Goal: Transaction & Acquisition: Obtain resource

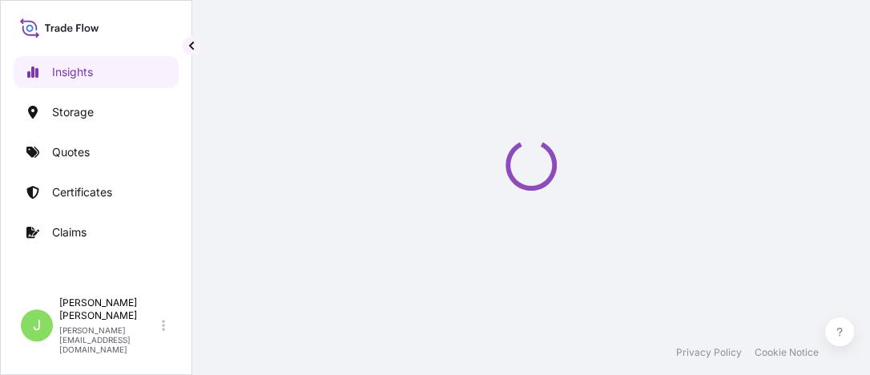
select select "2025"
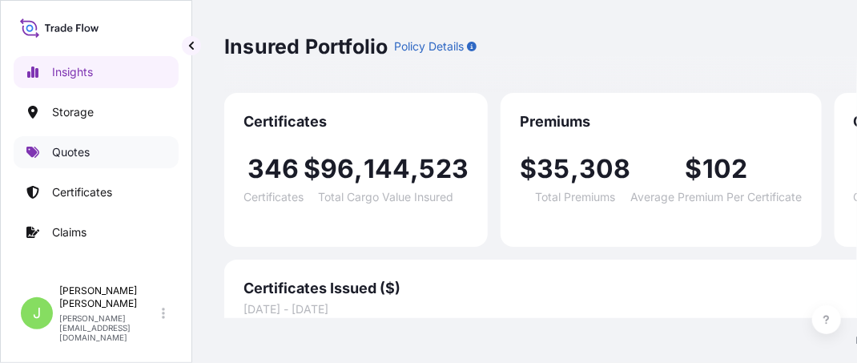
click at [77, 163] on link "Quotes" at bounding box center [96, 152] width 165 height 32
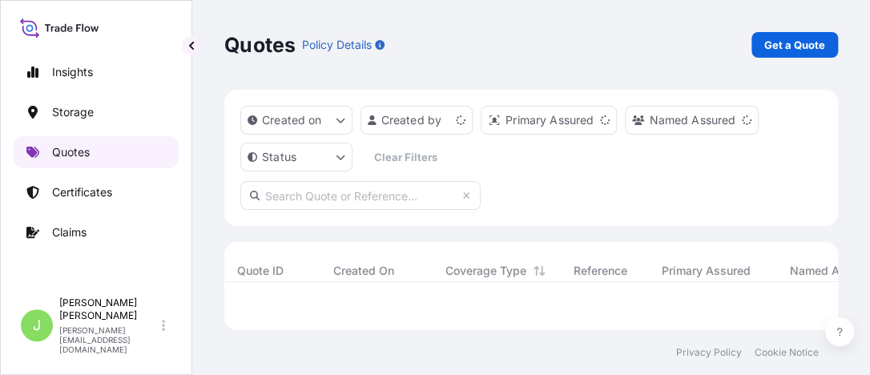
scroll to position [26, 601]
click at [803, 48] on p "Get a Quote" at bounding box center [794, 45] width 61 height 16
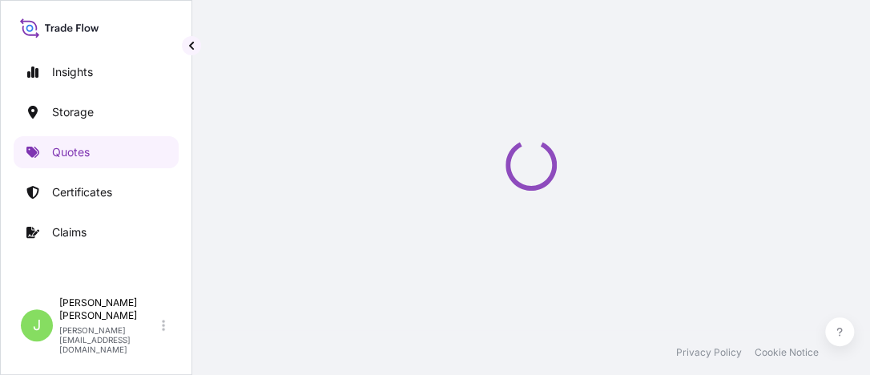
select select "Water"
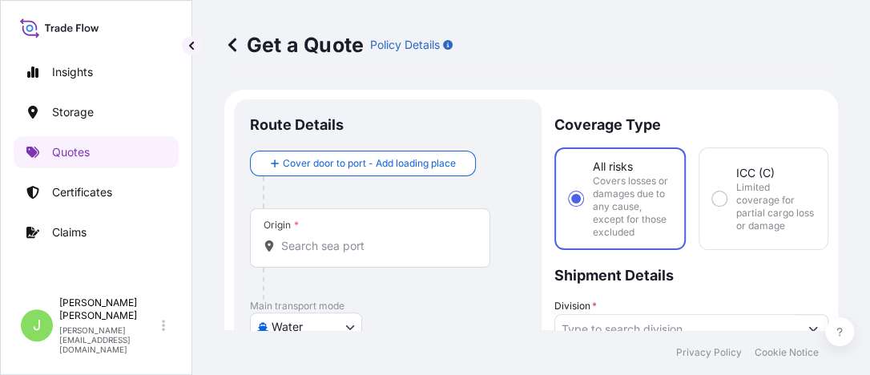
scroll to position [26, 0]
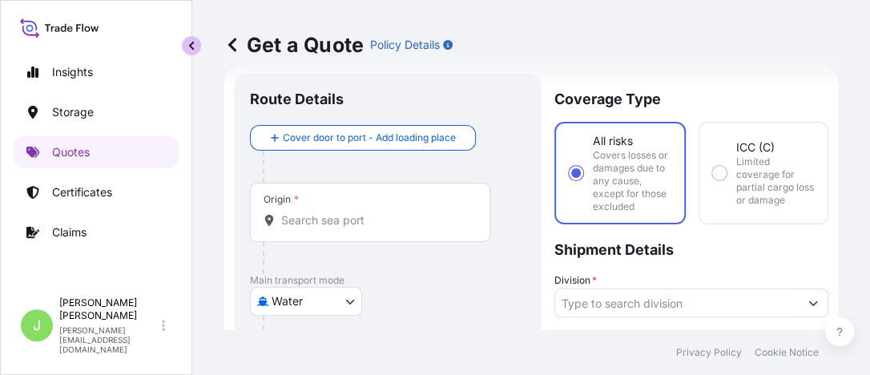
click at [192, 54] on button "button" at bounding box center [191, 45] width 19 height 19
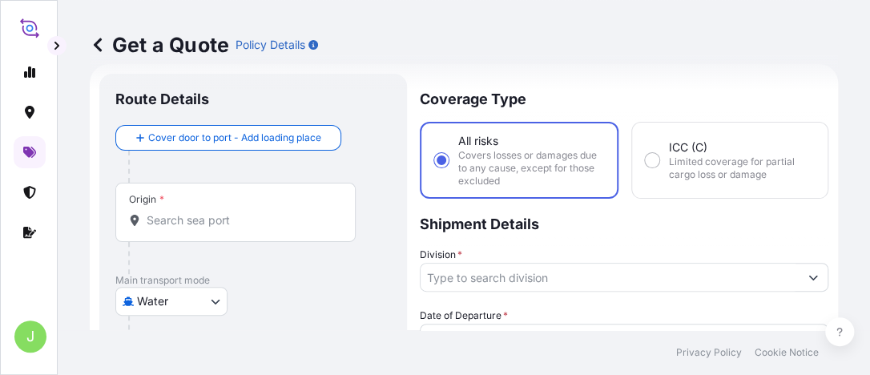
click at [317, 226] on input "Origin *" at bounding box center [241, 220] width 189 height 16
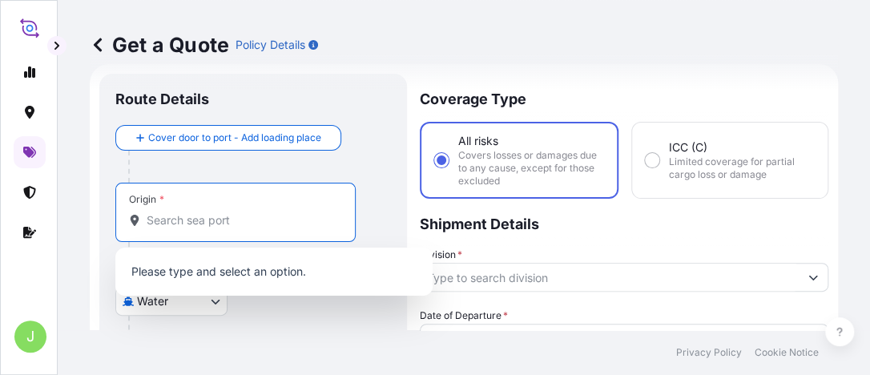
click at [266, 216] on input "Origin *" at bounding box center [241, 220] width 189 height 16
click at [225, 227] on input "Origin *" at bounding box center [241, 220] width 189 height 16
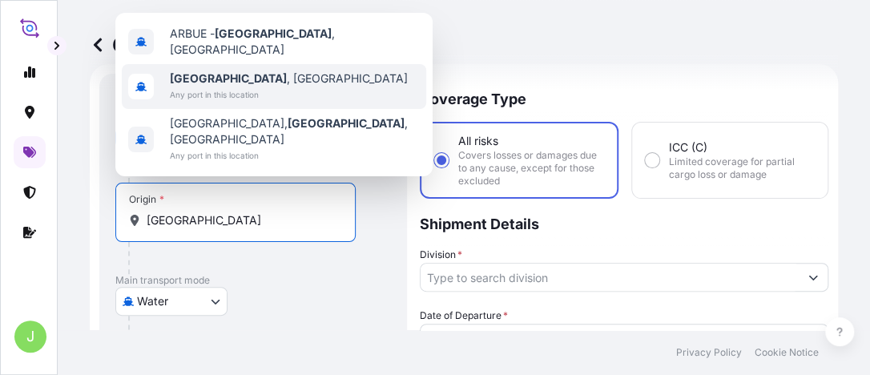
click at [183, 90] on span "Any port in this location" at bounding box center [289, 95] width 238 height 16
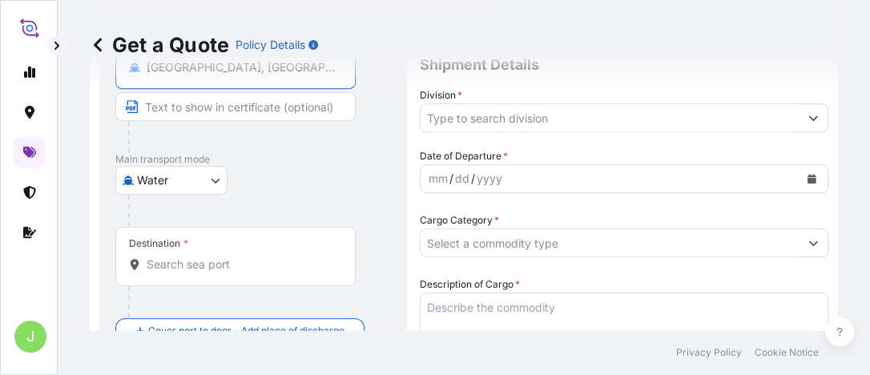
scroll to position [186, 0]
type input "[GEOGRAPHIC_DATA], [GEOGRAPHIC_DATA]"
click at [210, 243] on div "Destination *" at bounding box center [235, 255] width 240 height 59
click at [210, 256] on input "Destination *" at bounding box center [241, 264] width 189 height 16
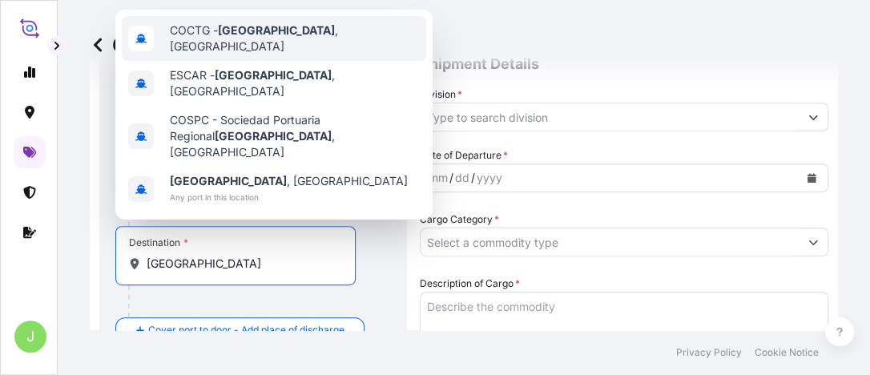
click at [284, 38] on span "COCTG - [GEOGRAPHIC_DATA] , [GEOGRAPHIC_DATA]" at bounding box center [295, 38] width 250 height 32
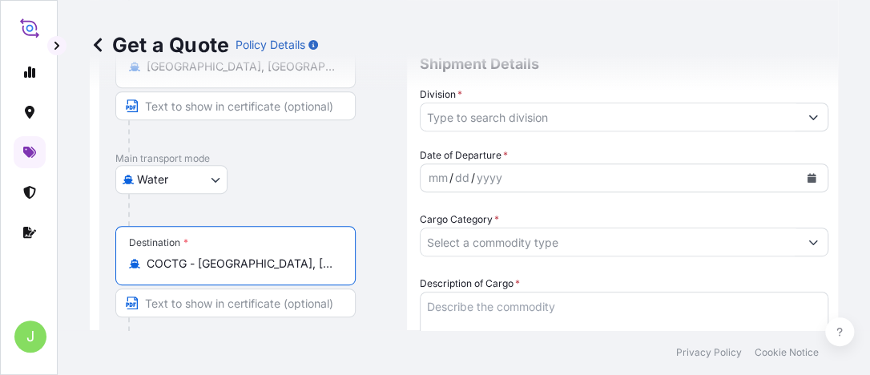
scroll to position [106, 0]
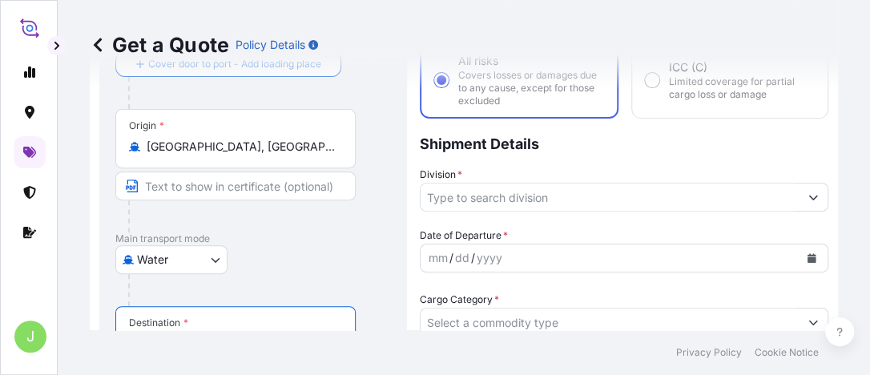
type input "COCTG - [GEOGRAPHIC_DATA], [GEOGRAPHIC_DATA]"
click at [276, 152] on input "[GEOGRAPHIC_DATA], [GEOGRAPHIC_DATA]" at bounding box center [241, 147] width 189 height 16
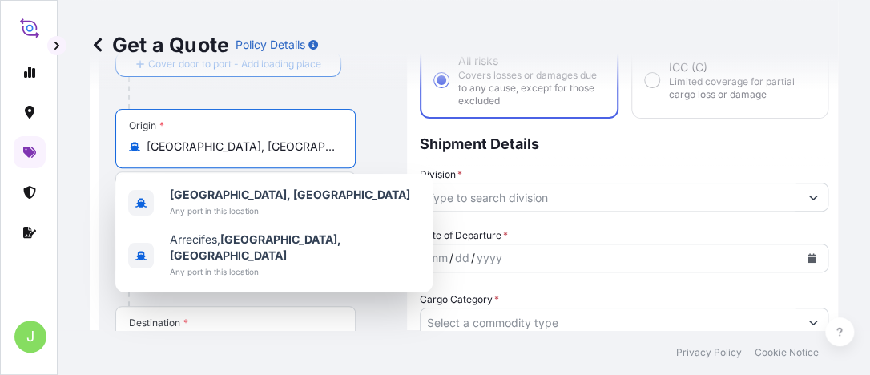
click at [276, 152] on input "[GEOGRAPHIC_DATA], [GEOGRAPHIC_DATA]" at bounding box center [241, 147] width 189 height 16
drag, startPoint x: 220, startPoint y: 147, endPoint x: 439, endPoint y: 147, distance: 218.7
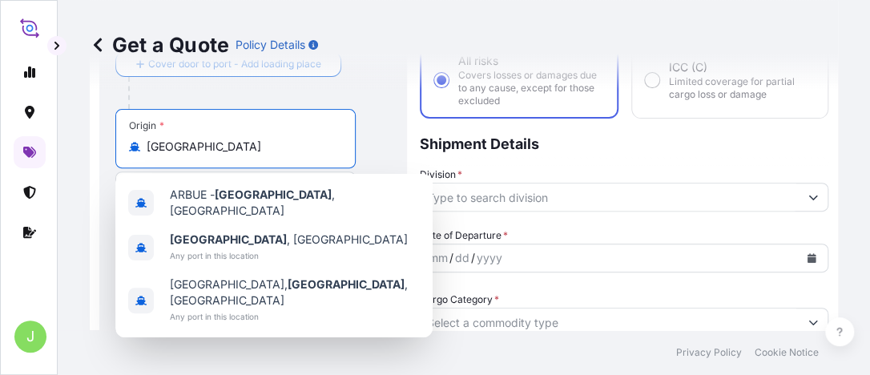
type input "[GEOGRAPHIC_DATA], [GEOGRAPHIC_DATA]"
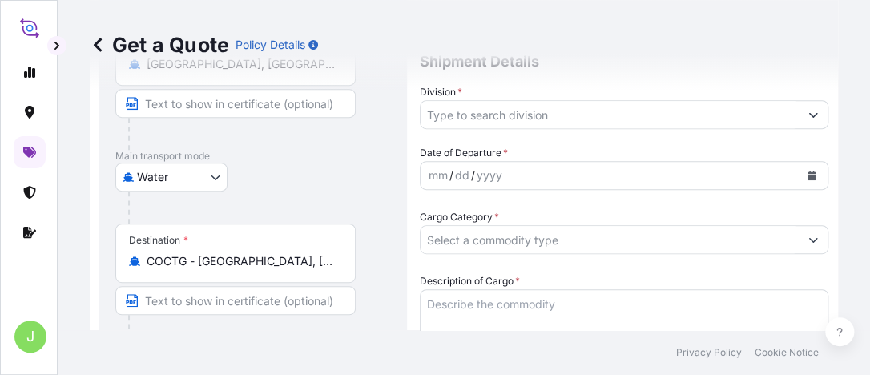
scroll to position [266, 0]
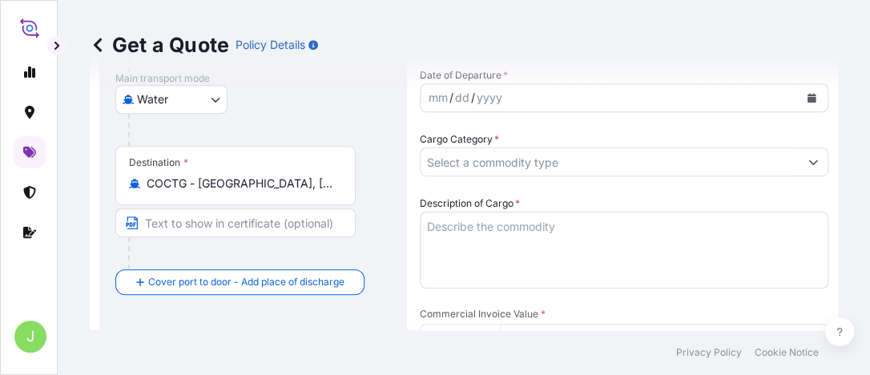
click at [285, 187] on input "COCTG - [GEOGRAPHIC_DATA], [GEOGRAPHIC_DATA]" at bounding box center [241, 183] width 189 height 16
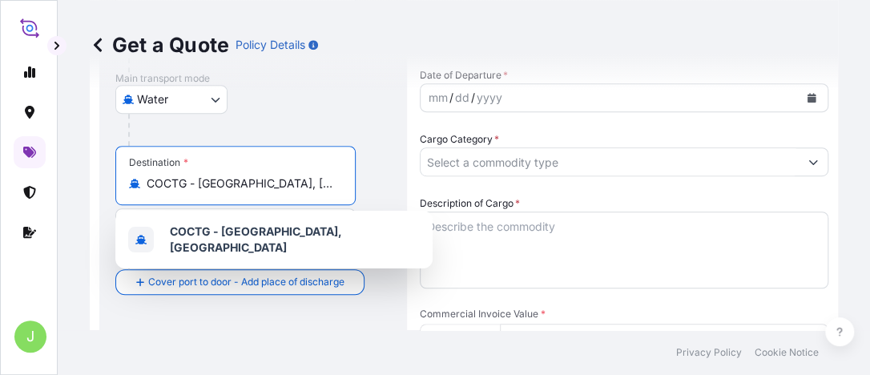
drag, startPoint x: 247, startPoint y: 179, endPoint x: -19, endPoint y: 183, distance: 266.0
click at [0, 183] on html "2 options available. 1 option available. J Get a Quote Policy Details Route Det…" at bounding box center [435, 187] width 870 height 375
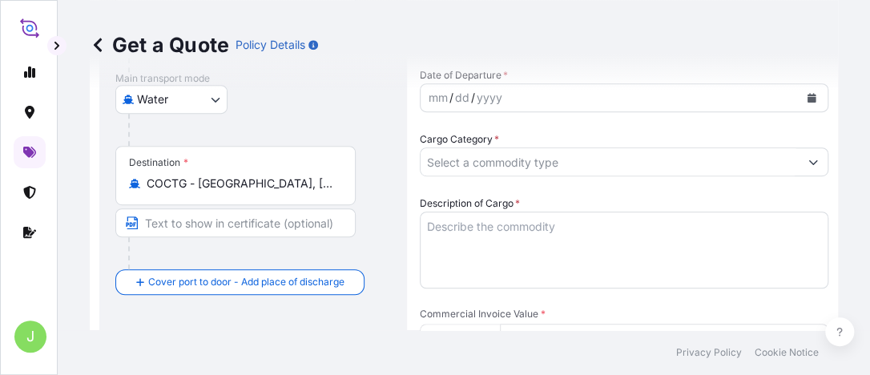
click at [276, 186] on input "COCTG - [GEOGRAPHIC_DATA], [GEOGRAPHIC_DATA]" at bounding box center [241, 183] width 189 height 16
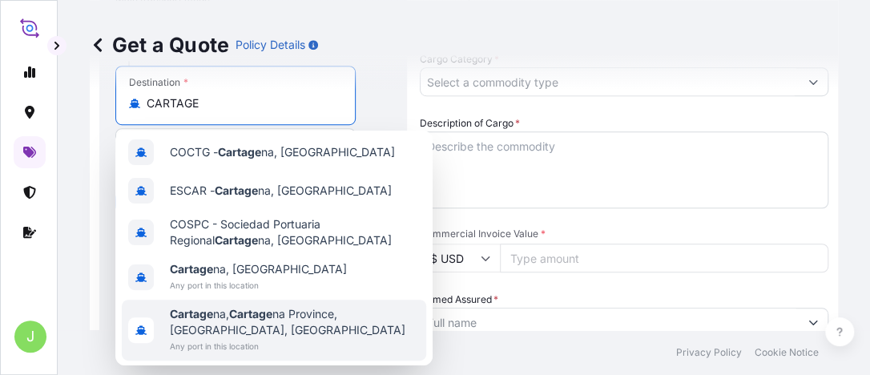
scroll to position [6, 0]
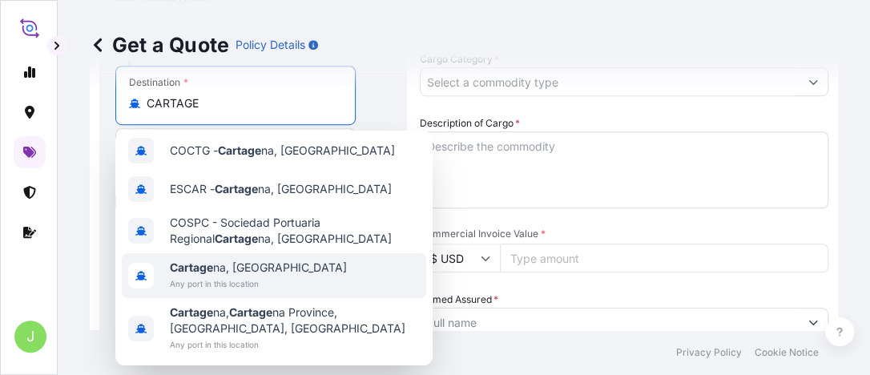
type input "COCTG - [GEOGRAPHIC_DATA], [GEOGRAPHIC_DATA]"
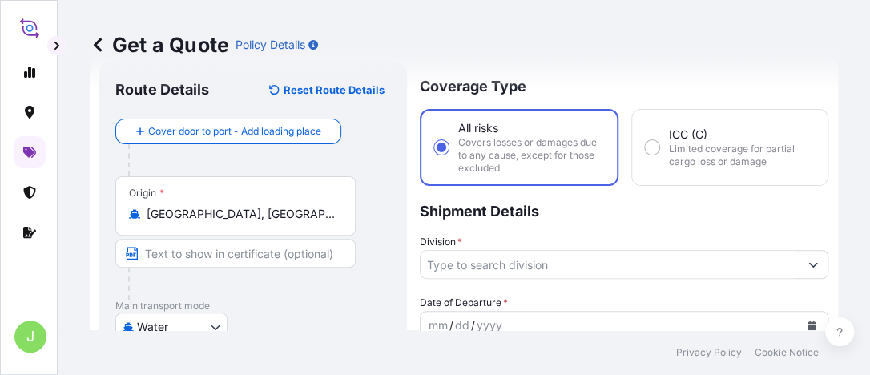
scroll to position [26, 0]
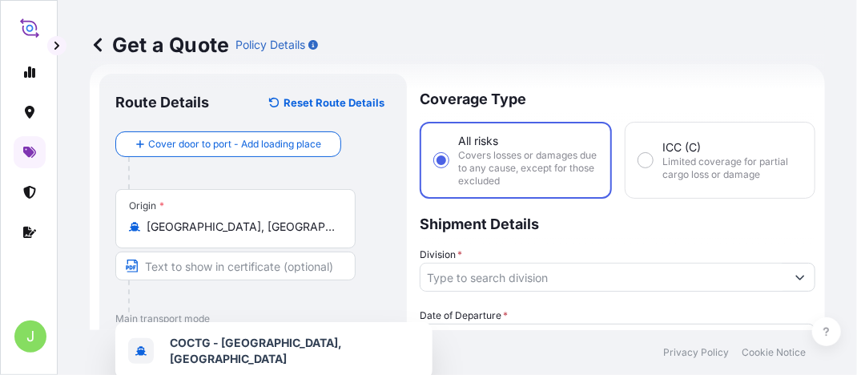
click at [311, 231] on input "[GEOGRAPHIC_DATA], [GEOGRAPHIC_DATA]" at bounding box center [241, 227] width 189 height 16
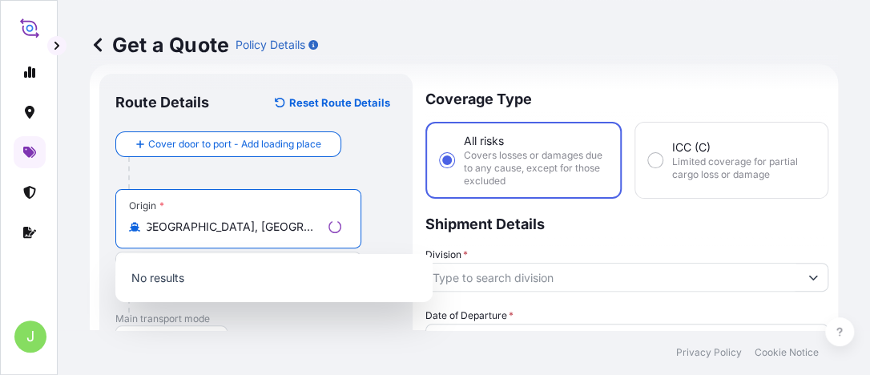
scroll to position [0, 0]
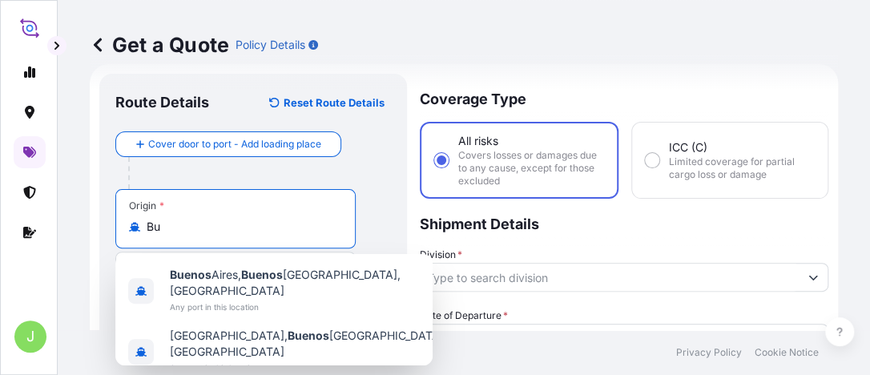
type input "B"
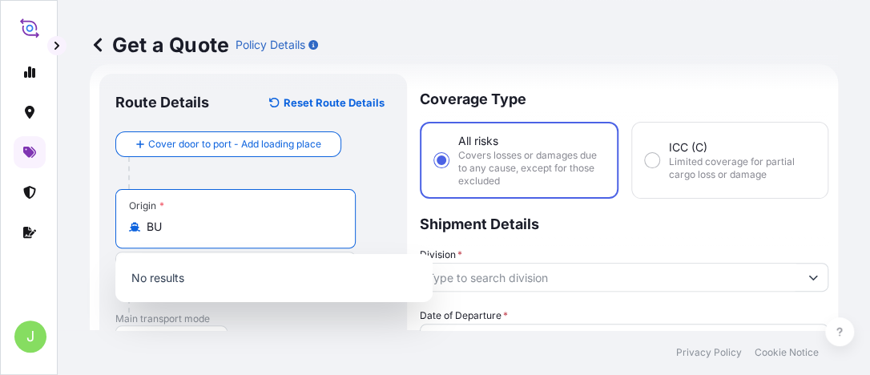
type input "B"
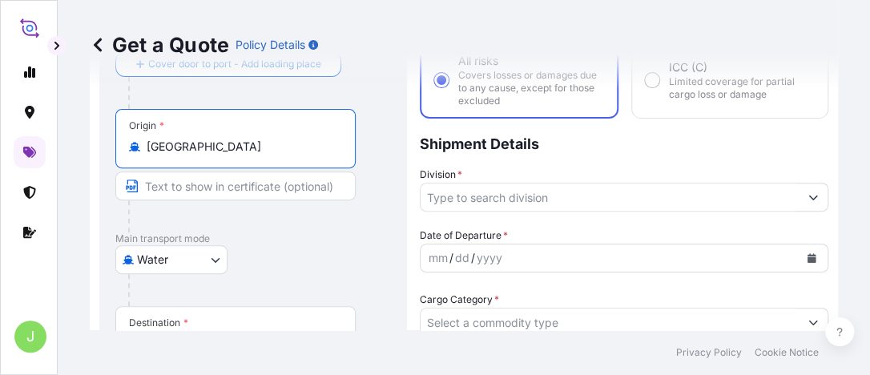
scroll to position [26, 0]
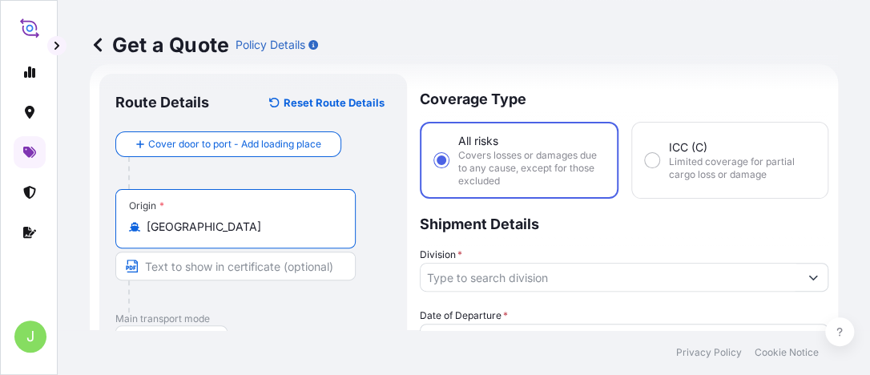
type input "[GEOGRAPHIC_DATA], [GEOGRAPHIC_DATA]"
drag, startPoint x: 288, startPoint y: 217, endPoint x: 287, endPoint y: 225, distance: 8.2
click at [287, 225] on div "Origin * [GEOGRAPHIC_DATA], [GEOGRAPHIC_DATA]" at bounding box center [235, 218] width 240 height 59
click at [287, 225] on input "[GEOGRAPHIC_DATA], [GEOGRAPHIC_DATA]" at bounding box center [241, 227] width 189 height 16
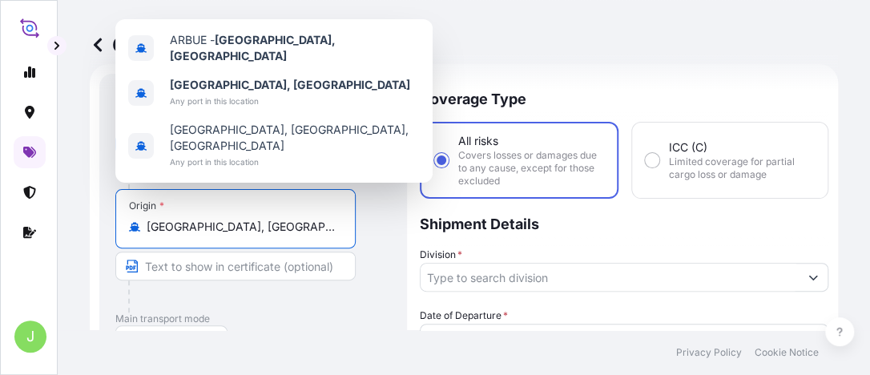
click at [287, 225] on input "[GEOGRAPHIC_DATA], [GEOGRAPHIC_DATA]" at bounding box center [241, 227] width 189 height 16
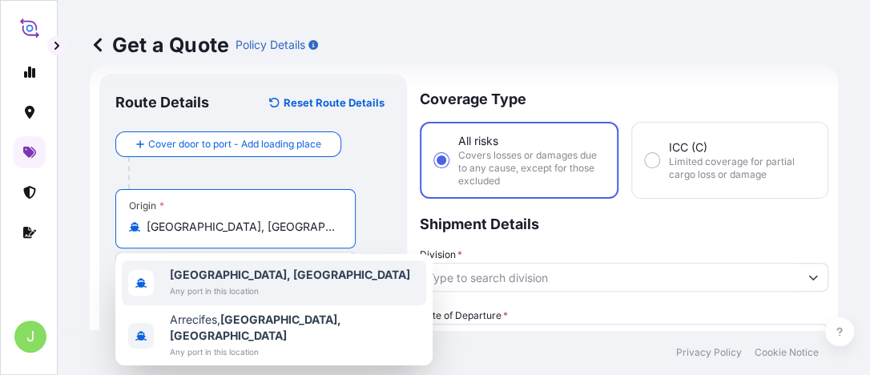
click at [308, 268] on div "[GEOGRAPHIC_DATA], [GEOGRAPHIC_DATA] Any port in this location" at bounding box center [274, 282] width 304 height 45
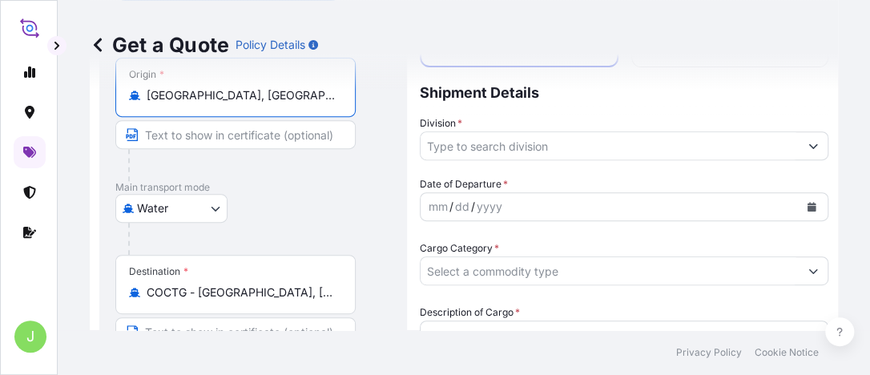
scroll to position [186, 0]
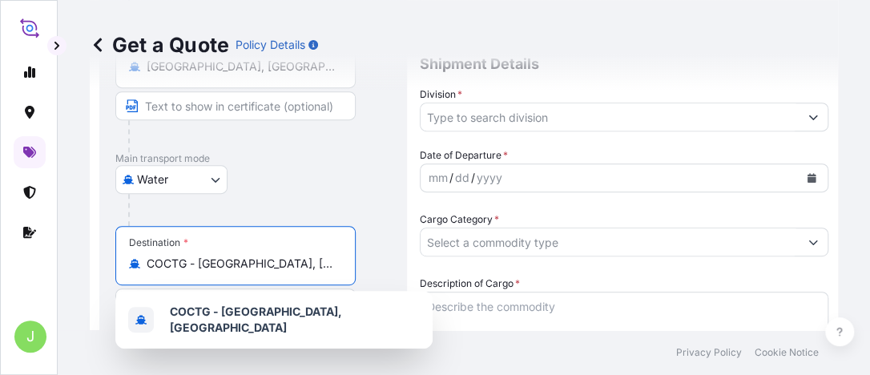
click at [308, 262] on input "COCTG - [GEOGRAPHIC_DATA], [GEOGRAPHIC_DATA]" at bounding box center [241, 264] width 189 height 16
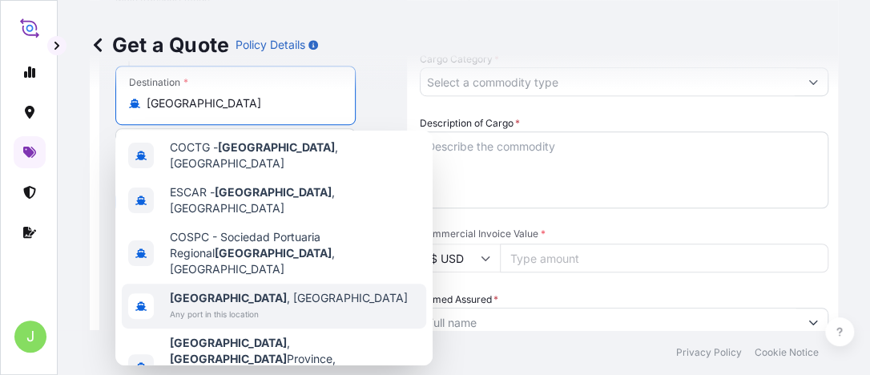
scroll to position [6, 0]
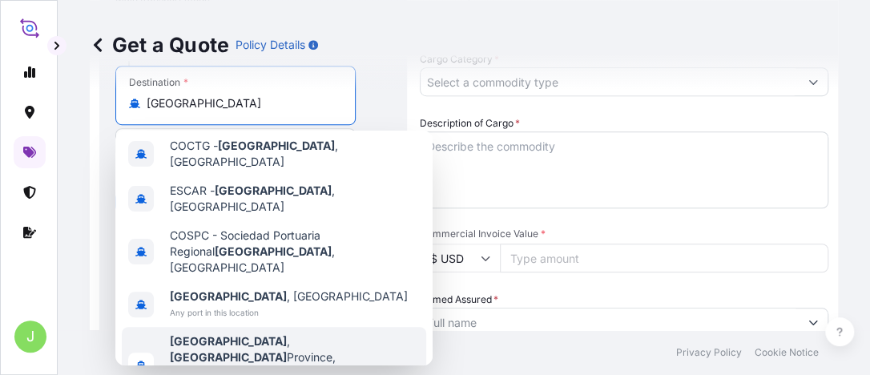
click at [253, 333] on span "[GEOGRAPHIC_DATA] , [GEOGRAPHIC_DATA], [GEOGRAPHIC_DATA], [GEOGRAPHIC_DATA]" at bounding box center [295, 357] width 250 height 48
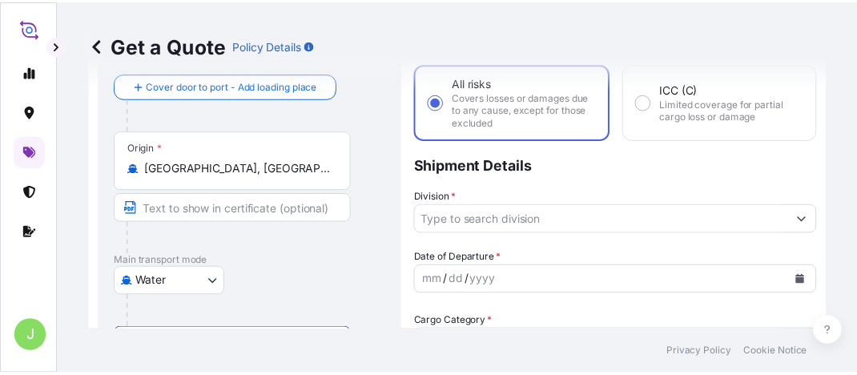
scroll to position [26, 0]
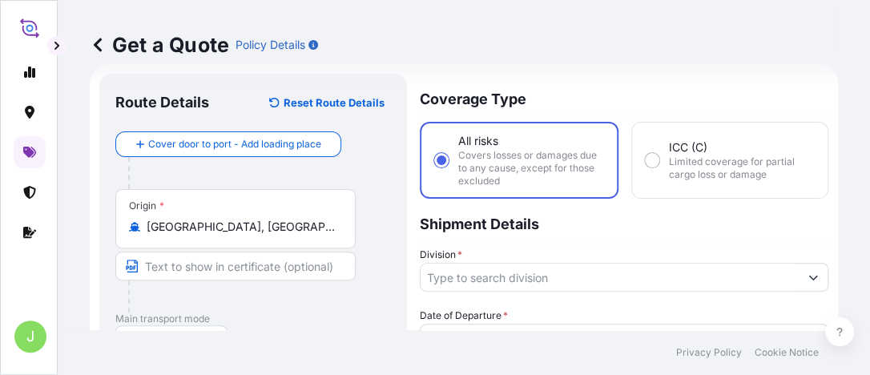
type input "[GEOGRAPHIC_DATA], [GEOGRAPHIC_DATA], [GEOGRAPHIC_DATA], [GEOGRAPHIC_DATA]"
click at [516, 284] on input "Division *" at bounding box center [610, 277] width 378 height 29
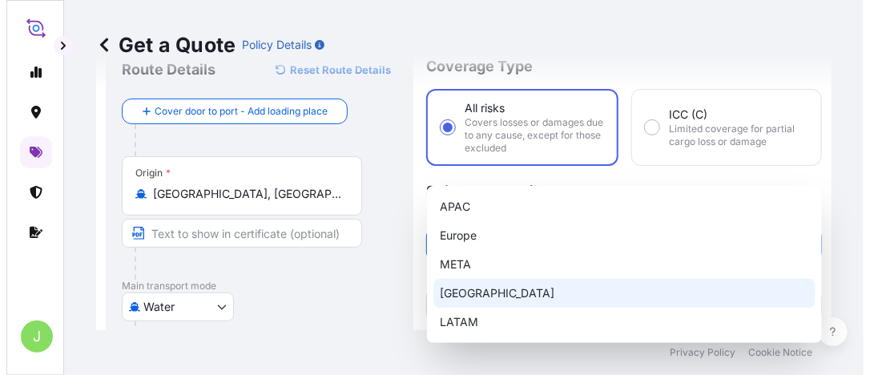
scroll to position [186, 0]
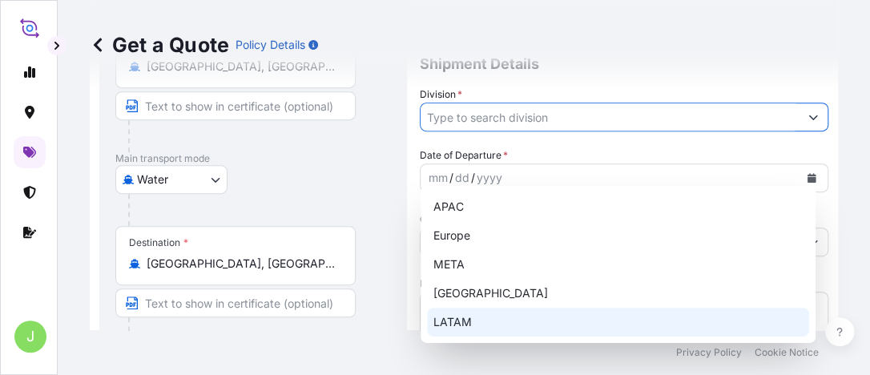
click at [503, 324] on div "LATAM" at bounding box center [618, 322] width 382 height 29
type input "LATAM"
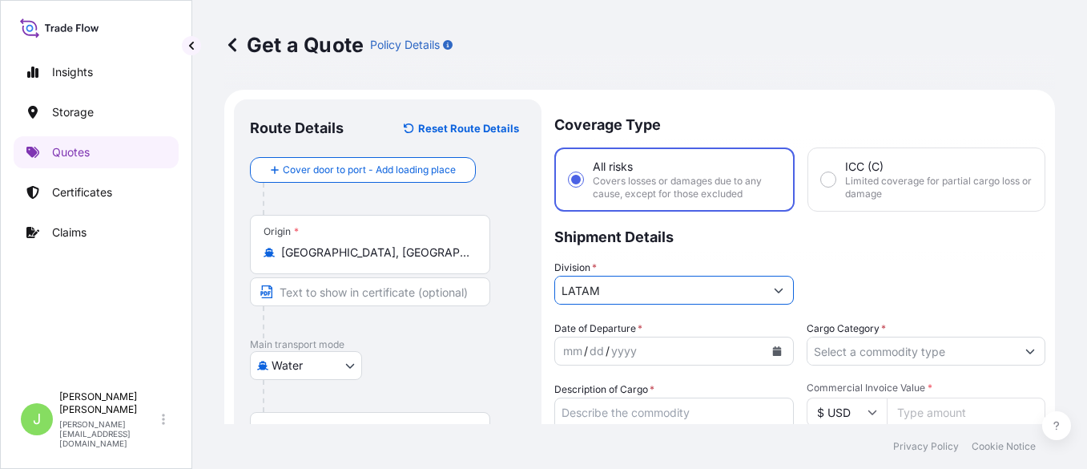
scroll to position [100, 0]
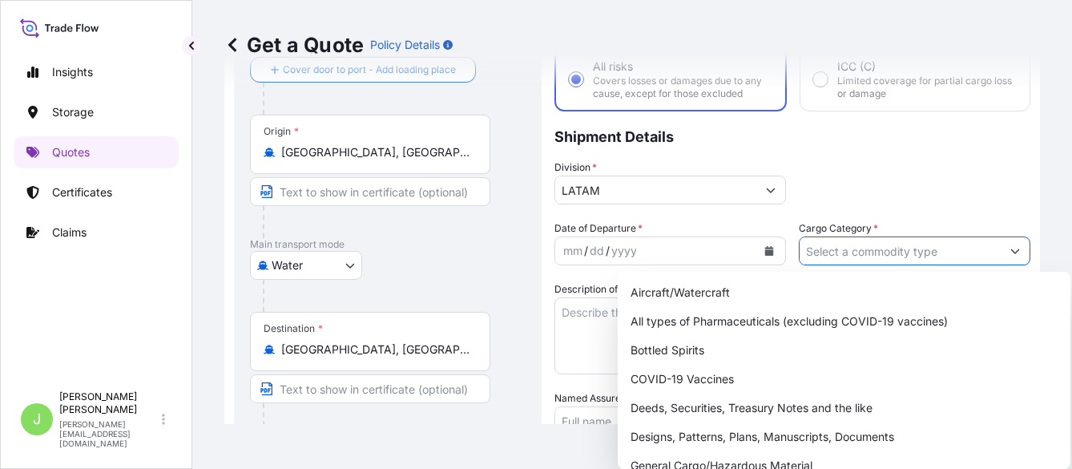
click at [869, 240] on input "Cargo Category *" at bounding box center [899, 250] width 201 height 29
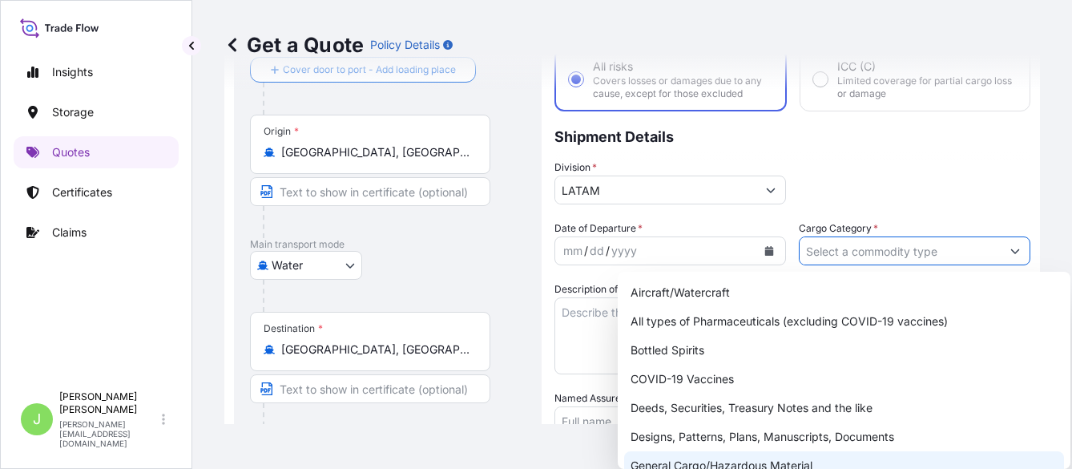
click at [762, 374] on div "General Cargo/Hazardous Material" at bounding box center [844, 465] width 440 height 29
type input "General Cargo/Hazardous Material"
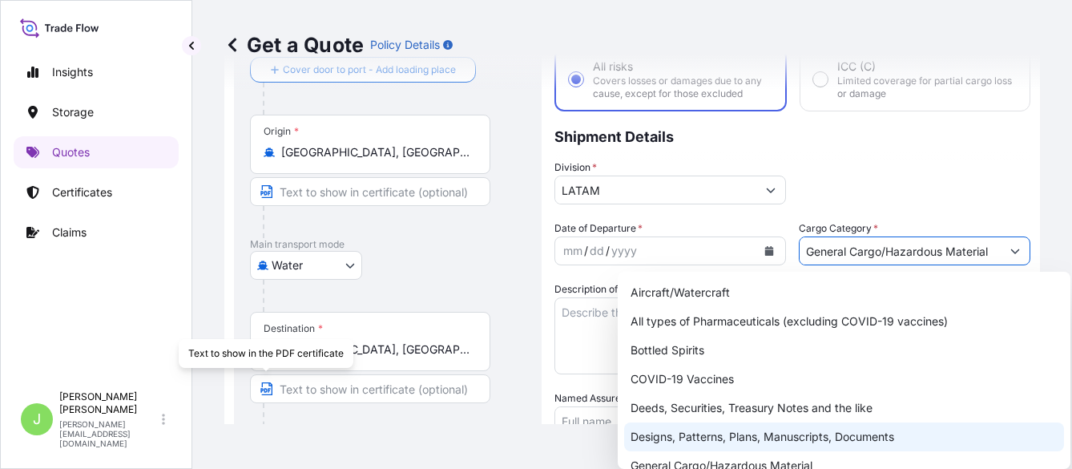
click at [670, 260] on div "mm / dd / yyyy" at bounding box center [655, 250] width 201 height 29
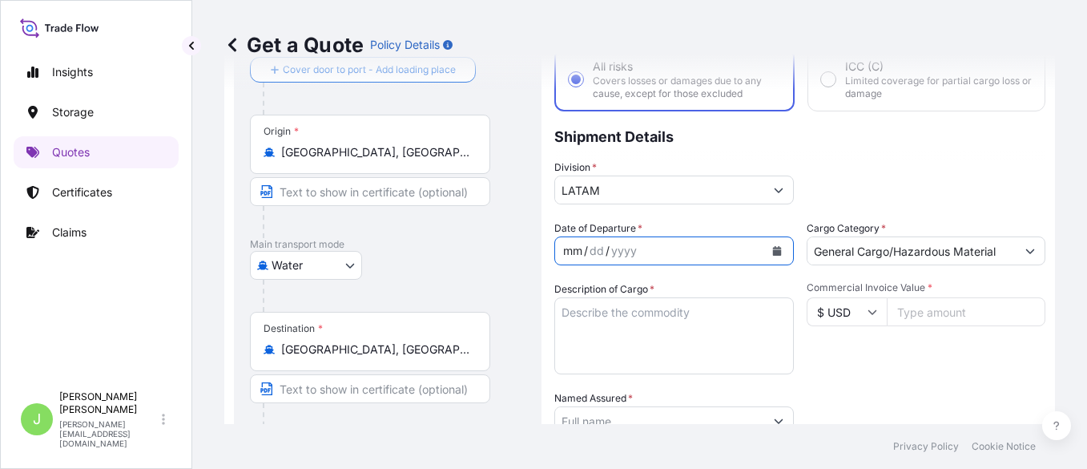
click at [777, 255] on button "Calendar" at bounding box center [777, 251] width 26 height 26
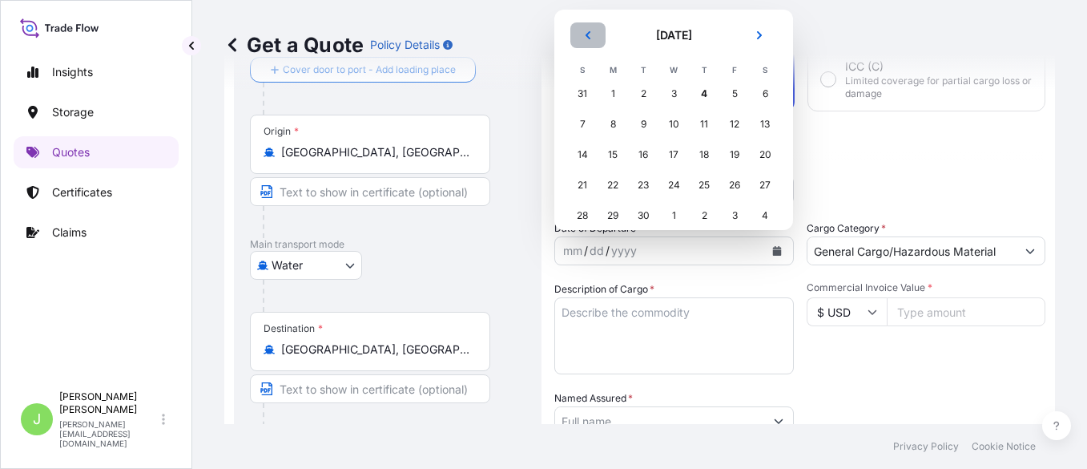
click at [592, 38] on button "Previous" at bounding box center [587, 35] width 35 height 26
click at [605, 219] on div "25" at bounding box center [612, 215] width 29 height 29
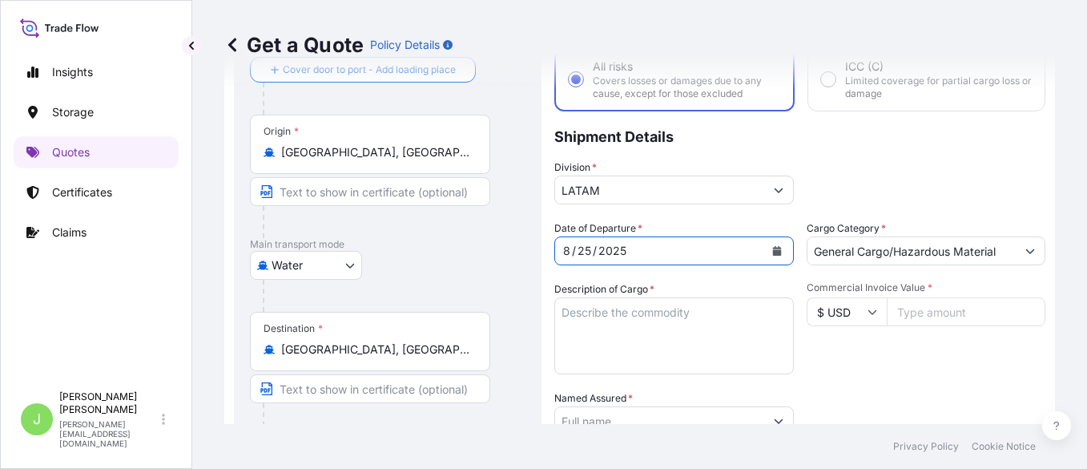
click at [602, 321] on textarea "Description of Cargo *" at bounding box center [673, 335] width 239 height 77
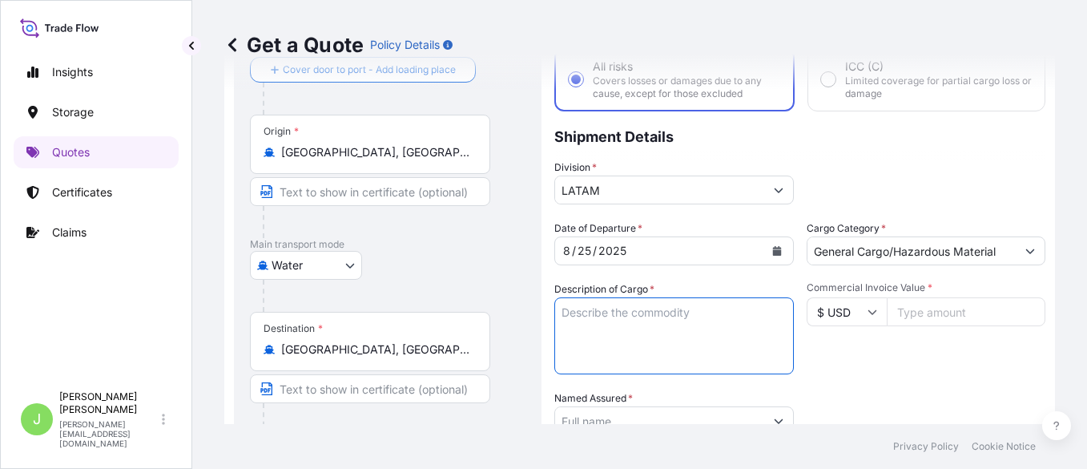
click at [606, 316] on textarea "Description of Cargo *" at bounding box center [673, 335] width 239 height 77
paste textarea "0,18% min USD 40 CABLES DE COBRE DE BAJA TENSIÓN VS. DIMENSIONES EN BOBINAS [PE…"
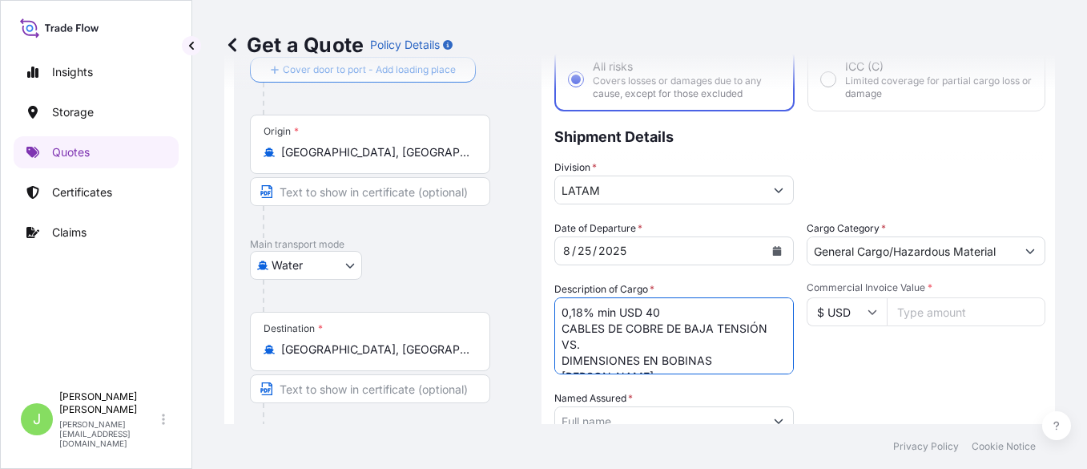
scroll to position [10, 0]
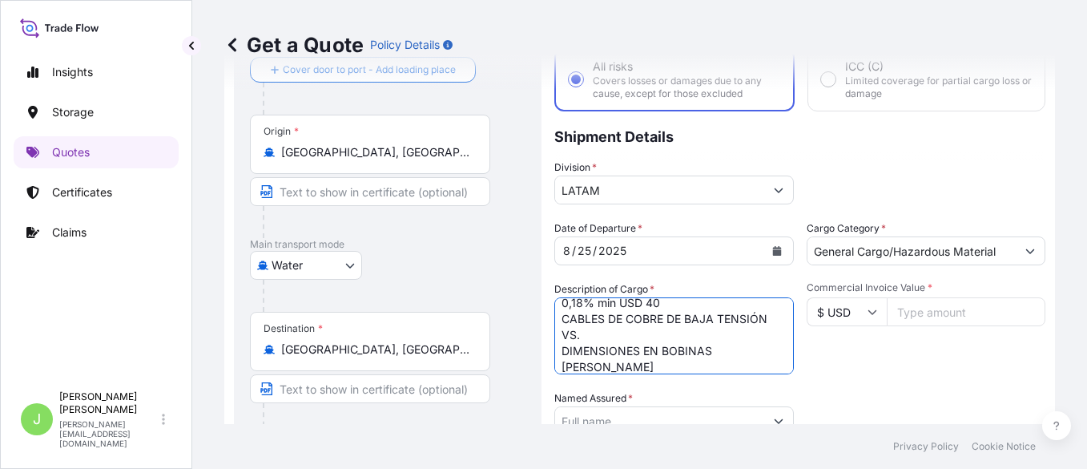
type textarea "0,18% min USD 40 CABLES DE COBRE DE BAJA TENSIÓN VS. DIMENSIONES EN BOBINAS [PE…"
click at [869, 319] on input "Commercial Invoice Value *" at bounding box center [966, 311] width 159 height 29
click at [526, 320] on div "Route Details Reset Route Details Cover door to port - Add loading place Place …" at bounding box center [388, 368] width 308 height 738
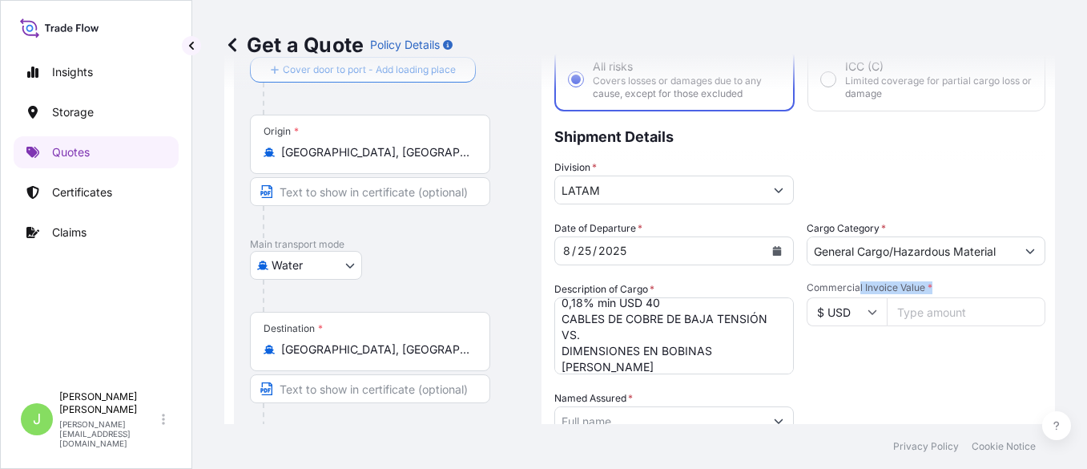
drag, startPoint x: 851, startPoint y: 292, endPoint x: 935, endPoint y: 287, distance: 83.4
click at [869, 287] on span "Commercial Invoice Value *" at bounding box center [926, 287] width 239 height 13
drag, startPoint x: 935, startPoint y: 287, endPoint x: 911, endPoint y: 391, distance: 106.9
click at [869, 374] on div "Packing Category Type to search a container mode Please select a primary mode o…" at bounding box center [926, 412] width 239 height 45
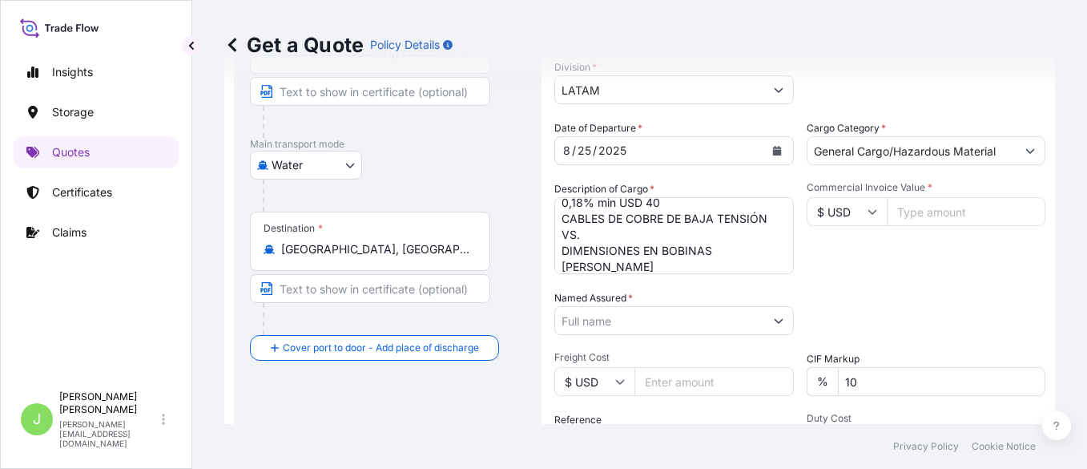
click at [869, 215] on input "Commercial Invoice Value *" at bounding box center [966, 211] width 159 height 29
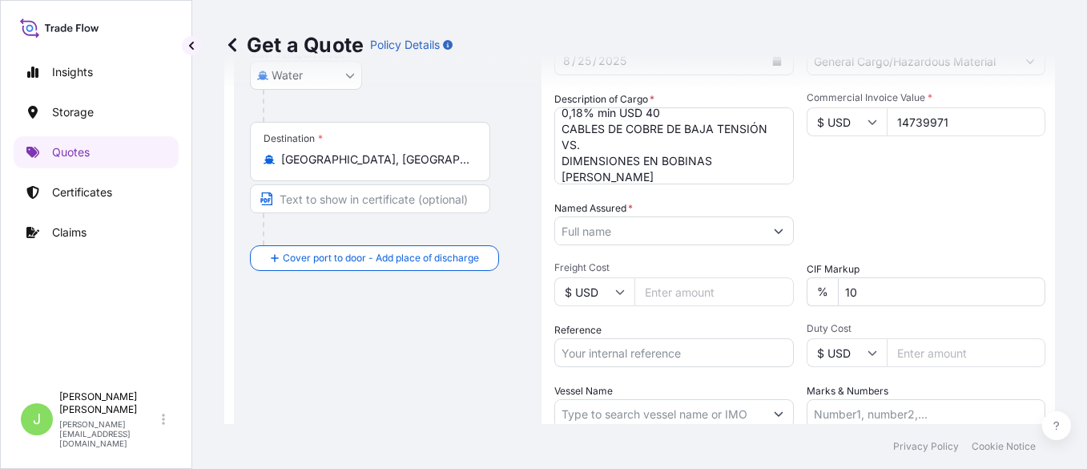
scroll to position [400, 0]
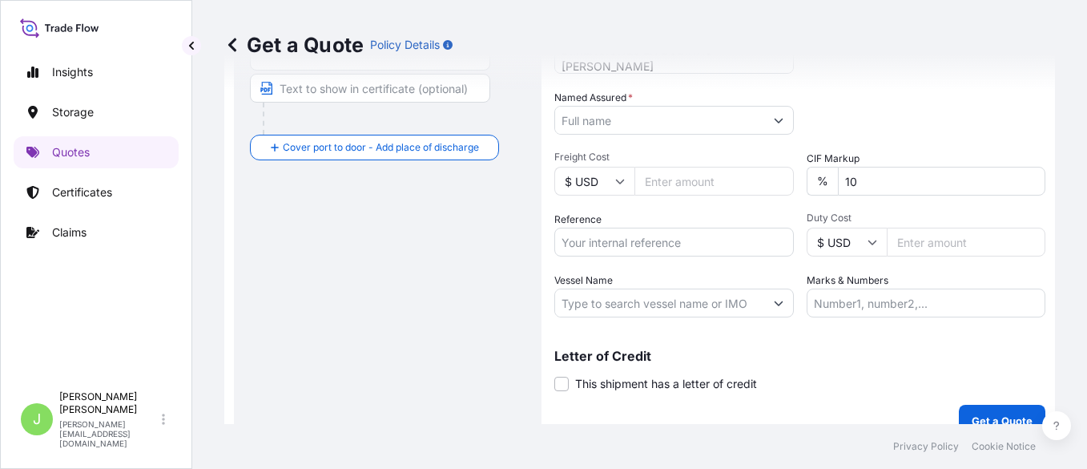
type input "14739971"
click at [660, 245] on input "Reference" at bounding box center [673, 241] width 239 height 29
click at [610, 236] on input "Reference" at bounding box center [673, 241] width 239 height 29
paste input "CO4071150571"
type input "CO4071150571"
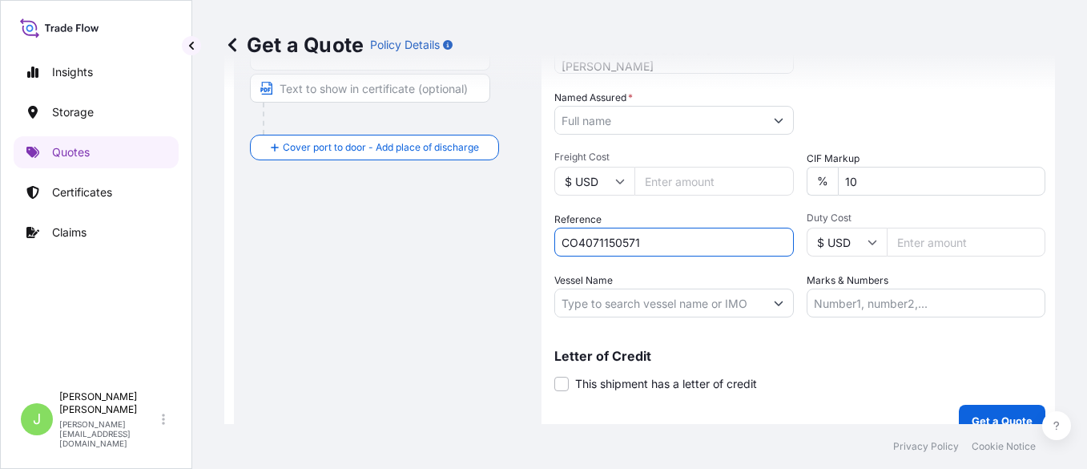
click at [676, 299] on input "Vessel Name" at bounding box center [659, 302] width 209 height 29
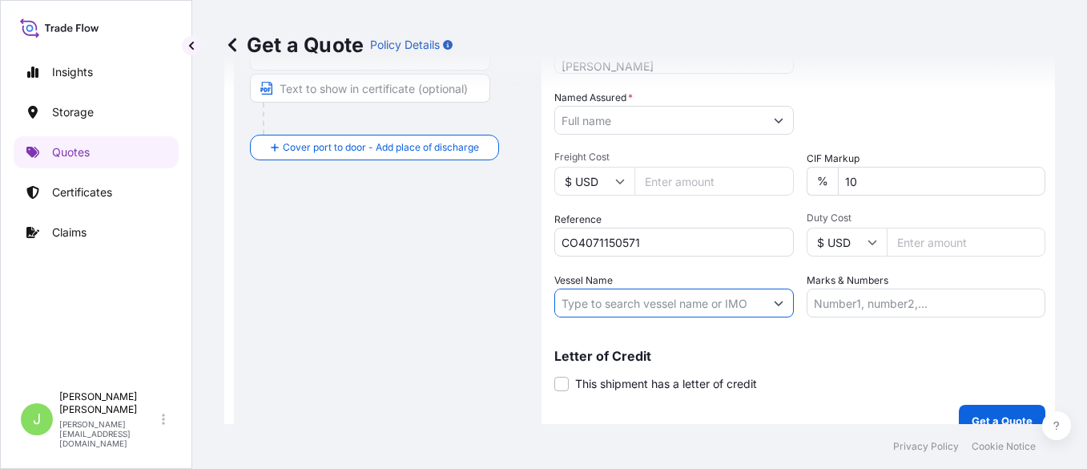
paste input "MSC PHOENIX 2524N"
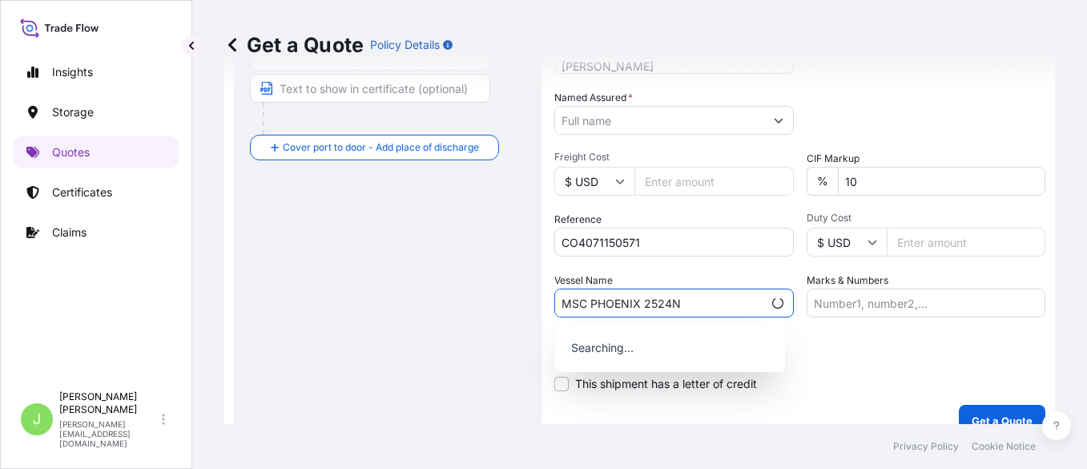
click at [642, 296] on input "MSC PHOENIX 2524N" at bounding box center [658, 302] width 207 height 29
type input "MSC PHOENIX // 2524N"
click at [690, 295] on input "MSC PHOENIX // 2524N" at bounding box center [658, 302] width 207 height 29
click at [701, 298] on input "MSC PHOENIX // 2524N" at bounding box center [658, 302] width 207 height 29
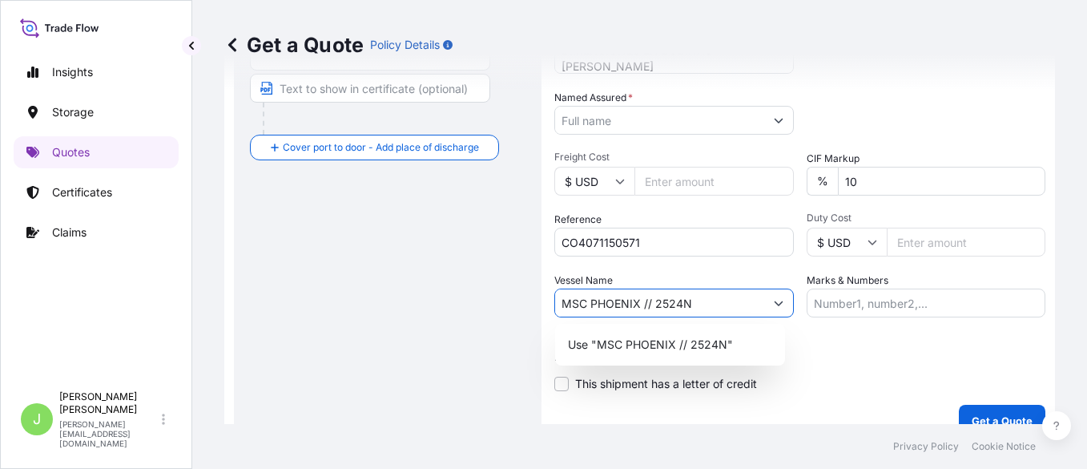
click at [701, 298] on input "MSC PHOENIX // 2524N" at bounding box center [659, 302] width 209 height 29
click at [690, 293] on input "Vessel Name" at bounding box center [659, 302] width 209 height 29
click at [694, 316] on input "Vessel Name" at bounding box center [659, 302] width 209 height 29
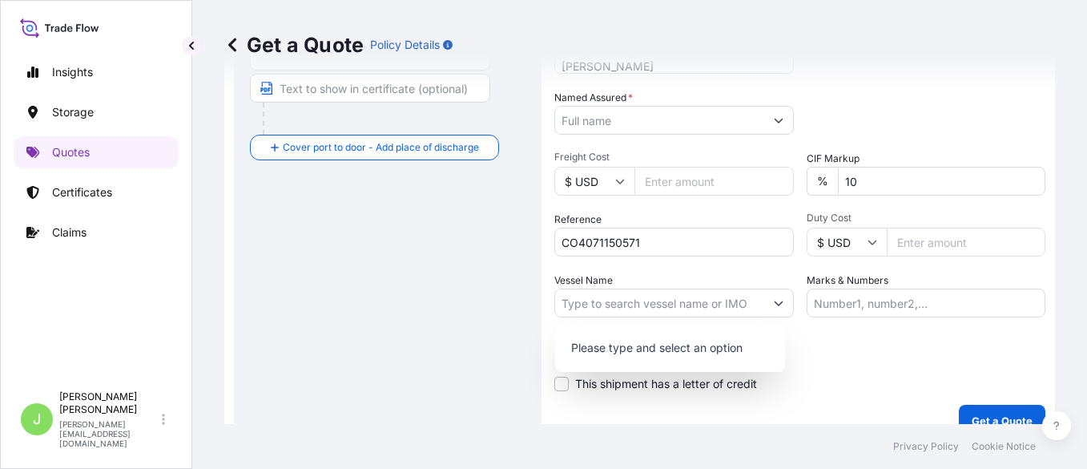
click at [659, 257] on div "Date of Departure * [DATE] Cargo Category * General Cargo/Hazardous Material De…" at bounding box center [799, 118] width 491 height 397
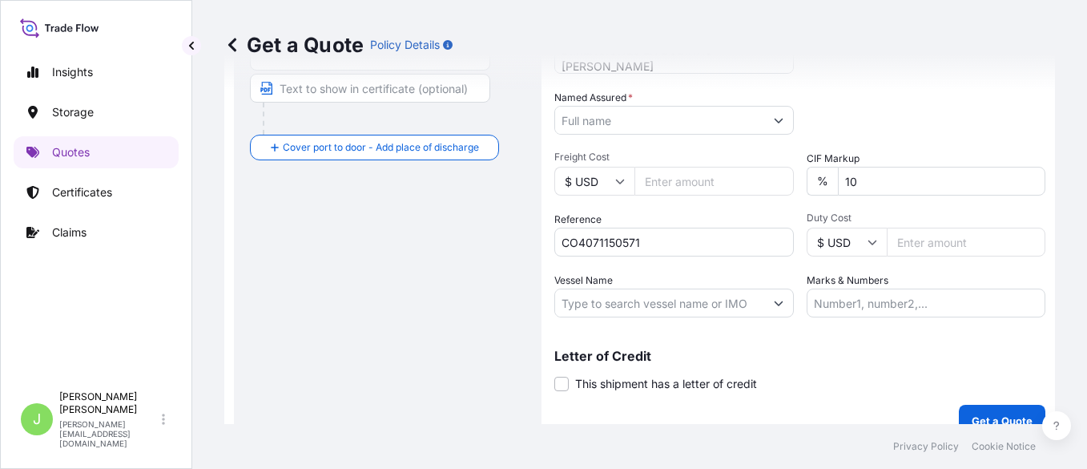
click at [663, 313] on input "Vessel Name" at bounding box center [659, 302] width 209 height 29
click at [665, 310] on input "Vessel Name" at bounding box center [659, 302] width 209 height 29
click at [661, 303] on input "Vessel Name" at bounding box center [659, 302] width 209 height 29
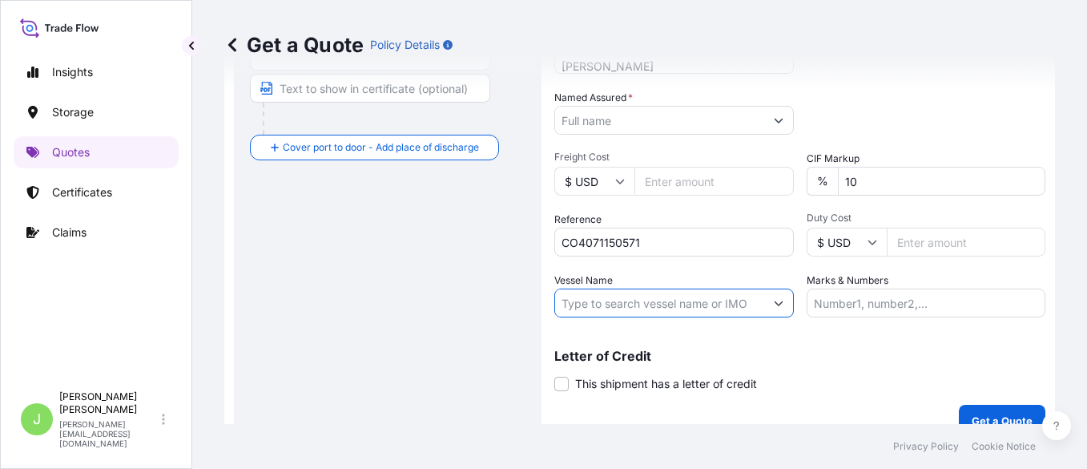
click at [661, 302] on input "Vessel Name" at bounding box center [659, 302] width 209 height 29
click at [690, 227] on input "CO4071150571" at bounding box center [673, 241] width 239 height 29
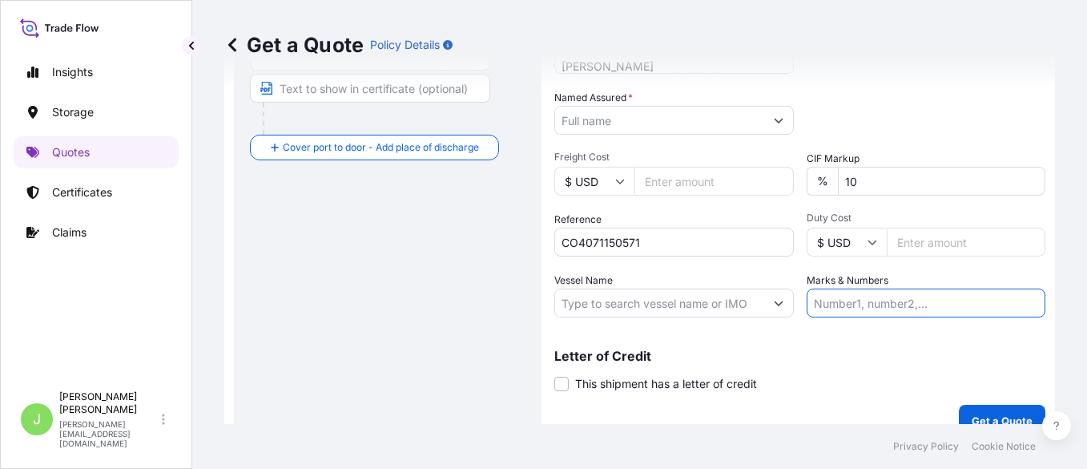
click at [869, 306] on input "Marks & Numbers" at bounding box center [926, 302] width 239 height 29
click at [651, 308] on input "Vessel Name" at bounding box center [659, 302] width 209 height 29
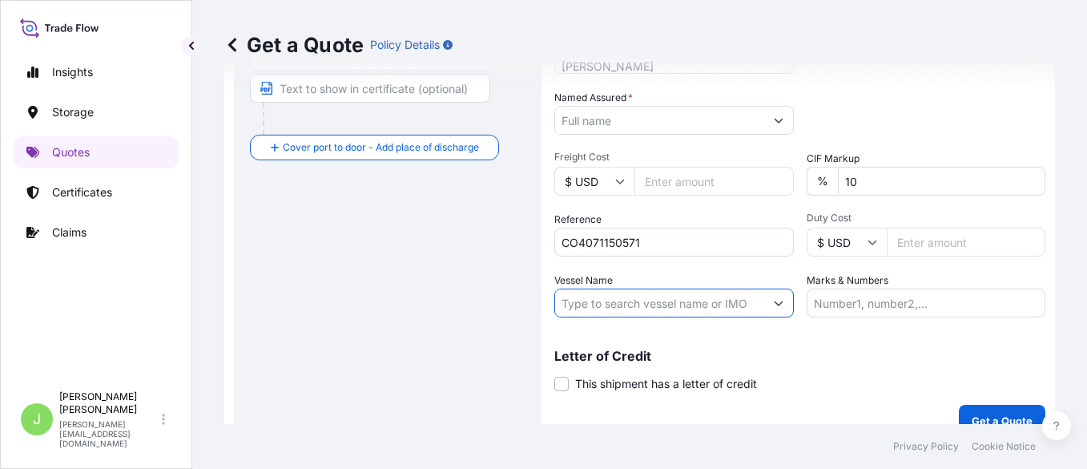
paste input "MSC PHOENIX // 2524N"
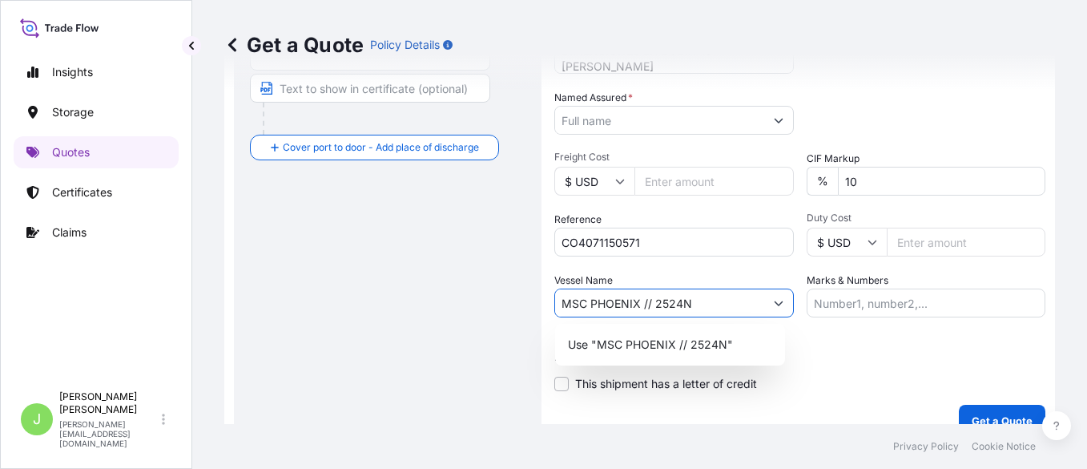
type input "MSC PHOENIX // 2524N"
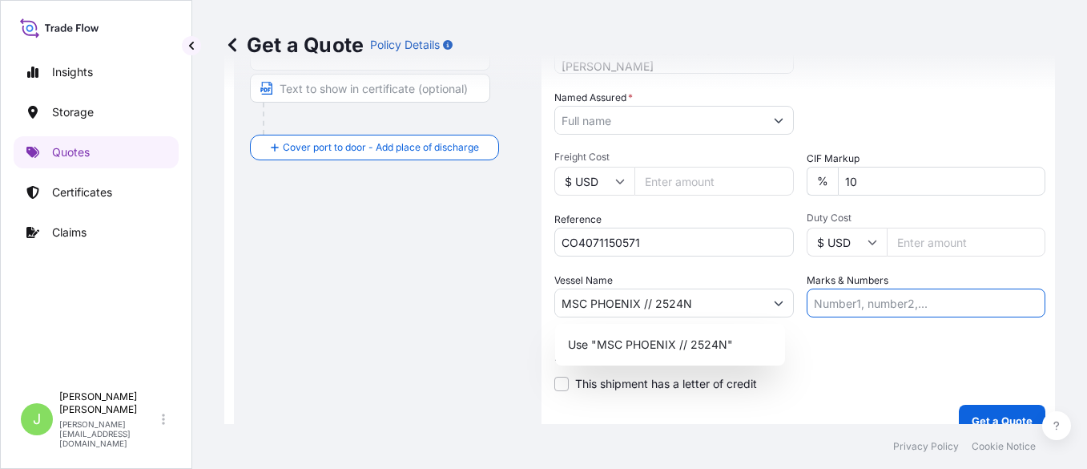
click at [846, 306] on input "Marks & Numbers" at bounding box center [926, 302] width 239 height 29
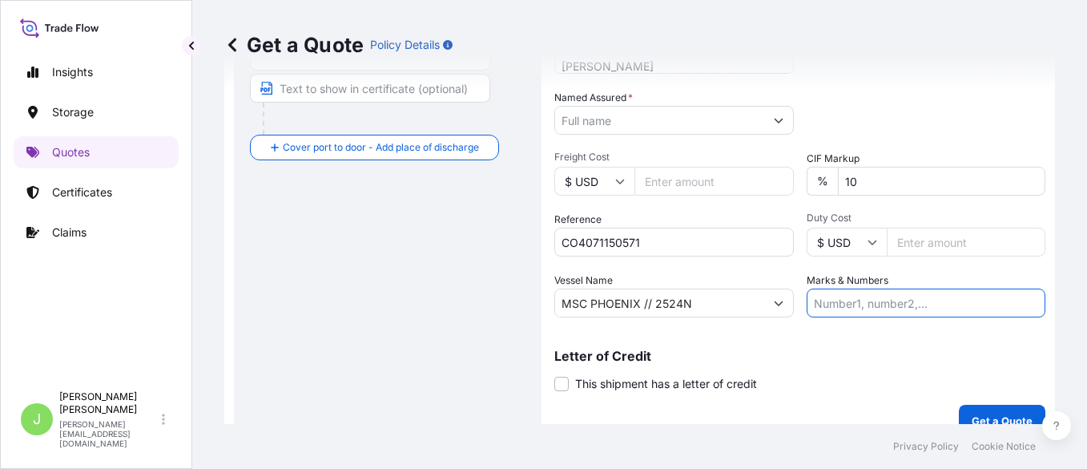
click at [869, 304] on input "Marks & Numbers" at bounding box center [926, 302] width 239 height 29
paste input "ONEYBUEF08833800"
paste input "0.18"
type input "ONEYBUEF08833800 // VENTA DEL SEGURO: 0.18%"
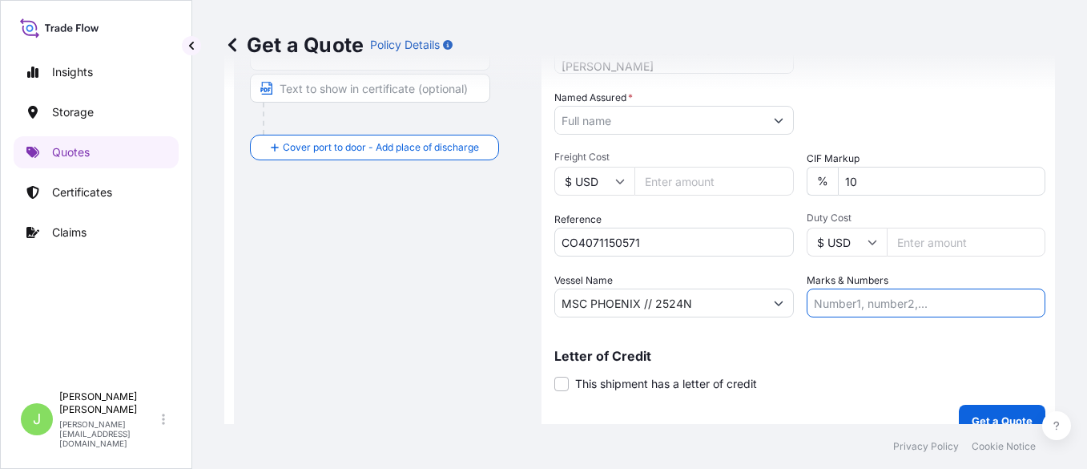
click at [869, 299] on input "Marks & Numbers" at bounding box center [926, 302] width 239 height 29
paste input "ONEYBUEF08833800 // VENTA DEL SEGURO: 0.18%"
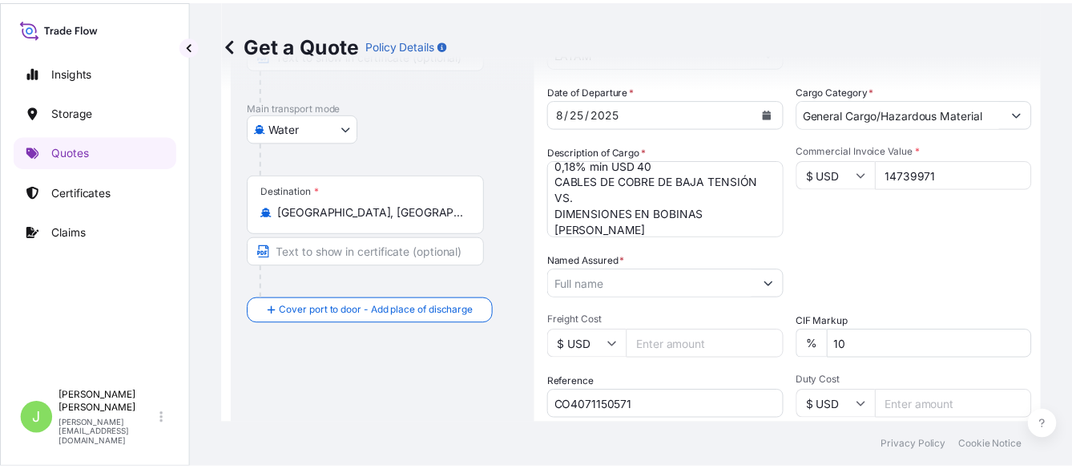
scroll to position [200, 0]
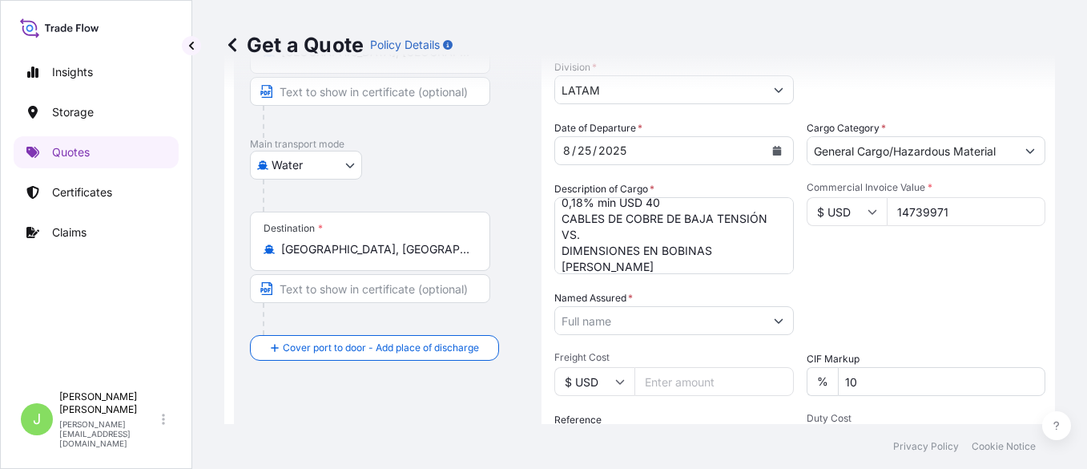
type input "ONEYBUEF08833800 // VENTA DEL SEGURO: 0.18%"
click at [565, 317] on input "Named Assured *" at bounding box center [659, 320] width 209 height 29
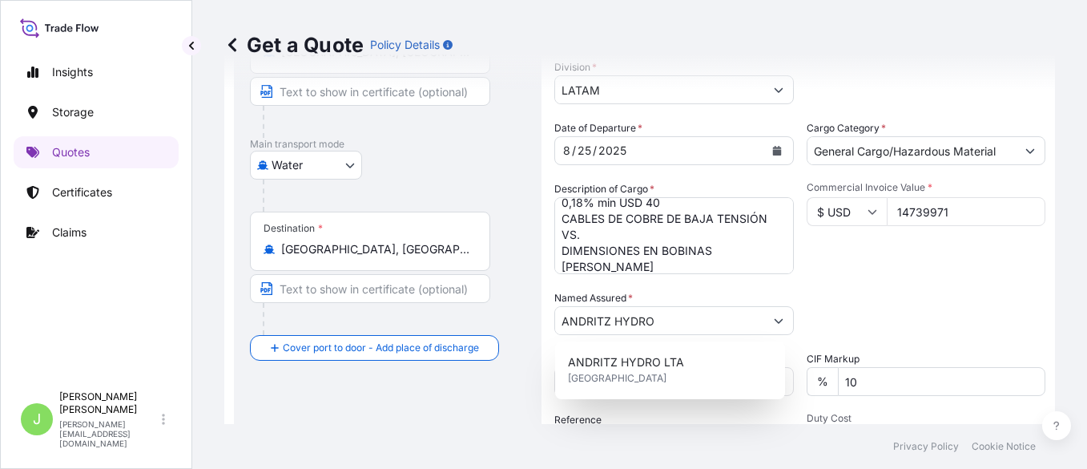
click at [869, 342] on div "Date of Departure * [DATE] Cargo Category * General Cargo/Hazardous Material De…" at bounding box center [799, 318] width 491 height 397
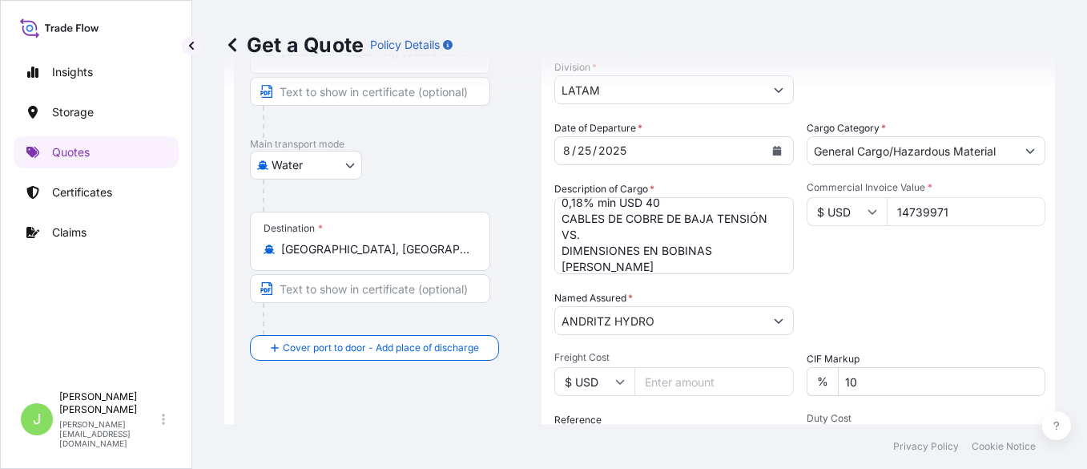
click at [707, 316] on input "ANDRITZ HYDRO" at bounding box center [659, 320] width 209 height 29
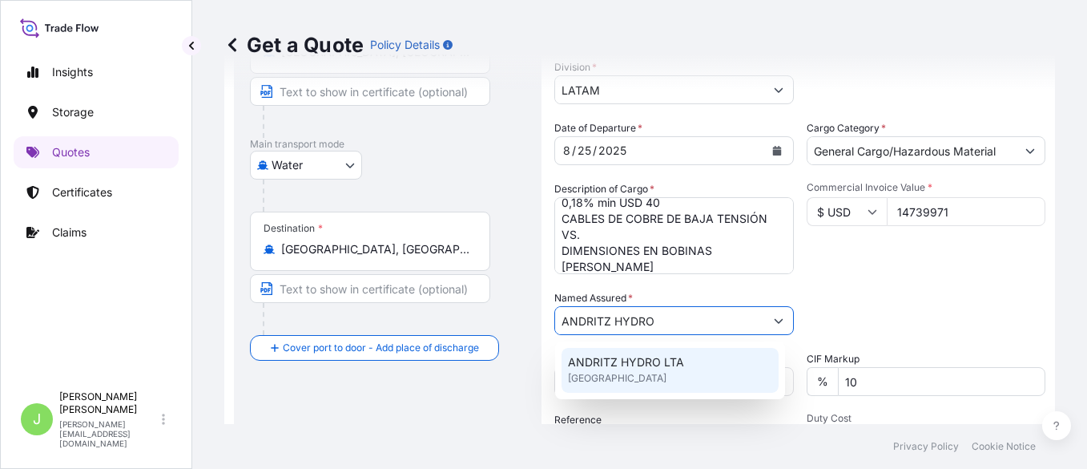
click at [701, 353] on div "ANDRITZ HYDRO LTA [GEOGRAPHIC_DATA]" at bounding box center [669, 370] width 217 height 45
type input "ANDRITZ HYDRO LTA"
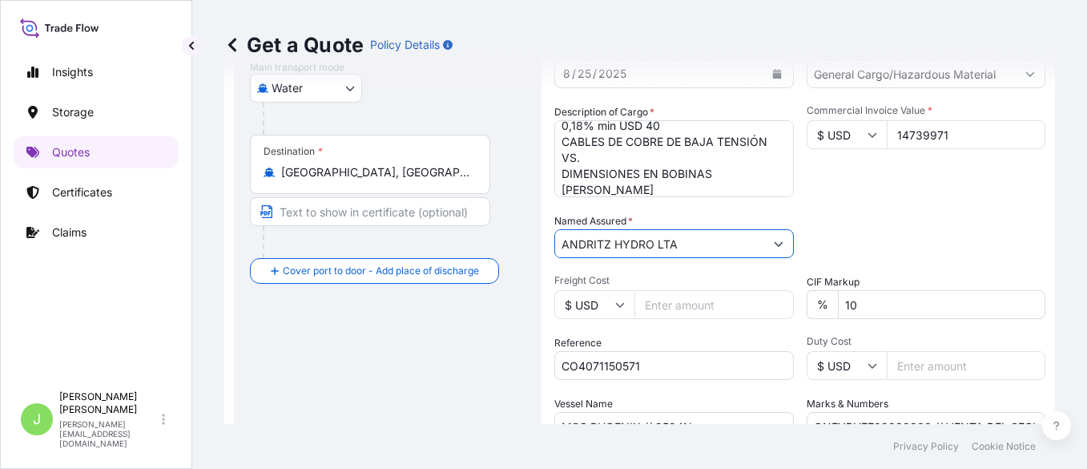
scroll to position [423, 0]
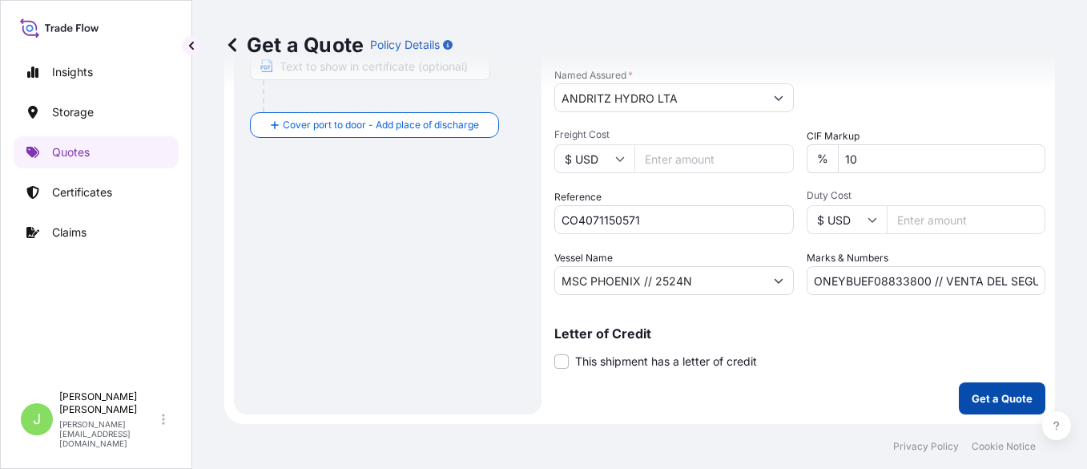
click at [869, 374] on p "Get a Quote" at bounding box center [1002, 398] width 61 height 16
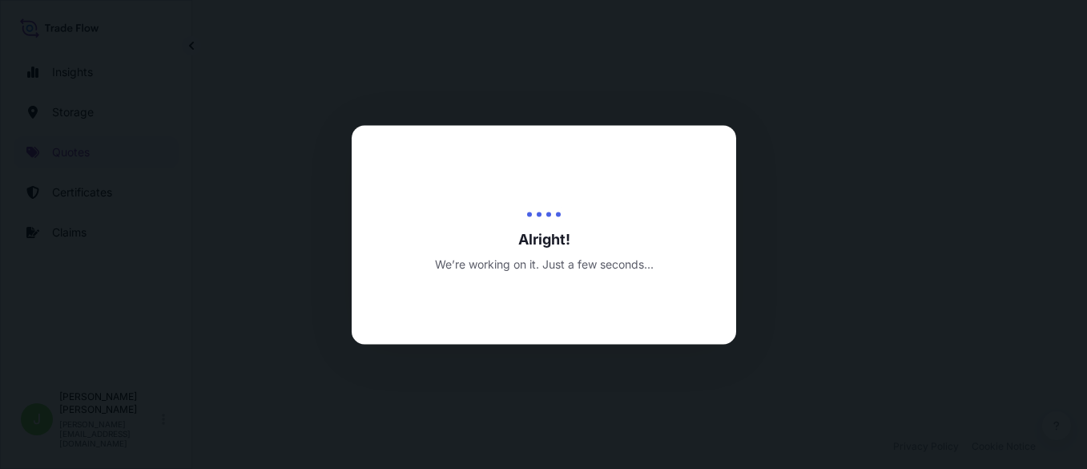
select select "Water"
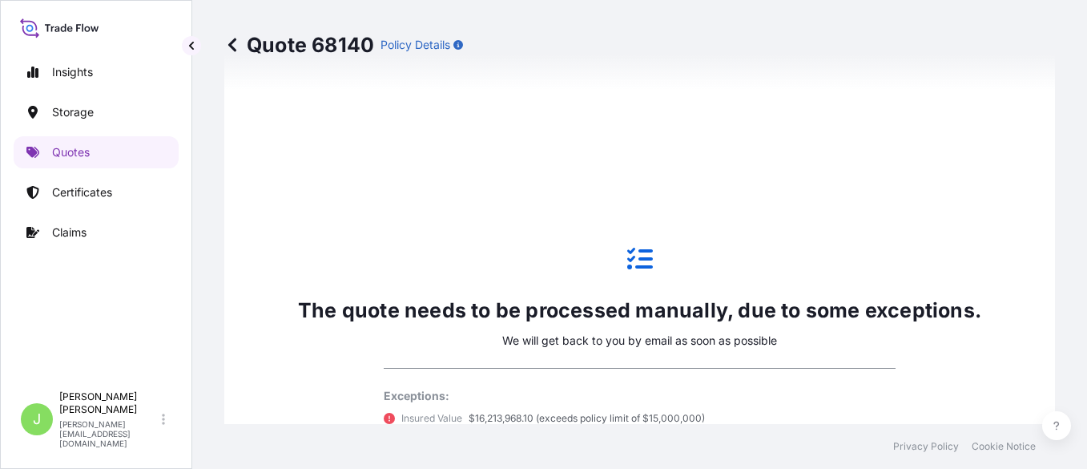
scroll to position [1081, 0]
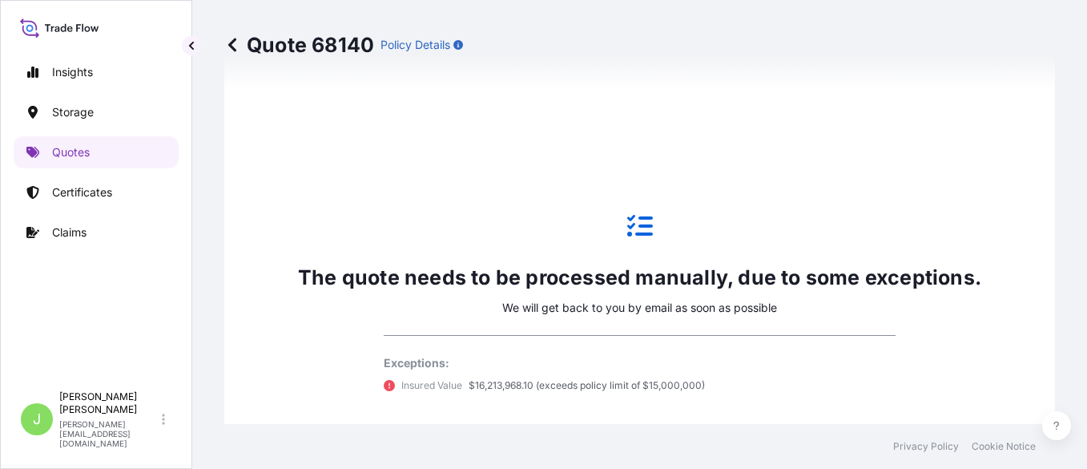
click at [384, 374] on icon at bounding box center [389, 385] width 11 height 11
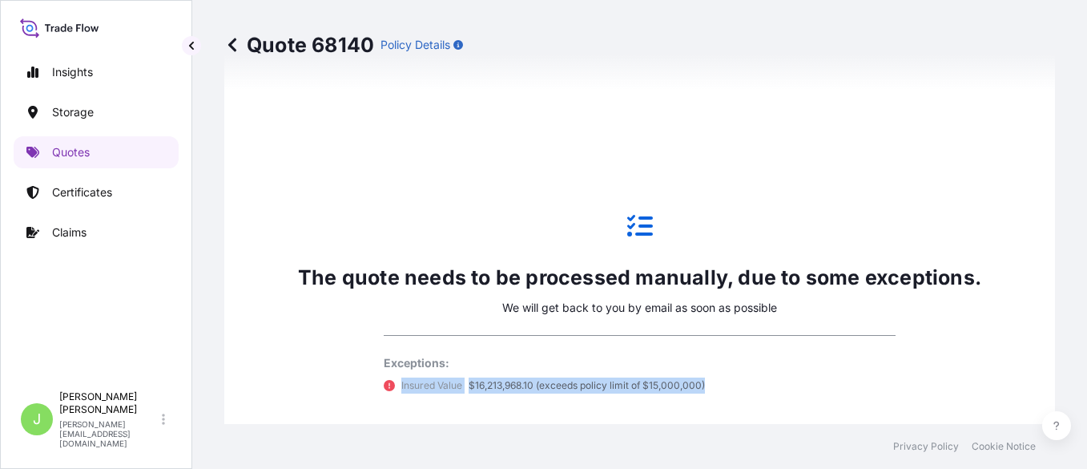
drag, startPoint x: 393, startPoint y: 389, endPoint x: 702, endPoint y: 395, distance: 308.4
click at [702, 374] on div "The quote needs to be processed manually, due to some exceptions. We will get b…" at bounding box center [639, 303] width 683 height 240
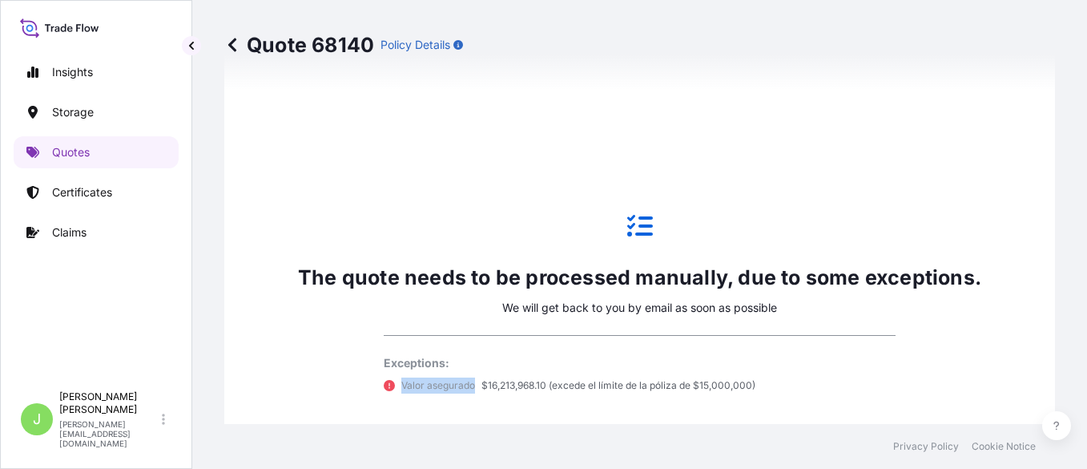
click at [481, 374] on p "$16,213,968.10 (excede el límite de la póliza de $15,000,000)" at bounding box center [618, 385] width 274 height 16
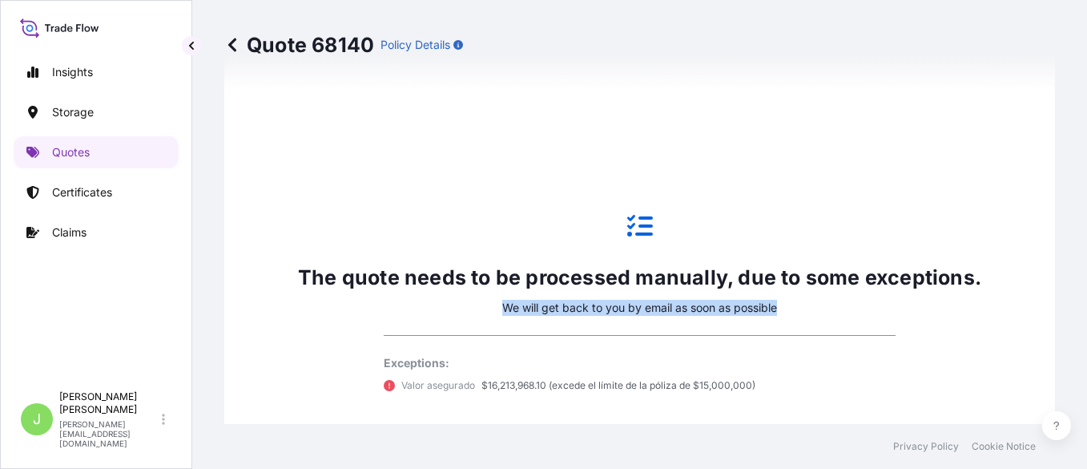
drag, startPoint x: 485, startPoint y: 306, endPoint x: 775, endPoint y: 322, distance: 290.4
click at [775, 322] on div "The quote needs to be processed manually, due to some exceptions. We will get b…" at bounding box center [639, 303] width 683 height 240
drag, startPoint x: 775, startPoint y: 322, endPoint x: 753, endPoint y: 307, distance: 27.1
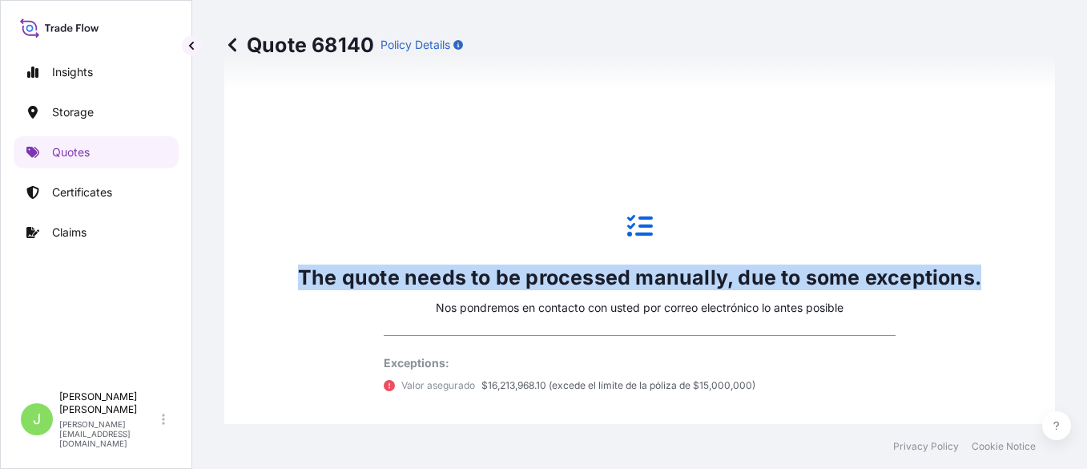
click at [542, 303] on p "Nos pondremos en contacto con usted por correo electrónico lo antes posible" at bounding box center [640, 308] width 408 height 16
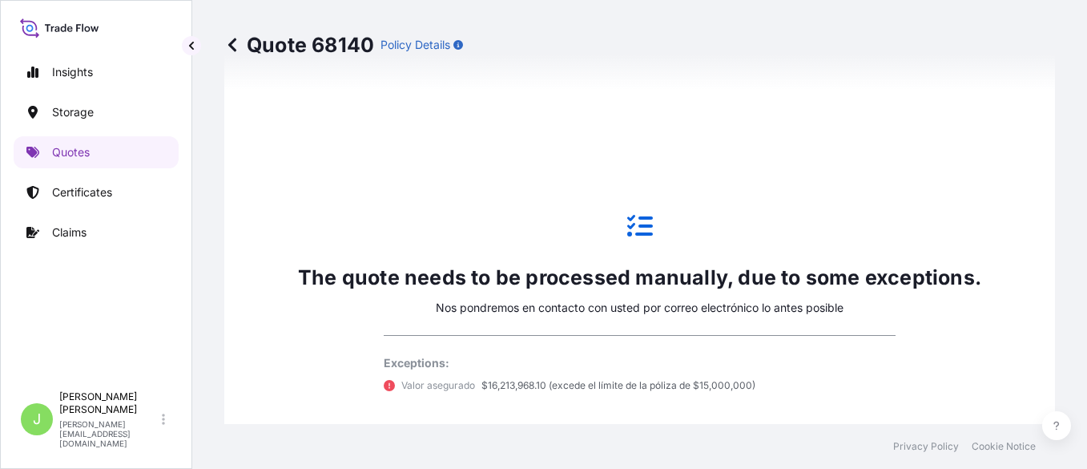
click at [328, 268] on p "The quote needs to be processed manually, due to some exceptions." at bounding box center [639, 277] width 683 height 26
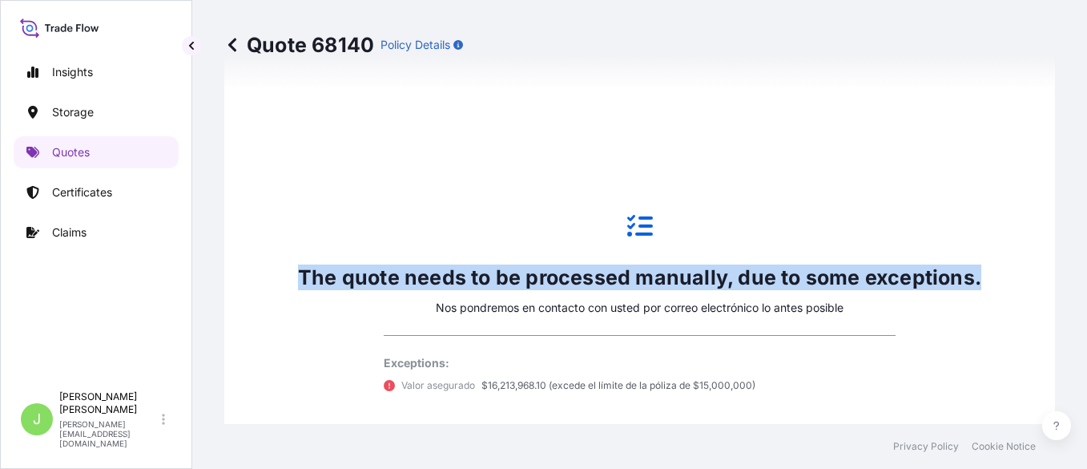
drag, startPoint x: 273, startPoint y: 271, endPoint x: 972, endPoint y: 276, distance: 698.5
click at [869, 276] on div "The quote needs to be processed manually, due to some exceptions. Nos pondremos…" at bounding box center [640, 303] width 786 height 997
drag, startPoint x: 972, startPoint y: 276, endPoint x: 952, endPoint y: 274, distance: 19.4
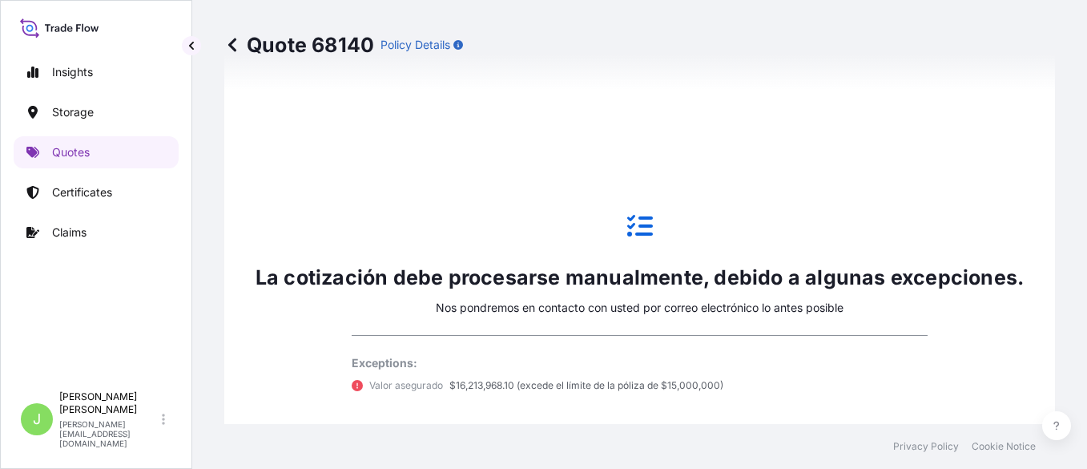
click at [405, 280] on p "La cotización debe procesarse manualmente, debido a algunas excepciones." at bounding box center [640, 277] width 768 height 26
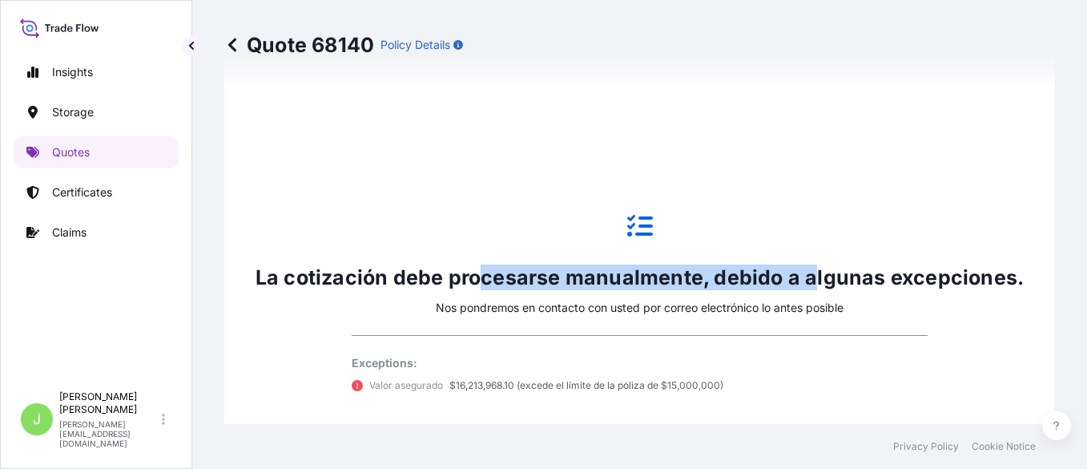
drag, startPoint x: 497, startPoint y: 277, endPoint x: 809, endPoint y: 275, distance: 311.6
click at [809, 275] on p "La cotización debe procesarse manualmente, debido a algunas excepciones." at bounding box center [640, 277] width 768 height 26
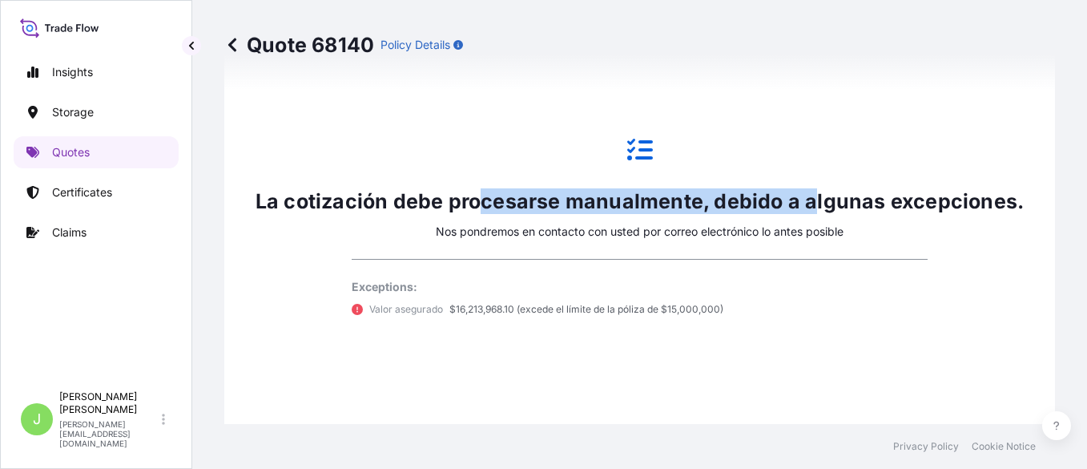
scroll to position [1201, 0]
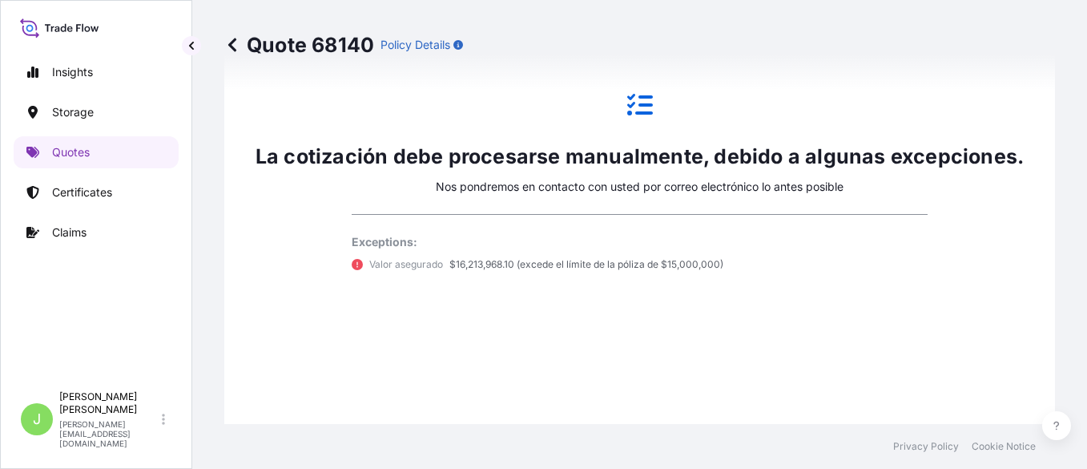
click at [429, 249] on p "Exceptions:" at bounding box center [640, 242] width 577 height 16
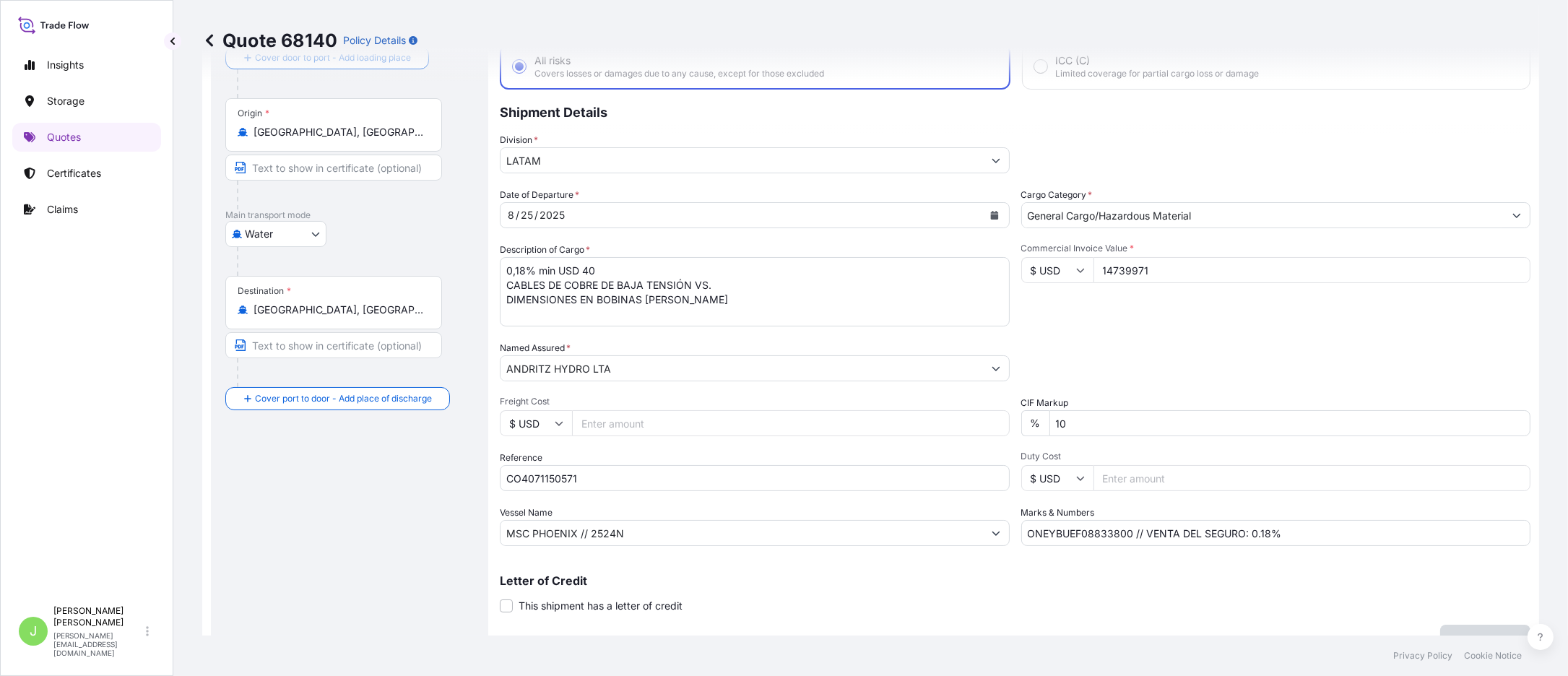
scroll to position [0, 0]
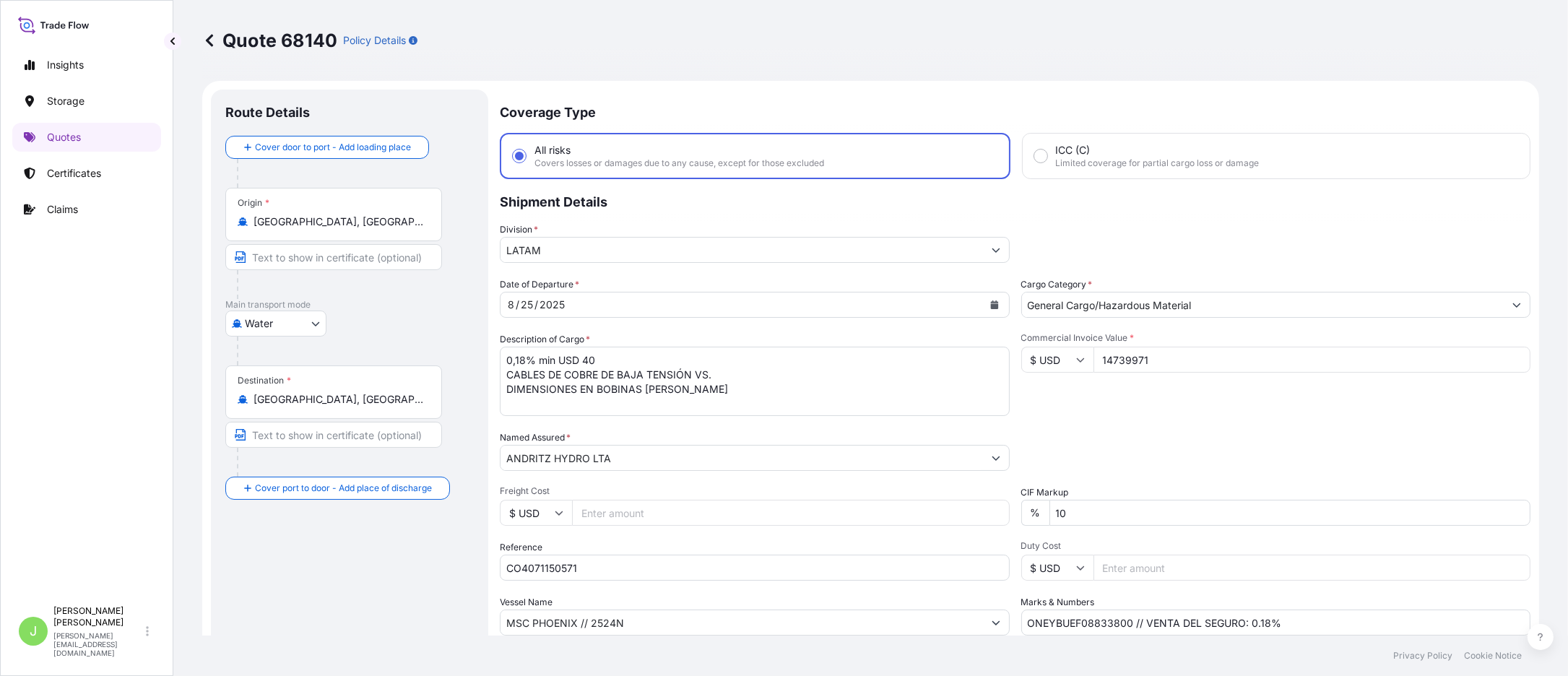
drag, startPoint x: 312, startPoint y: 544, endPoint x: 305, endPoint y: 540, distance: 8.1
click at [309, 337] on div "Route Details Cover door to port - Add loading place Place of loading Road / [G…" at bounding box center [350, 416] width 249 height 625
click at [674, 337] on input "CO4071150571" at bounding box center [754, 567] width 509 height 26
drag, startPoint x: 673, startPoint y: 571, endPoint x: 573, endPoint y: 563, distance: 100.3
click at [573, 337] on input "CO4071150571" at bounding box center [754, 567] width 509 height 26
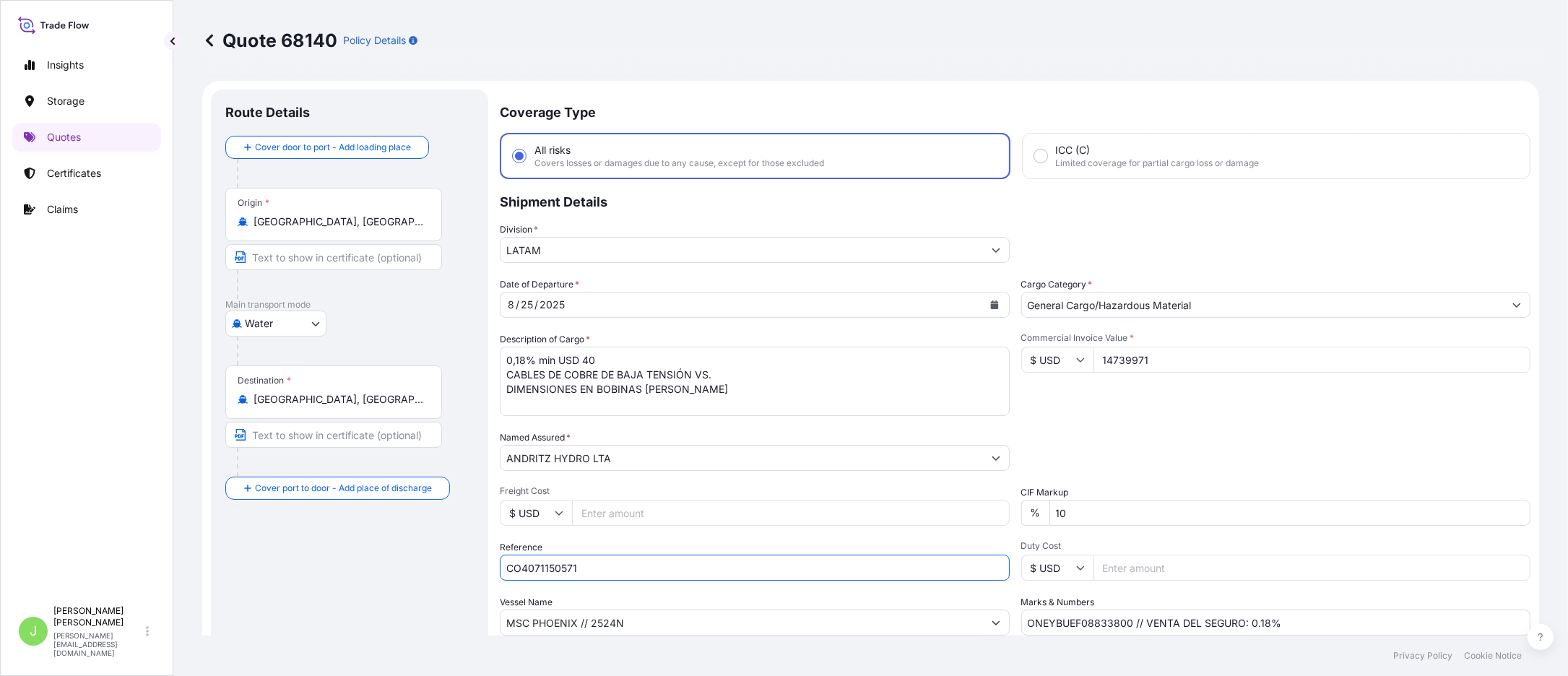
click at [575, 337] on input "CO4071150571" at bounding box center [754, 567] width 509 height 26
click at [205, 39] on icon at bounding box center [209, 41] width 14 height 14
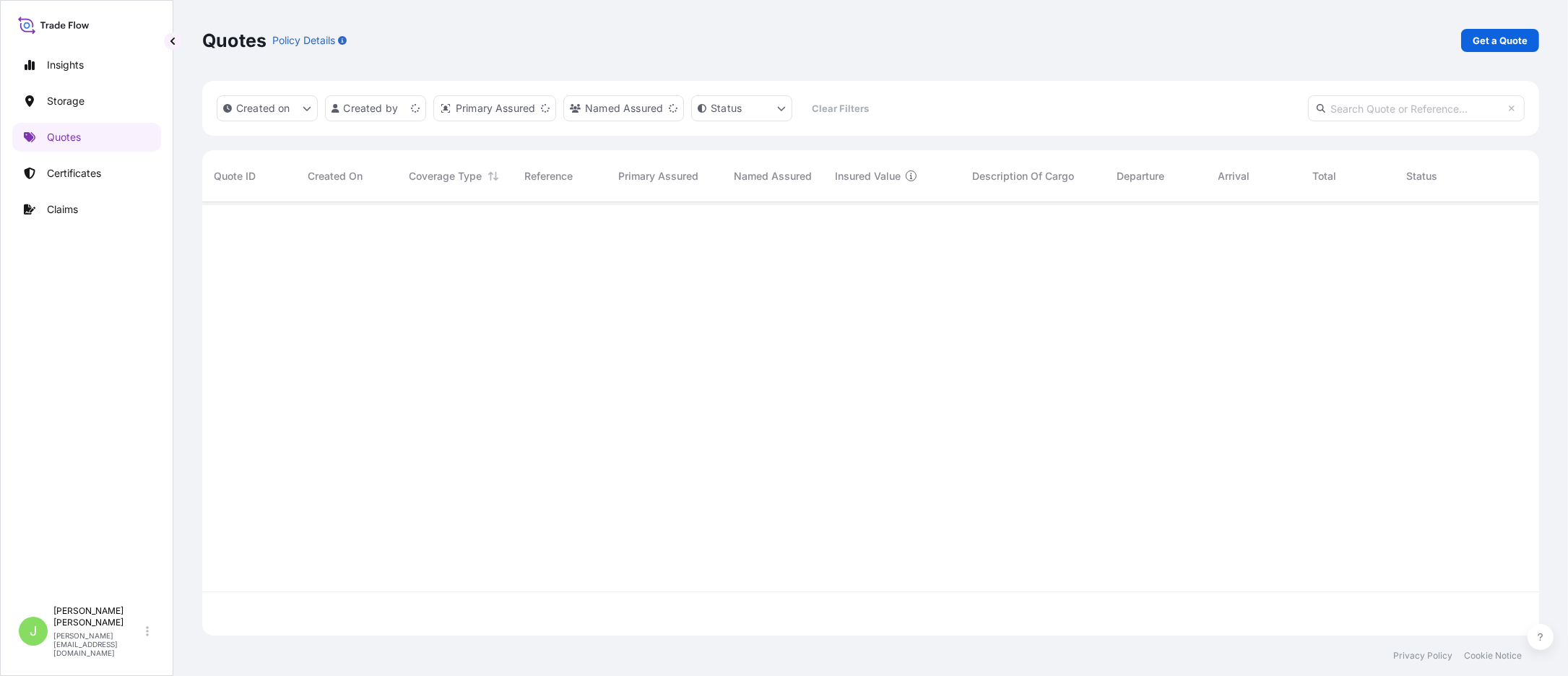
scroll to position [418, 1315]
click at [784, 38] on link "Get a Quote" at bounding box center [1499, 41] width 78 height 23
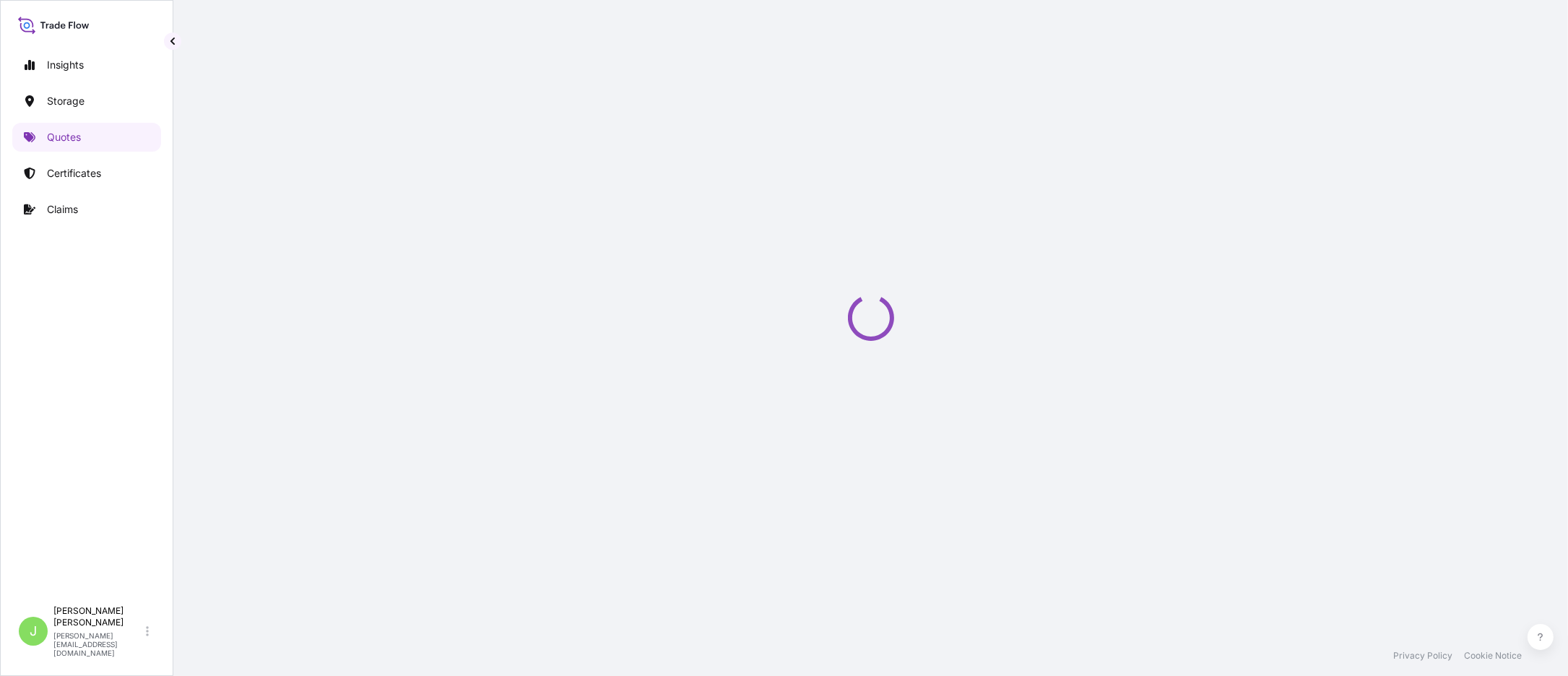
scroll to position [23, 0]
select select "Water"
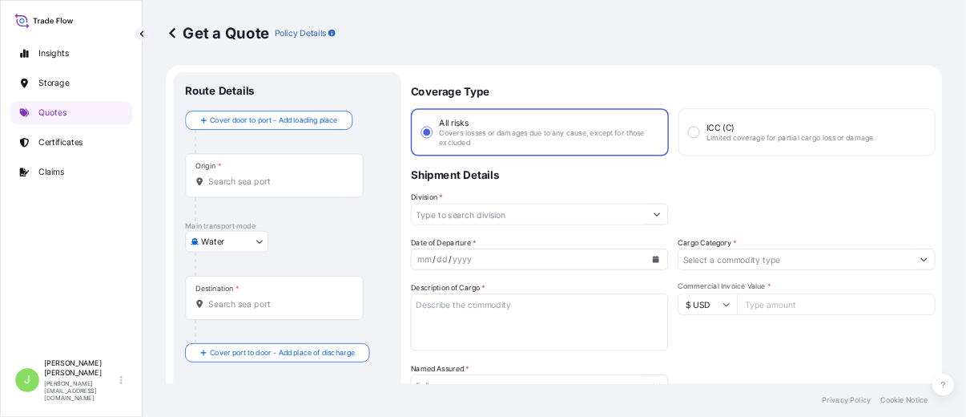
scroll to position [0, 0]
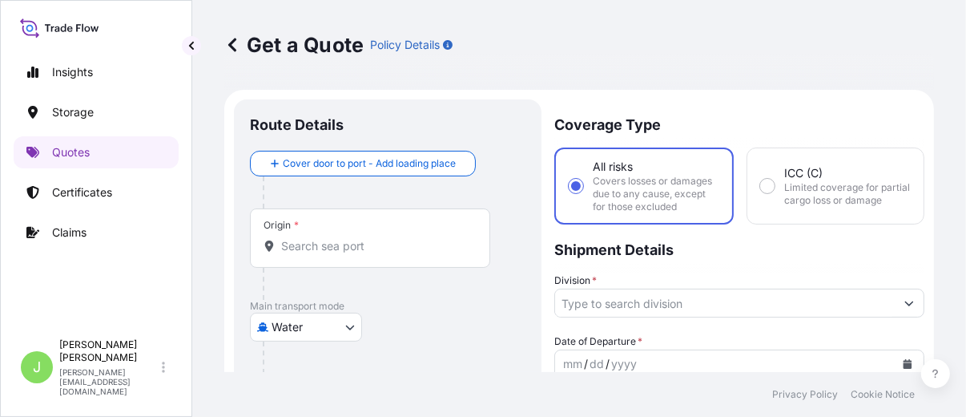
click at [357, 257] on div "Origin *" at bounding box center [370, 237] width 240 height 59
click at [357, 254] on input "Origin *" at bounding box center [375, 246] width 189 height 16
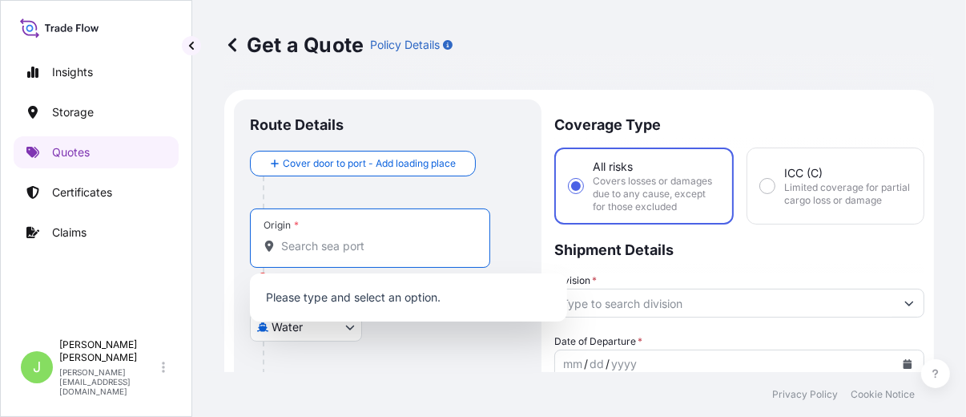
click at [410, 244] on input "Origin * Please select an origin" at bounding box center [375, 246] width 189 height 16
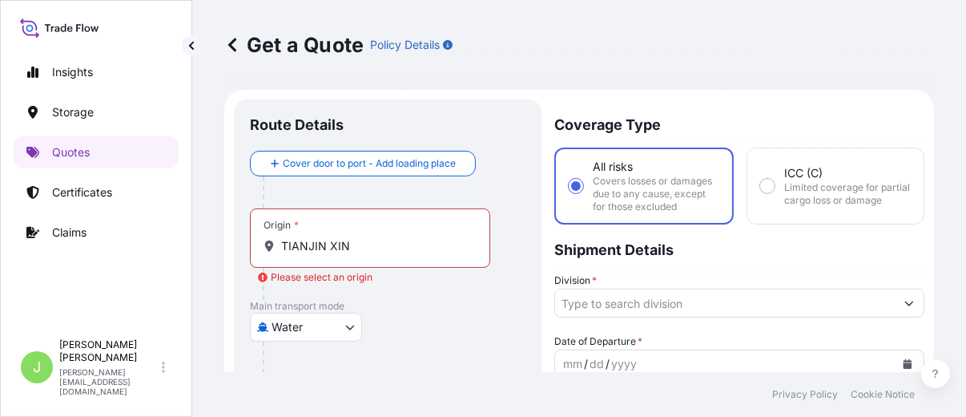
click at [380, 243] on input "TIANJIN XIN" at bounding box center [375, 246] width 189 height 16
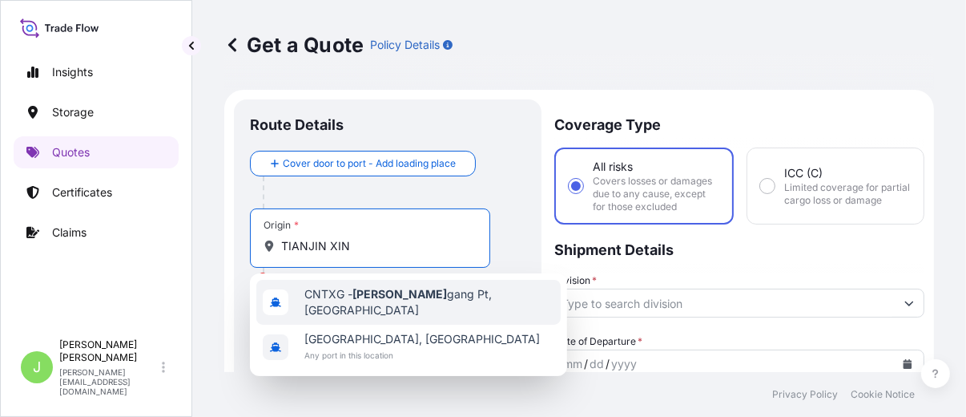
type input "CNTXG - Tianjin Xingang Pt, [GEOGRAPHIC_DATA]"
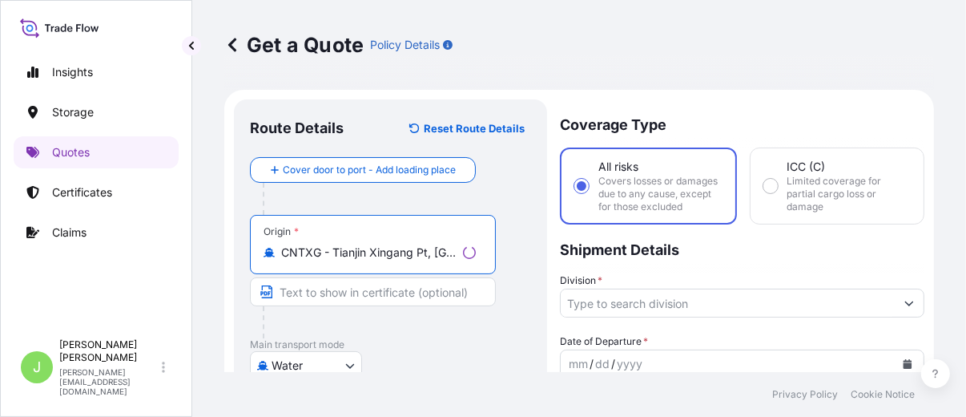
scroll to position [89, 0]
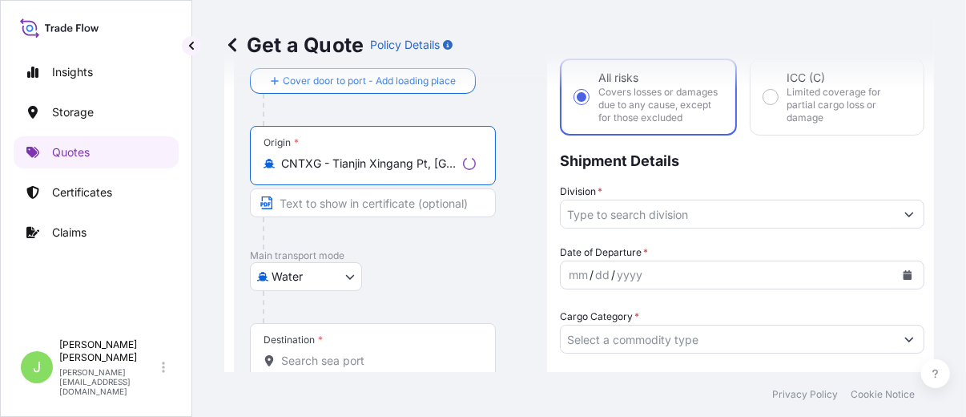
click at [335, 352] on input "Destination *" at bounding box center [378, 360] width 195 height 16
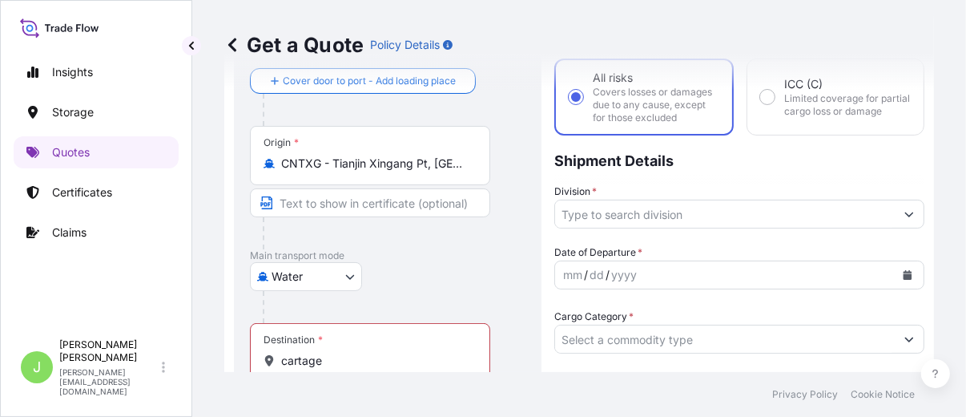
click at [441, 352] on input "cartage" at bounding box center [375, 360] width 189 height 16
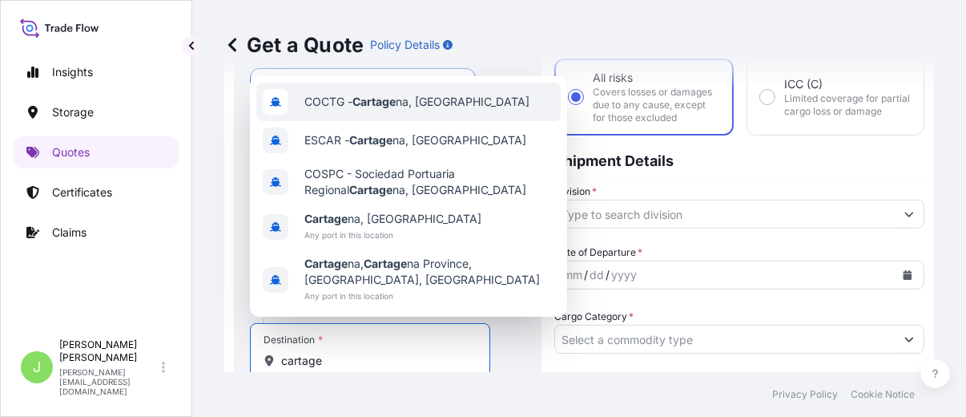
click at [352, 88] on div "COCTG - Cartage na, [GEOGRAPHIC_DATA]" at bounding box center [408, 101] width 304 height 38
type input "COCTG - [GEOGRAPHIC_DATA], [GEOGRAPHIC_DATA]"
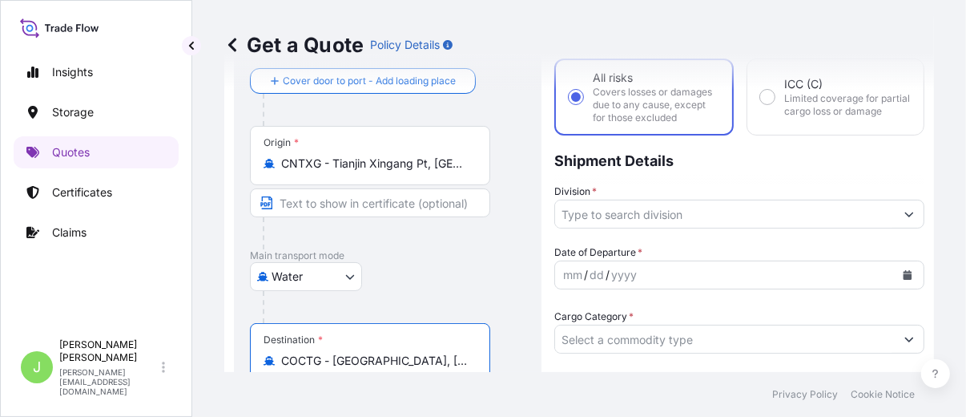
scroll to position [178, 0]
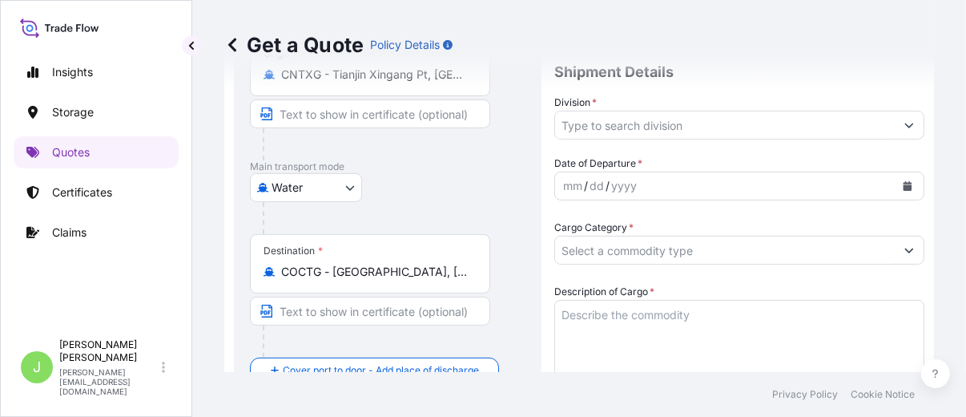
click at [516, 190] on div "Water Air Water Inland" at bounding box center [388, 187] width 276 height 29
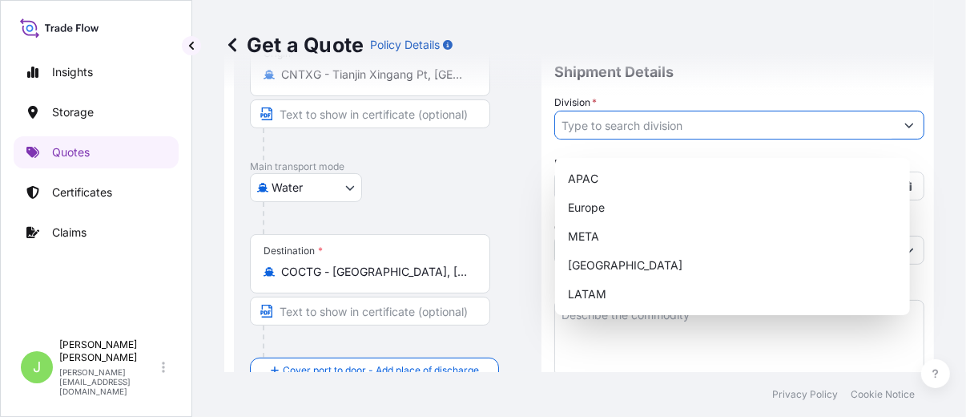
drag, startPoint x: 642, startPoint y: 146, endPoint x: 651, endPoint y: 142, distance: 9.7
click at [650, 139] on input "Division *" at bounding box center [725, 125] width 340 height 29
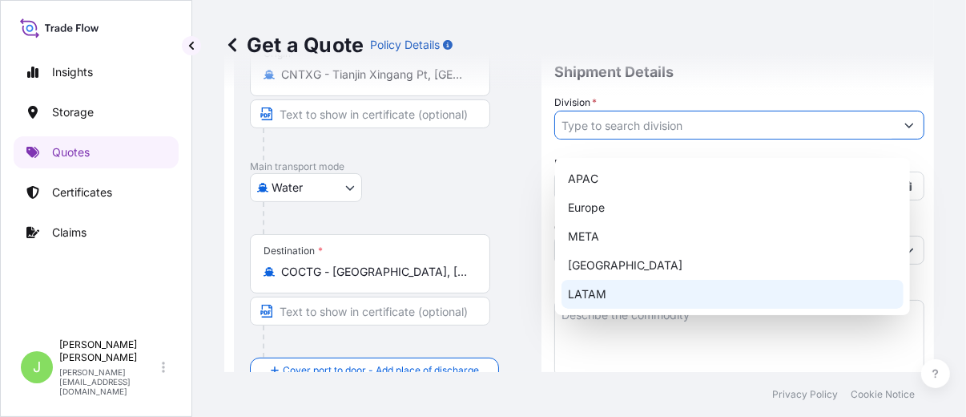
click at [632, 288] on div "LATAM" at bounding box center [732, 294] width 343 height 29
type input "LATAM"
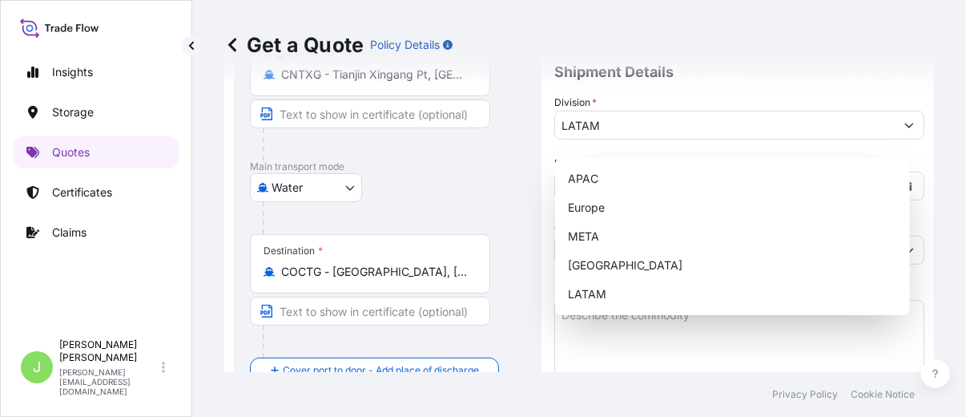
click at [352, 282] on div "Destination * COCTG - [GEOGRAPHIC_DATA], [GEOGRAPHIC_DATA]" at bounding box center [370, 263] width 240 height 59
click at [352, 280] on input "COCTG - [GEOGRAPHIC_DATA], [GEOGRAPHIC_DATA]" at bounding box center [375, 272] width 189 height 16
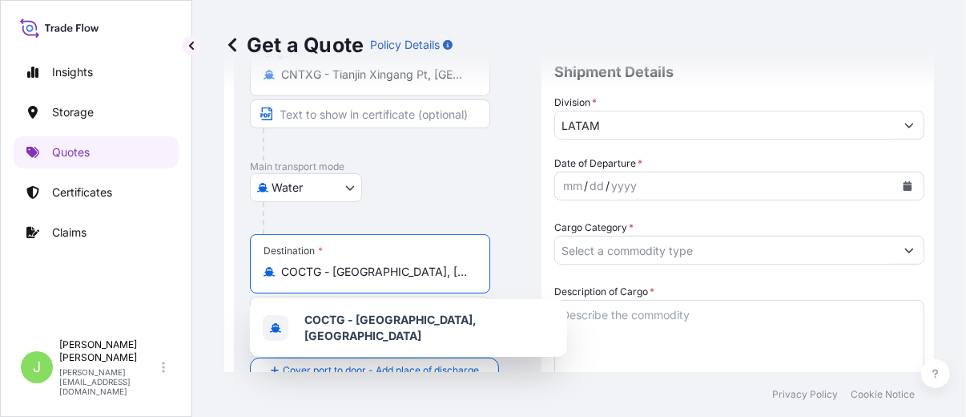
drag, startPoint x: 443, startPoint y: 272, endPoint x: 437, endPoint y: 263, distance: 11.1
click at [442, 269] on input "COCTG - [GEOGRAPHIC_DATA], [GEOGRAPHIC_DATA]" at bounding box center [375, 272] width 189 height 16
click at [436, 265] on input "COCTG - [GEOGRAPHIC_DATA], [GEOGRAPHIC_DATA]" at bounding box center [375, 272] width 189 height 16
click at [435, 266] on input "COCTG - [GEOGRAPHIC_DATA], [GEOGRAPHIC_DATA]" at bounding box center [375, 272] width 189 height 16
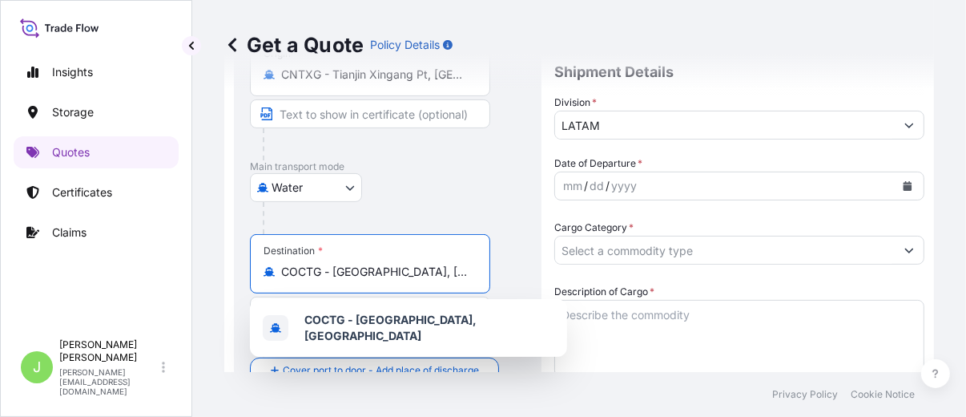
click at [435, 266] on input "COCTG - [GEOGRAPHIC_DATA], [GEOGRAPHIC_DATA]" at bounding box center [375, 272] width 189 height 16
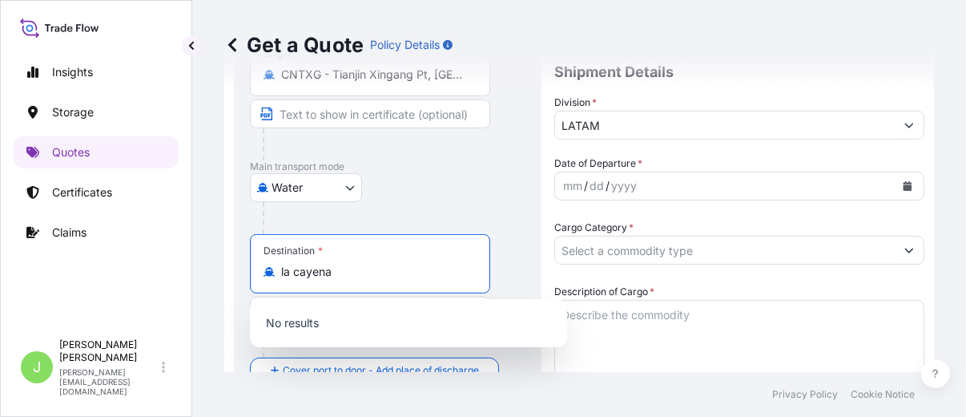
type input "[PERSON_NAME]"
type input "o"
type input "z"
paste input "[PERSON_NAME]"
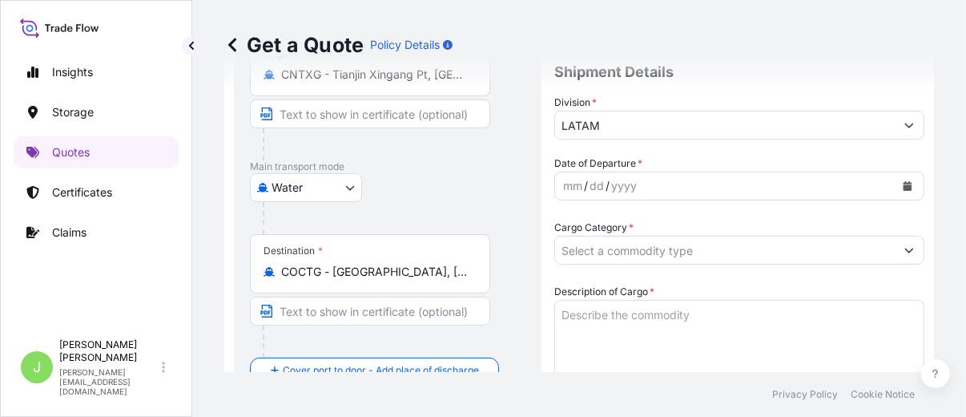
click at [404, 271] on input "COCTG - [GEOGRAPHIC_DATA], [GEOGRAPHIC_DATA]" at bounding box center [375, 272] width 189 height 16
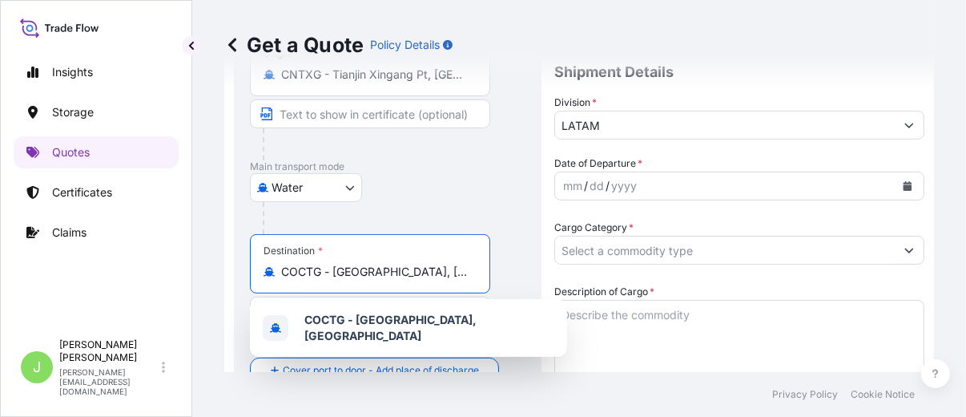
click at [404, 271] on input "COCTG - [GEOGRAPHIC_DATA], [GEOGRAPHIC_DATA]" at bounding box center [375, 272] width 189 height 16
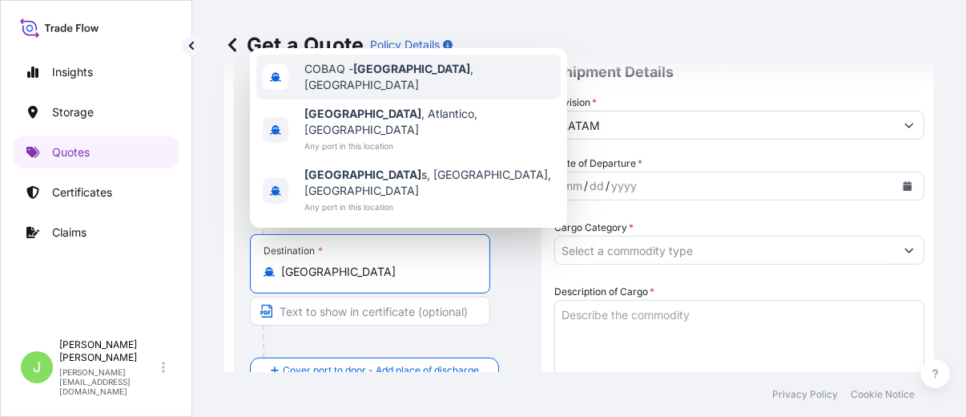
click at [505, 89] on div "COBAQ - [GEOGRAPHIC_DATA] , [GEOGRAPHIC_DATA] [GEOGRAPHIC_DATA] , [GEOGRAPHIC_D…" at bounding box center [408, 137] width 317 height 179
click at [482, 99] on div "COBAQ - [GEOGRAPHIC_DATA] , [GEOGRAPHIC_DATA]" at bounding box center [408, 76] width 304 height 45
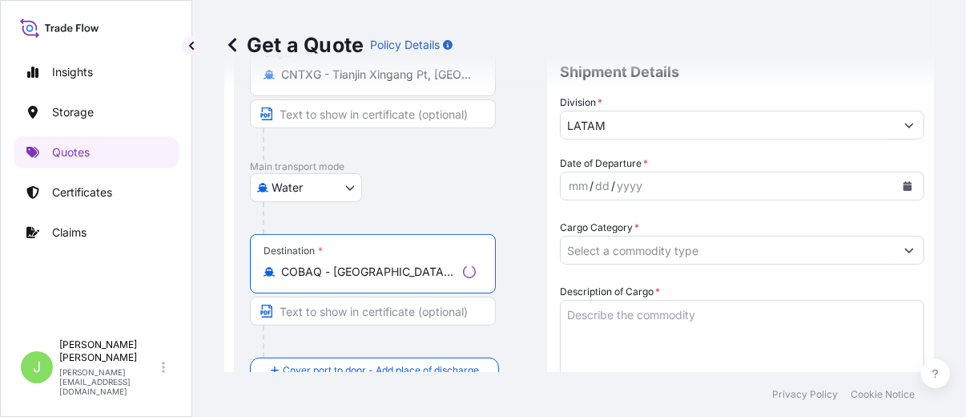
type input "COBAQ - [GEOGRAPHIC_DATA], [GEOGRAPHIC_DATA]"
click at [409, 311] on input "Text to appear on certificate" at bounding box center [373, 310] width 246 height 29
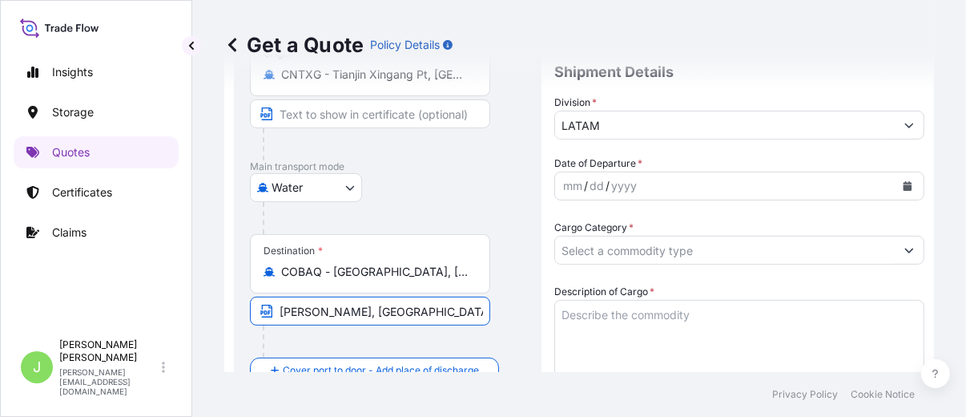
type input "[PERSON_NAME], [GEOGRAPHIC_DATA]"
click at [509, 227] on div at bounding box center [394, 218] width 263 height 32
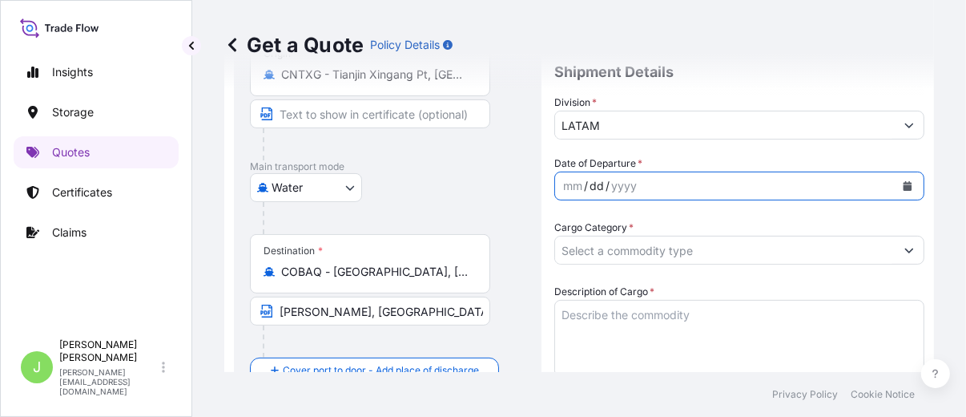
drag, startPoint x: 603, startPoint y: 196, endPoint x: 574, endPoint y: 196, distance: 28.8
click at [601, 195] on div "dd" at bounding box center [597, 185] width 18 height 19
click at [692, 191] on div "mm / dd / yyyy" at bounding box center [725, 185] width 340 height 29
click at [869, 199] on div "mm / dd / yyyy" at bounding box center [725, 185] width 340 height 29
click at [869, 191] on icon "Calendar" at bounding box center [908, 186] width 10 height 10
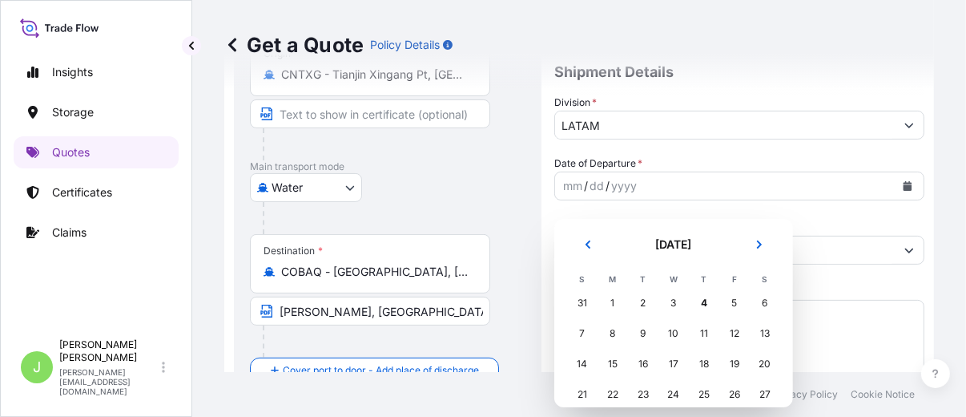
click at [577, 301] on div "31" at bounding box center [582, 302] width 29 height 29
click at [584, 300] on div "31" at bounding box center [582, 302] width 29 height 29
click at [583, 302] on div "31" at bounding box center [582, 302] width 29 height 29
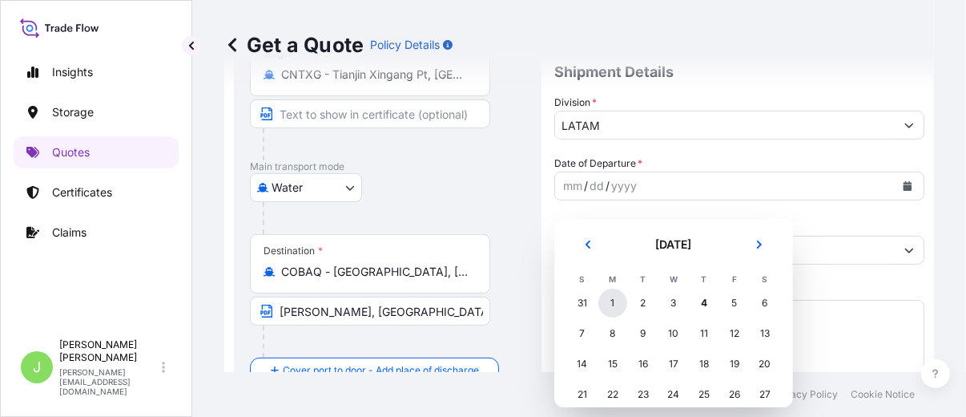
click at [617, 304] on div "1" at bounding box center [612, 302] width 29 height 29
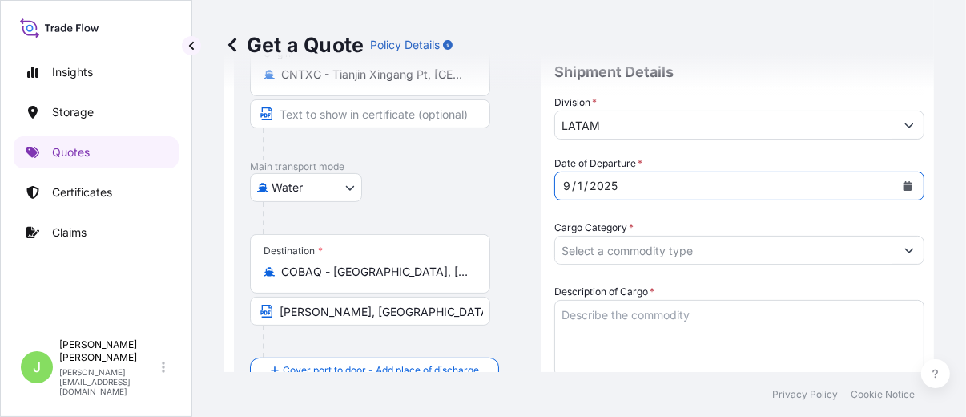
click at [869, 199] on button "Calendar" at bounding box center [908, 186] width 26 height 26
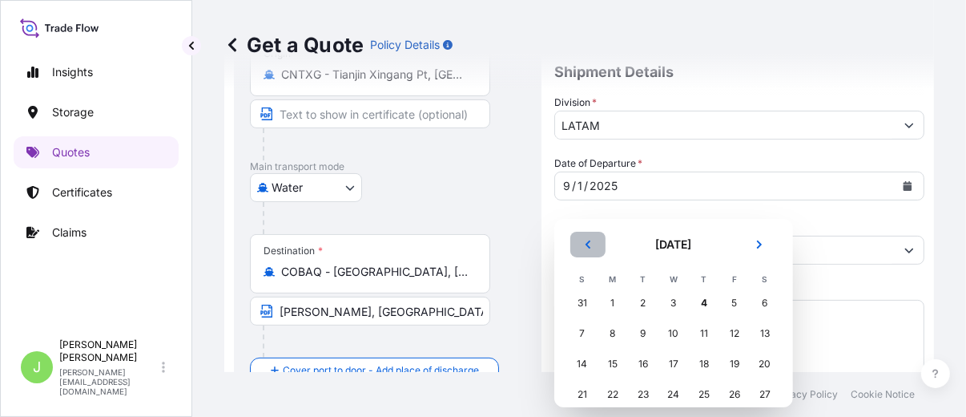
click at [592, 239] on icon "Previous" at bounding box center [588, 244] width 10 height 10
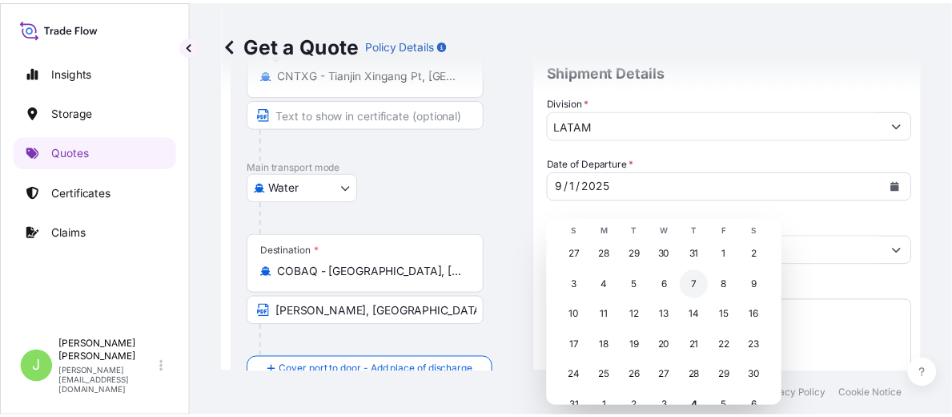
scroll to position [75, 0]
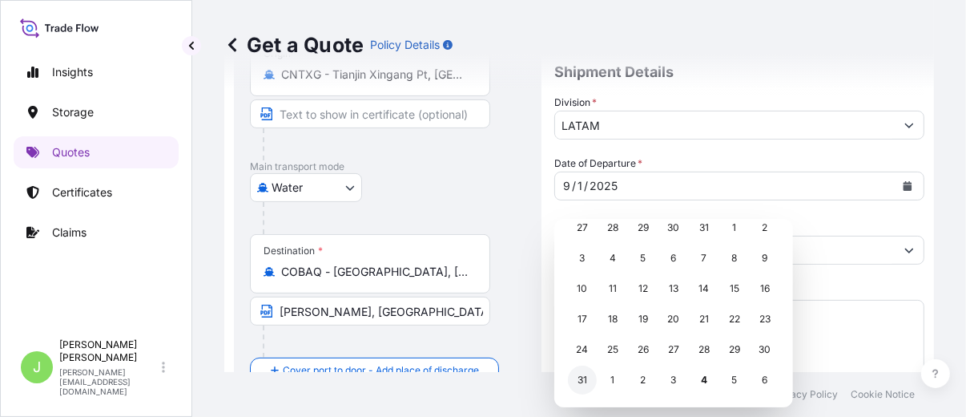
click at [583, 374] on div "31" at bounding box center [582, 379] width 29 height 29
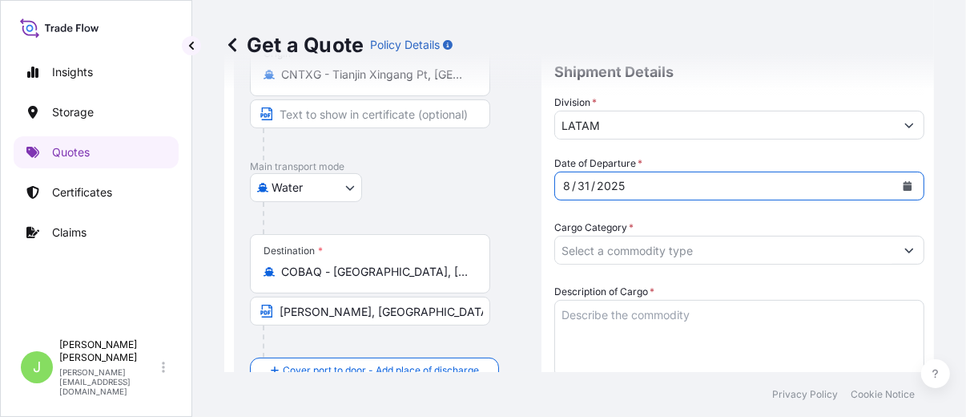
click at [498, 222] on div at bounding box center [394, 218] width 263 height 32
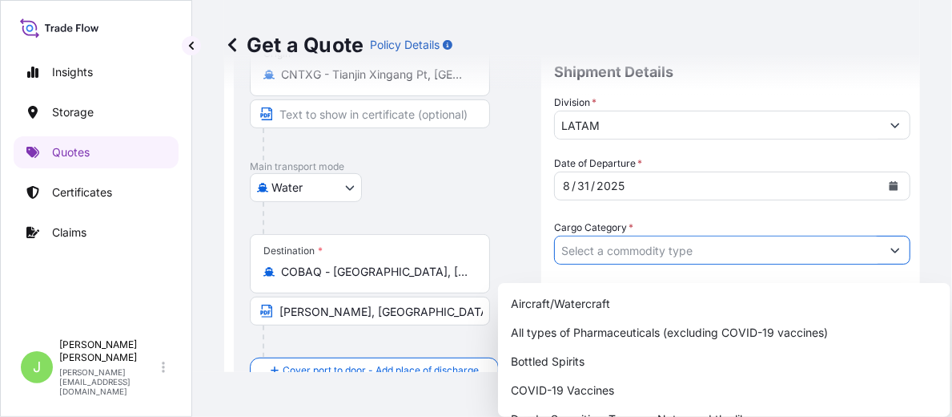
click at [596, 264] on input "Cargo Category *" at bounding box center [718, 249] width 326 height 29
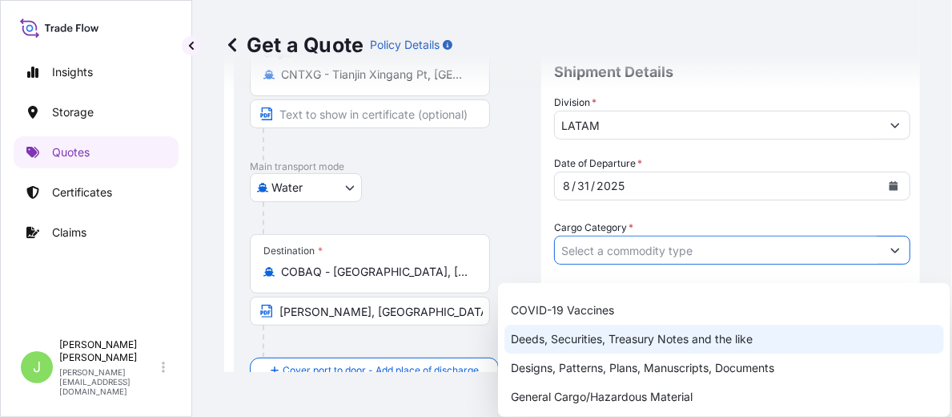
scroll to position [178, 0]
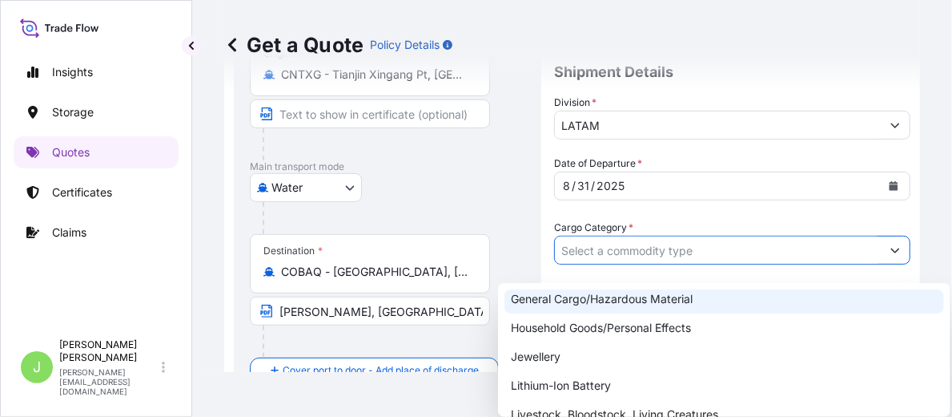
click at [570, 296] on div "General Cargo/Hazardous Material" at bounding box center [725, 298] width 440 height 29
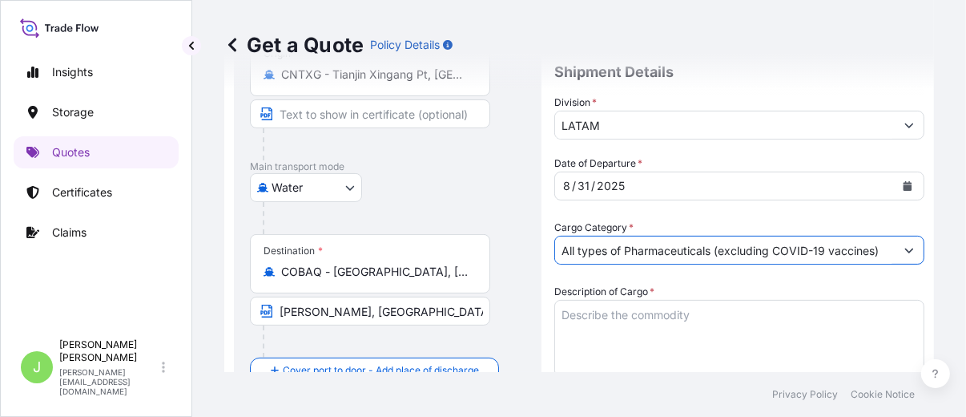
click at [607, 250] on input "All types of Pharmaceuticals (excluding COVID-19 vaccines)" at bounding box center [725, 249] width 340 height 29
click at [611, 264] on input "All types of Pharmaceuticals (excluding COVID-19 vaccines)" at bounding box center [725, 249] width 340 height 29
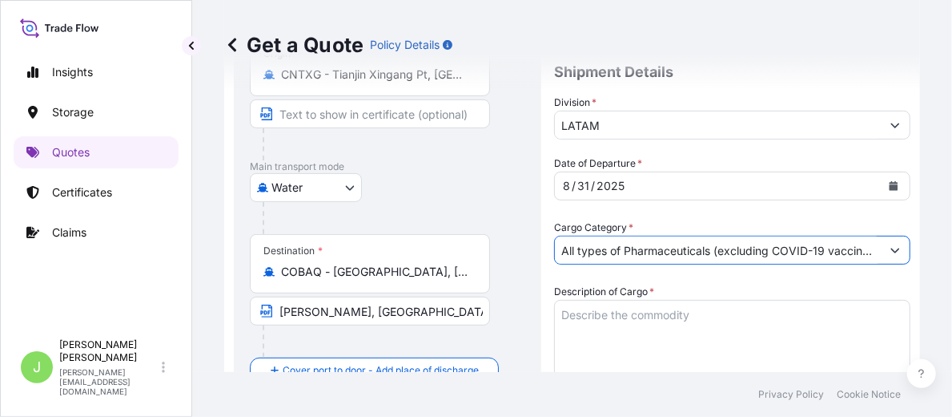
click at [869, 255] on button "Show suggestions" at bounding box center [895, 249] width 29 height 29
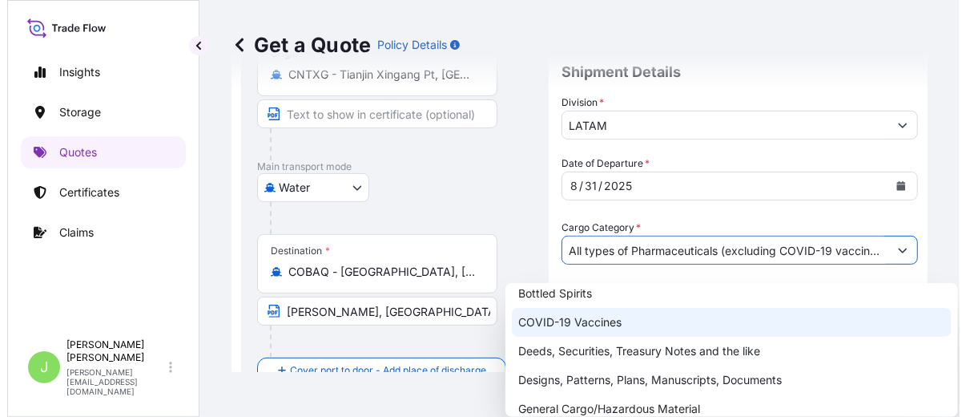
scroll to position [89, 0]
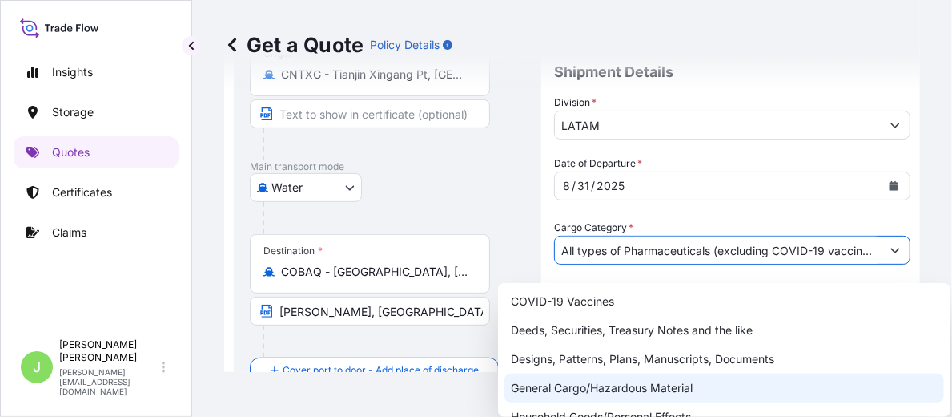
click at [546, 374] on div "General Cargo/Hazardous Material" at bounding box center [725, 387] width 440 height 29
type input "General Cargo/Hazardous Material"
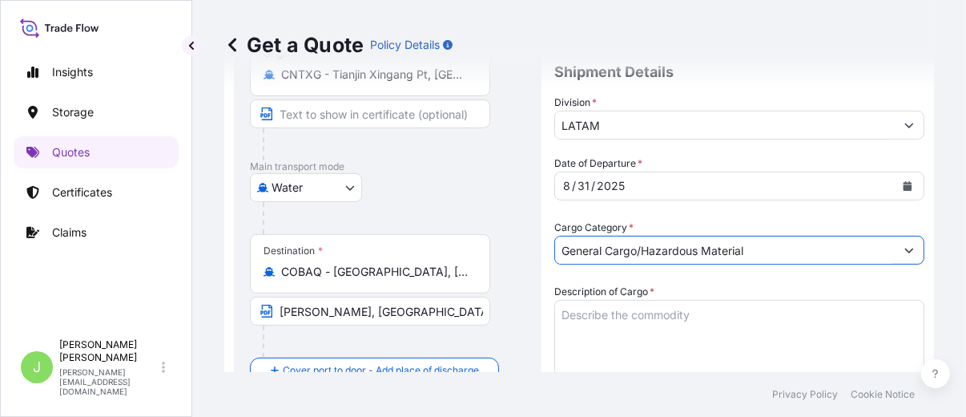
click at [590, 336] on textarea "Description of Cargo *" at bounding box center [739, 338] width 370 height 77
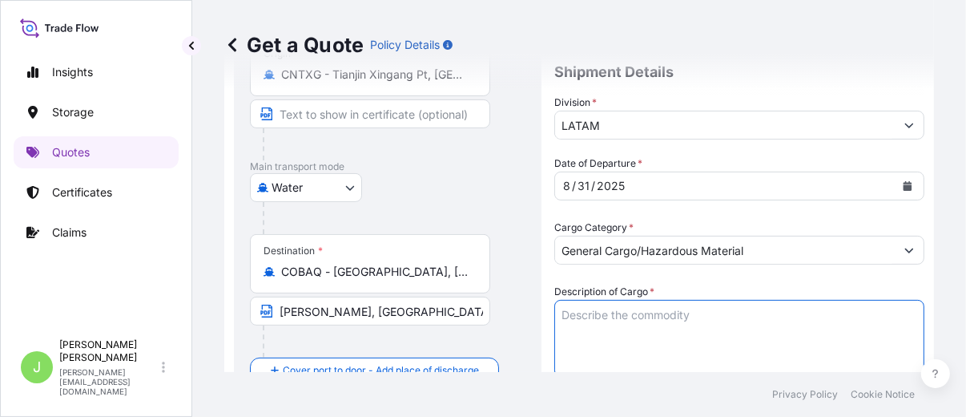
paste textarea "STAINLESS STEEL FITTINGS"
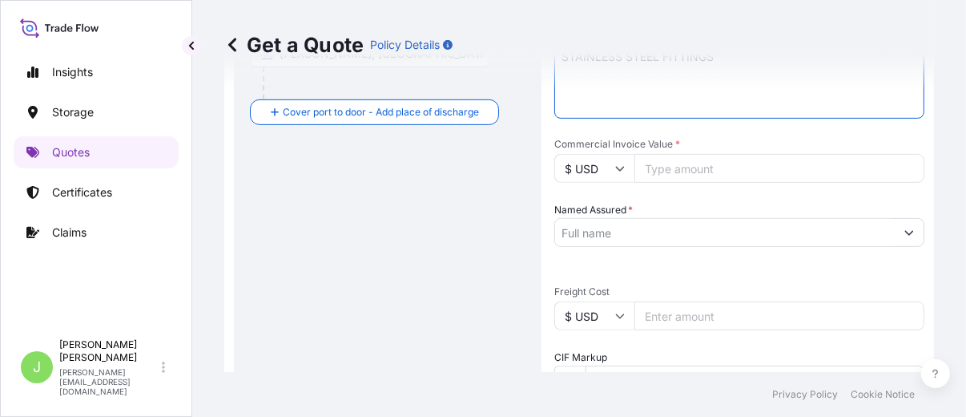
scroll to position [445, 0]
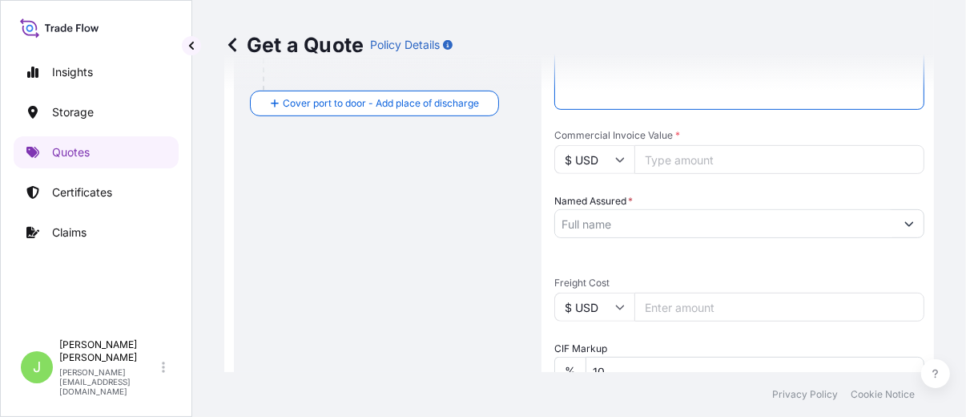
type textarea "STAINLESS STEEL FITTINGS"
click at [702, 174] on input "Commercial Invoice Value *" at bounding box center [779, 159] width 290 height 29
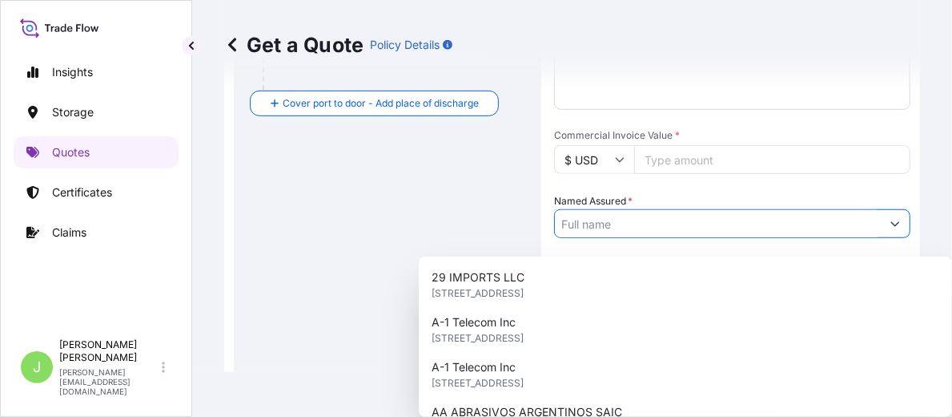
click at [670, 238] on input "Named Assured *" at bounding box center [718, 223] width 326 height 29
click at [693, 172] on input "Commercial Invoice Value *" at bounding box center [772, 159] width 276 height 29
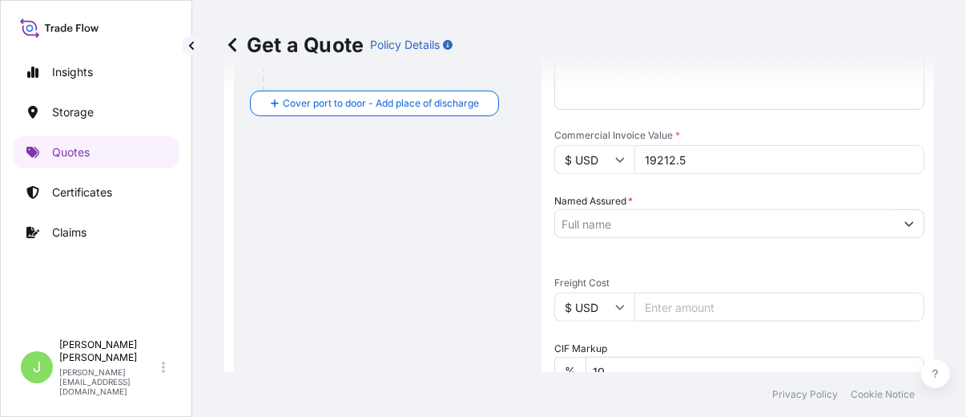
type input "19212.5"
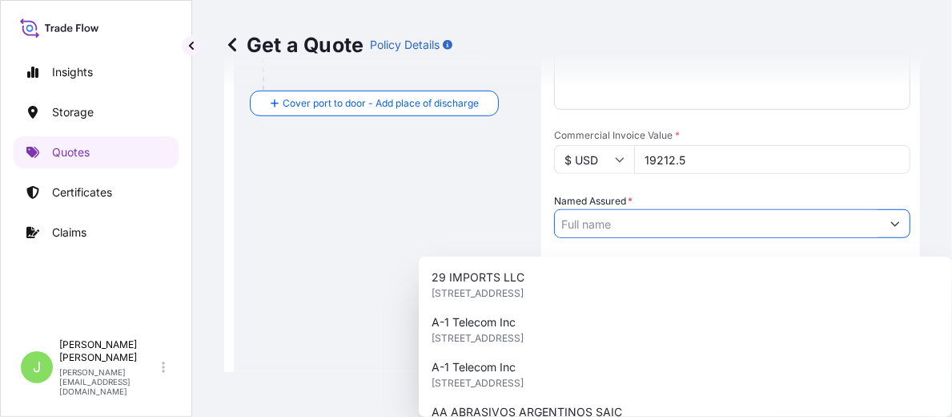
click at [631, 234] on input "Named Assured *" at bounding box center [718, 223] width 326 height 29
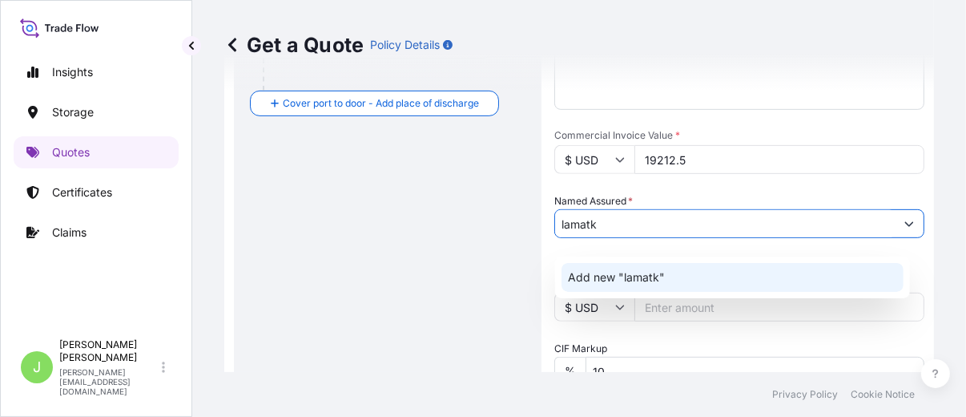
click at [702, 219] on div "Named Assured * lamatk" at bounding box center [739, 215] width 370 height 45
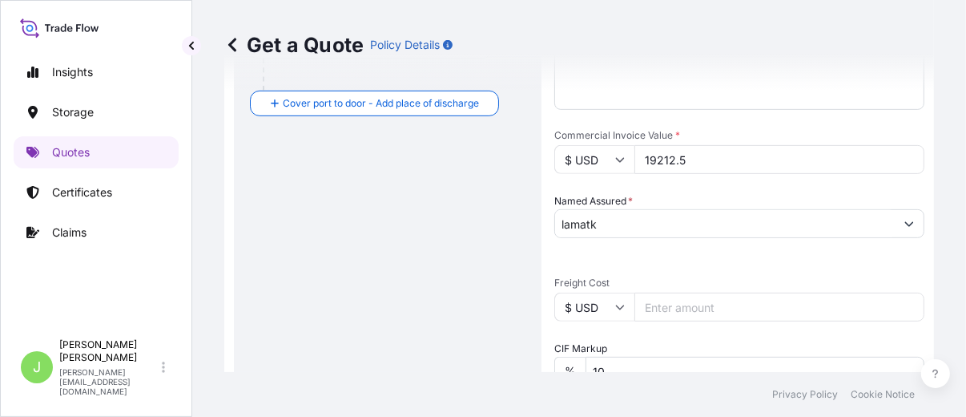
click at [697, 219] on div "Named Assured * lamatk" at bounding box center [739, 215] width 370 height 45
click at [686, 227] on input "lamatk" at bounding box center [725, 223] width 340 height 29
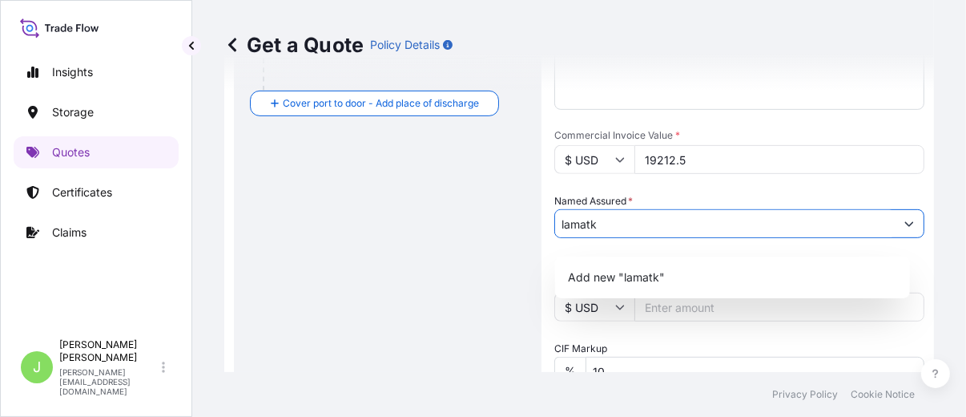
click at [686, 227] on input "lamatk" at bounding box center [725, 223] width 340 height 29
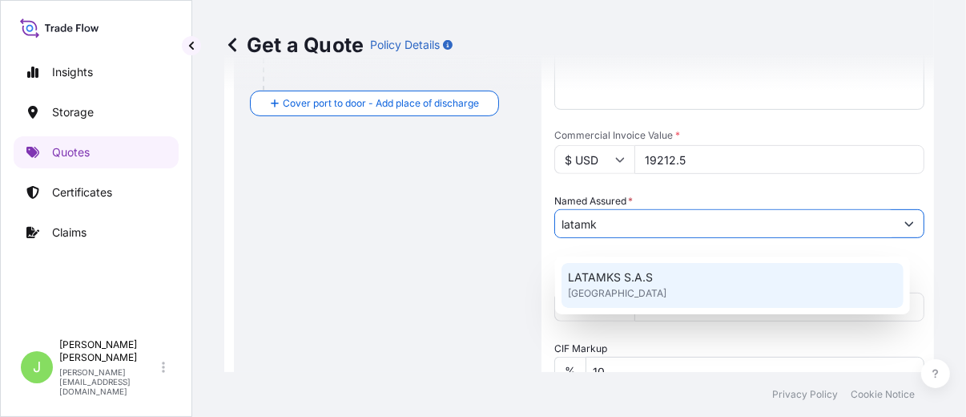
click at [644, 272] on span "LATAMKS S.A.S" at bounding box center [610, 277] width 85 height 16
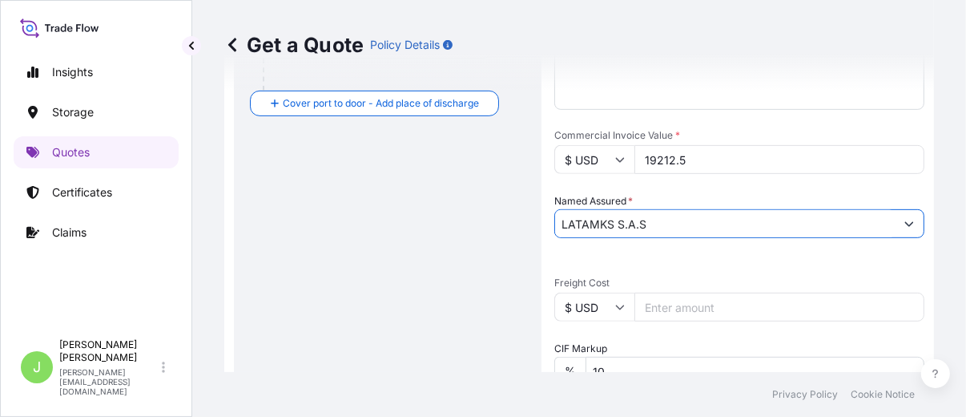
type input "LATAMKS S.A.S"
click at [718, 319] on input "Freight Cost" at bounding box center [779, 306] width 290 height 29
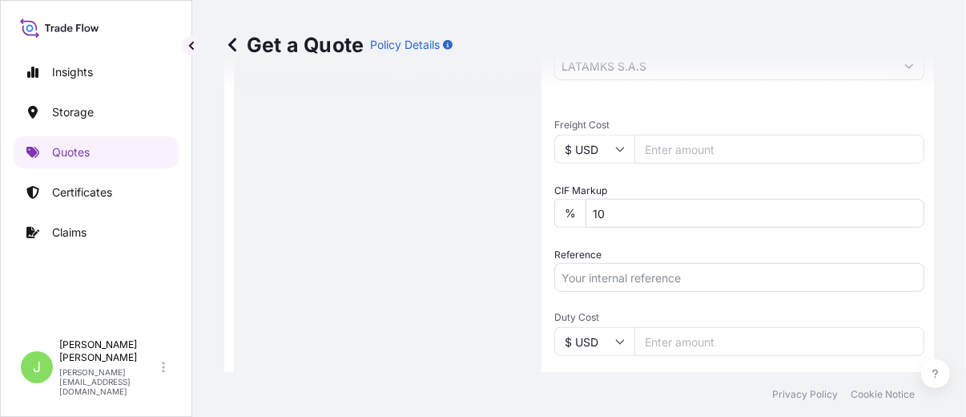
scroll to position [622, 0]
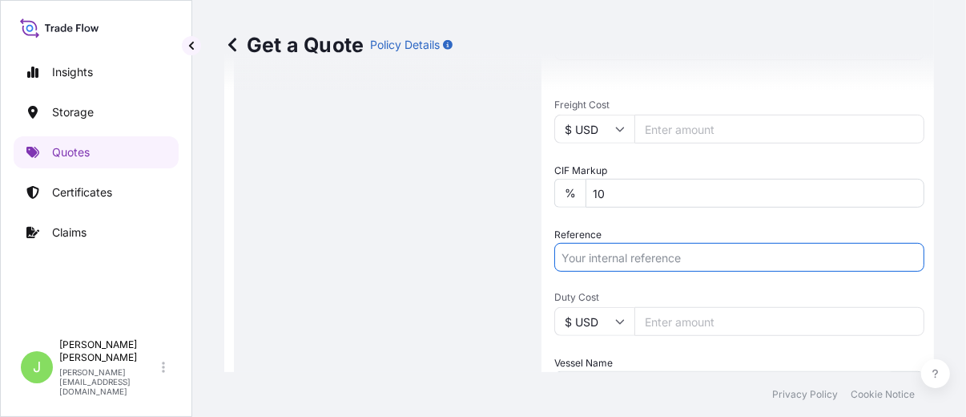
click at [682, 272] on input "Reference" at bounding box center [739, 257] width 370 height 29
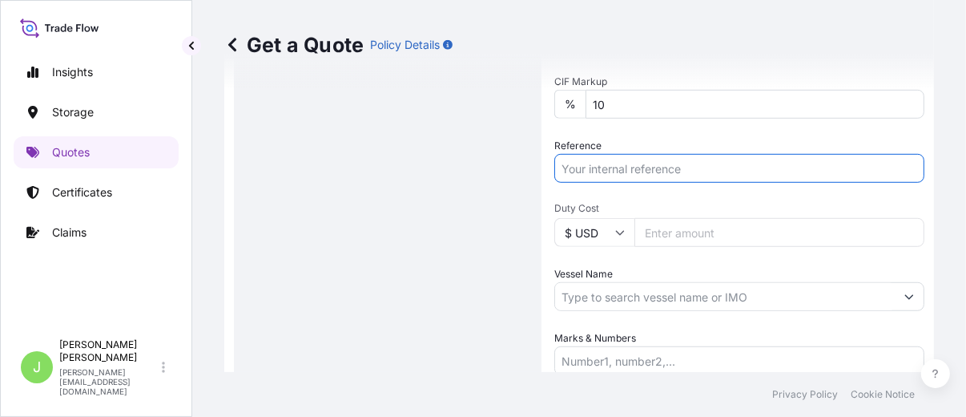
click at [747, 169] on input "Reference" at bounding box center [739, 168] width 370 height 29
paste input "CO4031153694"
type input "CO4031153694"
click at [635, 308] on input "Vessel Name" at bounding box center [725, 296] width 340 height 29
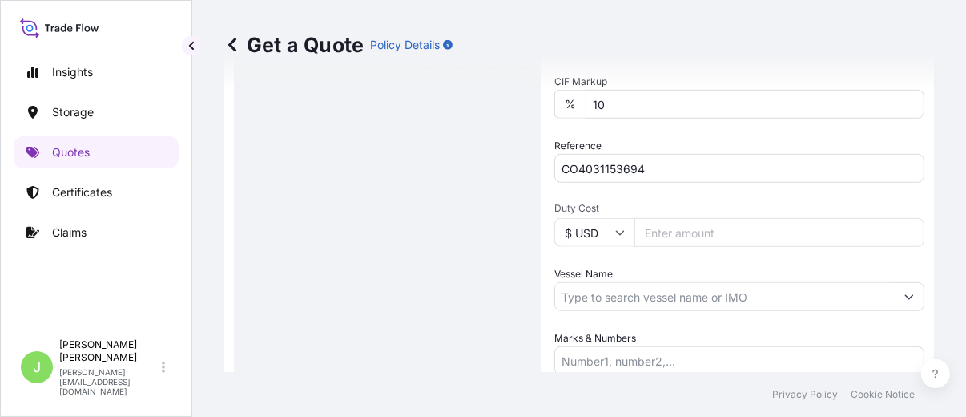
click at [696, 295] on input "Vessel Name" at bounding box center [725, 296] width 340 height 29
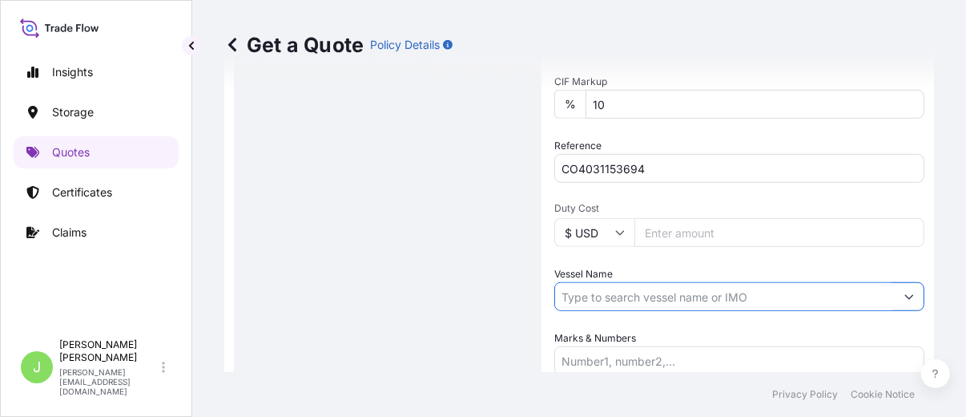
paste input "EASLINE [GEOGRAPHIC_DATA] V.2535E"
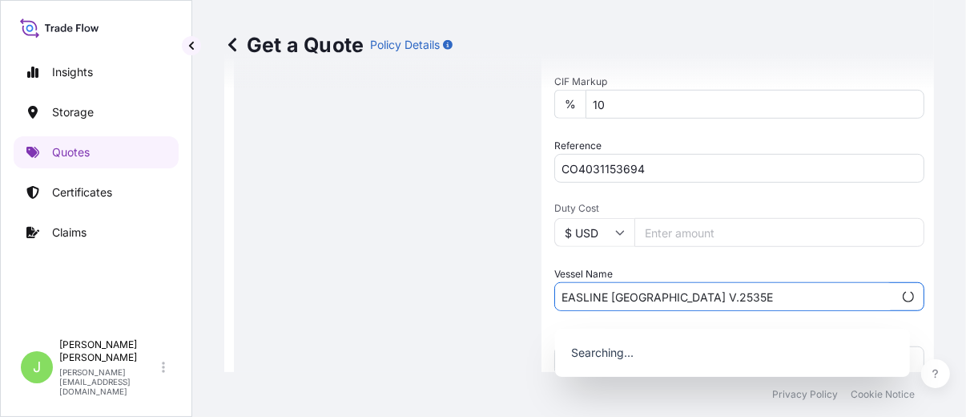
drag, startPoint x: 646, startPoint y: 307, endPoint x: 669, endPoint y: 301, distance: 23.9
click at [645, 307] on input "EASLINE [GEOGRAPHIC_DATA] V.2535E" at bounding box center [724, 296] width 338 height 29
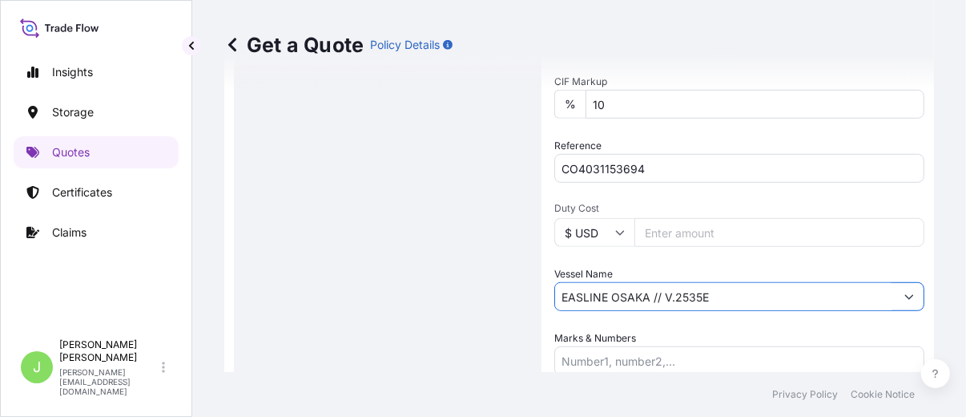
click at [686, 311] on input "EASLINE OSAKA // V.2535E" at bounding box center [725, 296] width 340 height 29
click at [773, 305] on input "EASLINE OSAKA // V.2535E" at bounding box center [725, 296] width 340 height 29
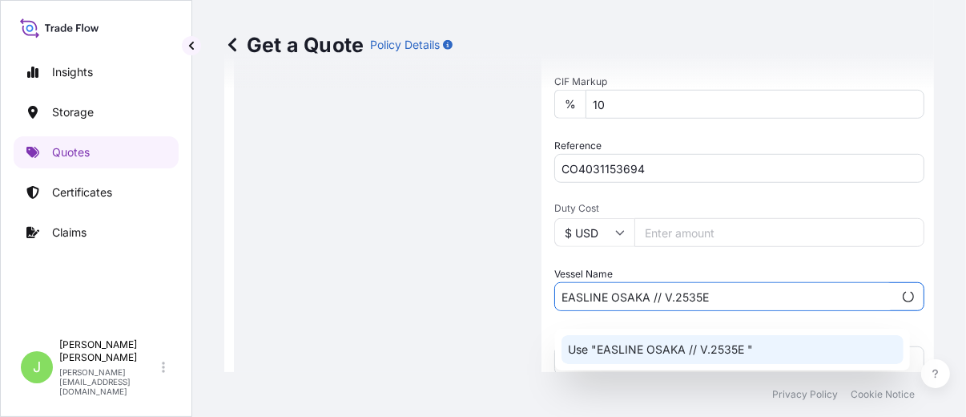
click at [717, 340] on div "Use "EASLINE OSAKA // V.2535E "" at bounding box center [732, 349] width 343 height 29
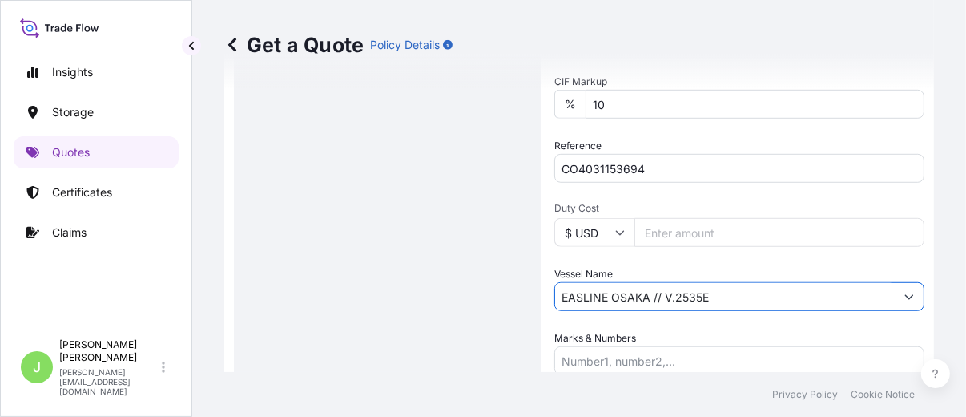
type input "EASLINE OSAKA // V.2535E"
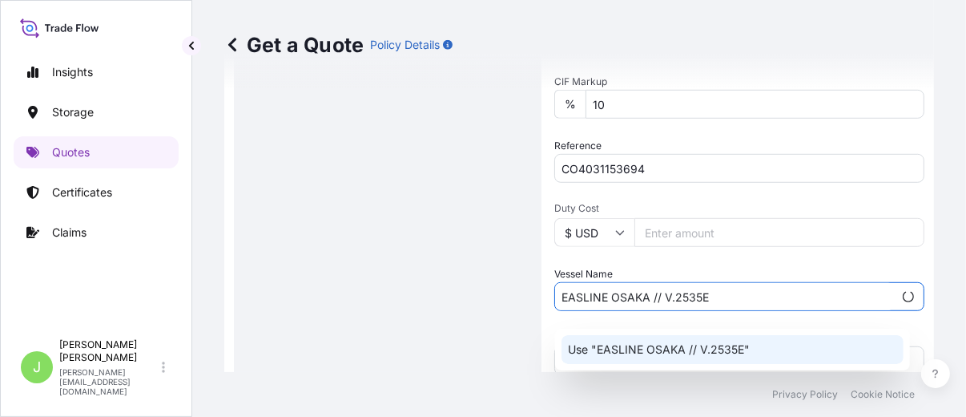
click at [743, 361] on div "Use "EASLINE OSAKA // V.2535E"" at bounding box center [732, 349] width 343 height 29
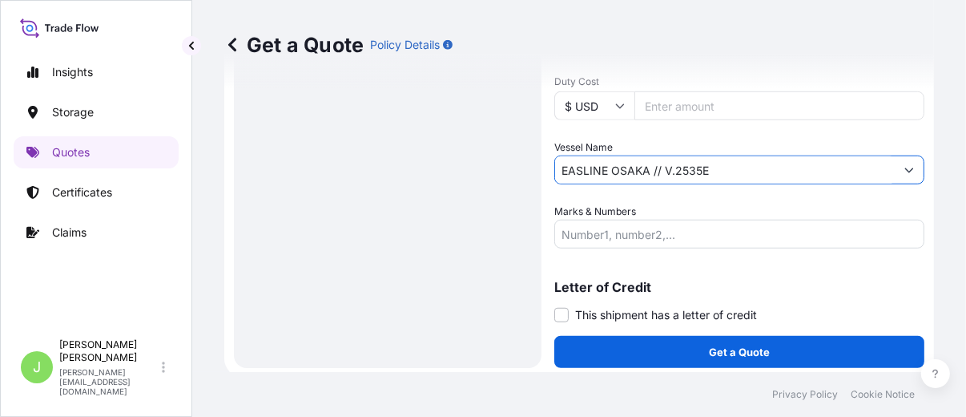
scroll to position [855, 0]
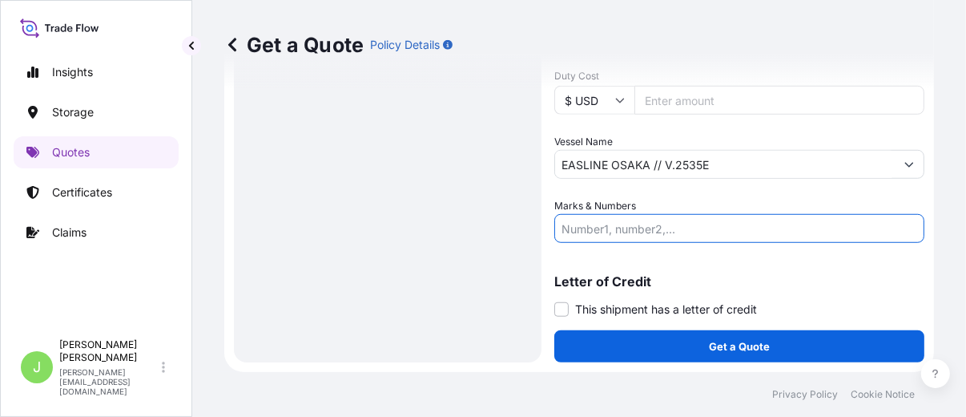
click at [705, 233] on input "Marks & Numbers" at bounding box center [739, 228] width 370 height 29
paste input "CTJSE0053329"
paste input "0.35"
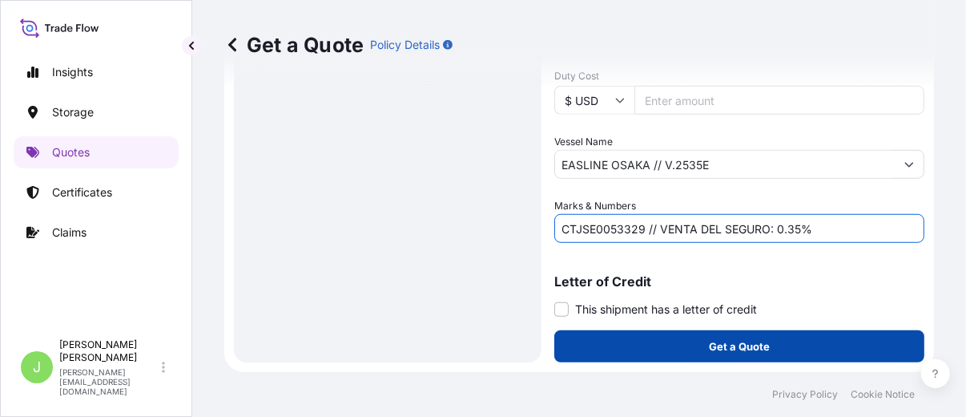
type input "CTJSE0053329 // VENTA DEL SEGURO: 0.35%"
click at [839, 354] on button "Get a Quote" at bounding box center [739, 346] width 370 height 32
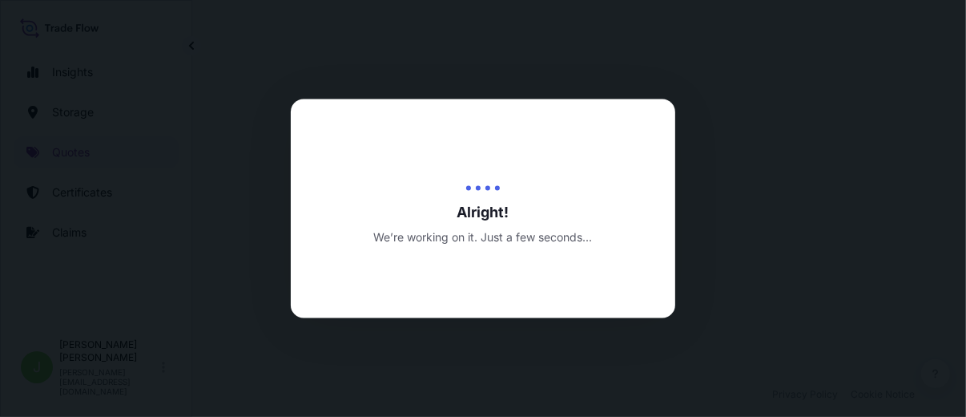
select select "Water"
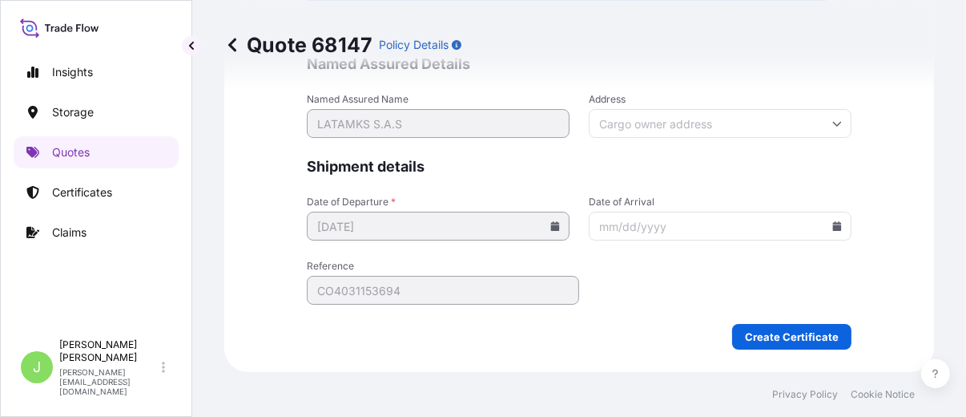
scroll to position [4078, 0]
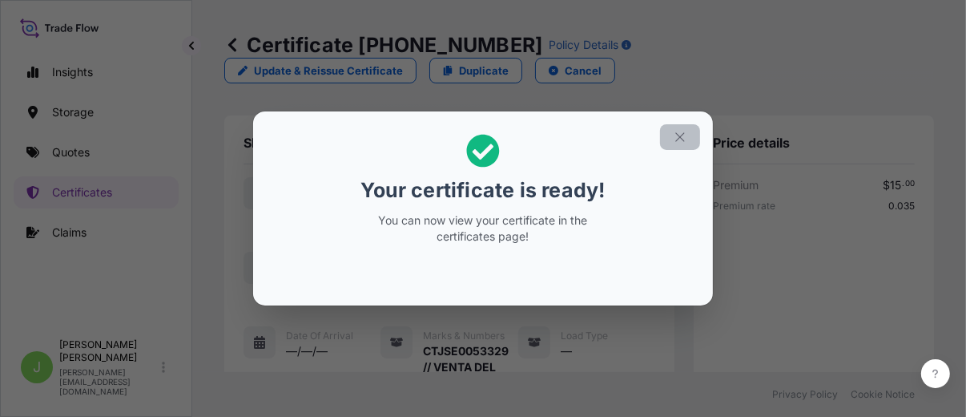
click at [676, 132] on icon "button" at bounding box center [680, 137] width 14 height 14
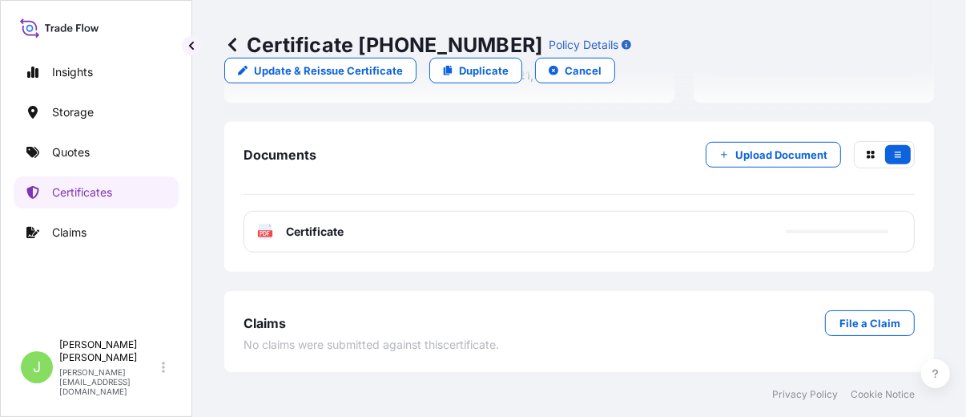
scroll to position [647, 0]
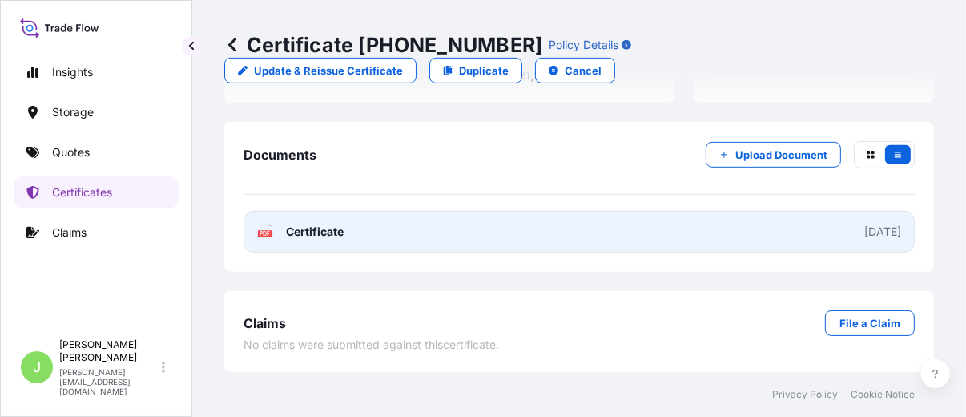
click at [609, 239] on link "PDF Certificate [DATE]" at bounding box center [578, 232] width 671 height 42
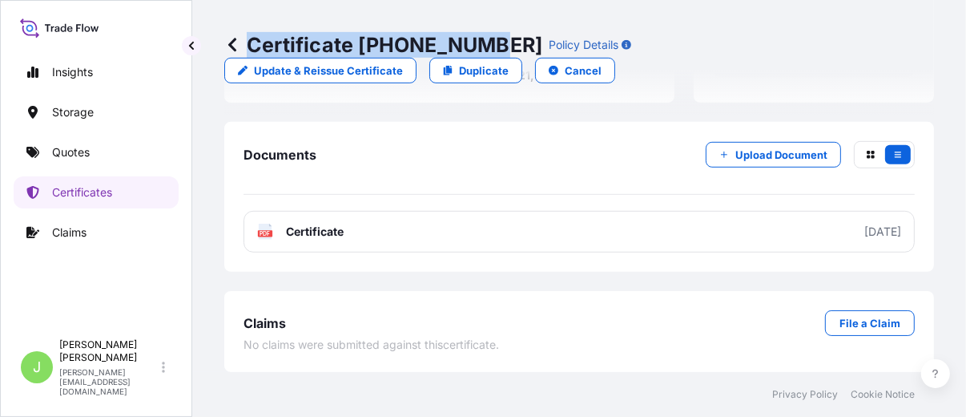
drag, startPoint x: 250, startPoint y: 42, endPoint x: 481, endPoint y: 42, distance: 230.7
click at [481, 42] on p "Certificate [PHONE_NUMBER]" at bounding box center [383, 45] width 318 height 26
copy p "Certificate [PHONE_NUMBER]"
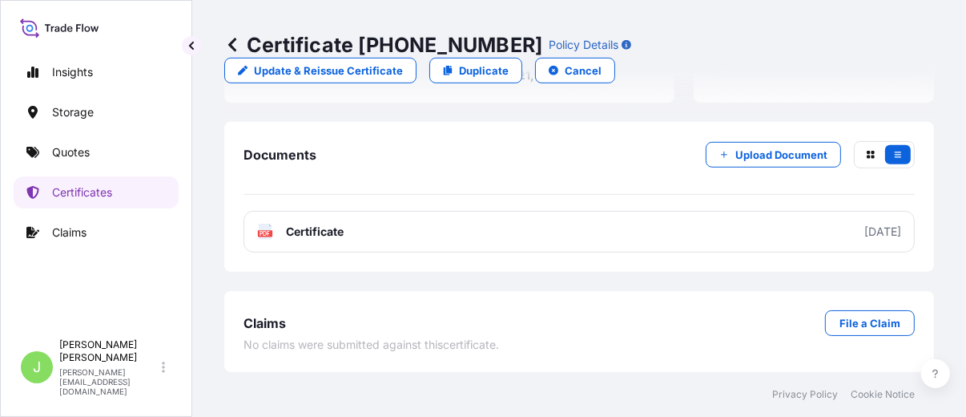
drag, startPoint x: 720, startPoint y: 50, endPoint x: 711, endPoint y: 75, distance: 26.3
click at [718, 54] on div "Certificate [PHONE_NUMBER] Policy Details Update & Reissue Certificate Duplicat…" at bounding box center [579, 57] width 710 height 51
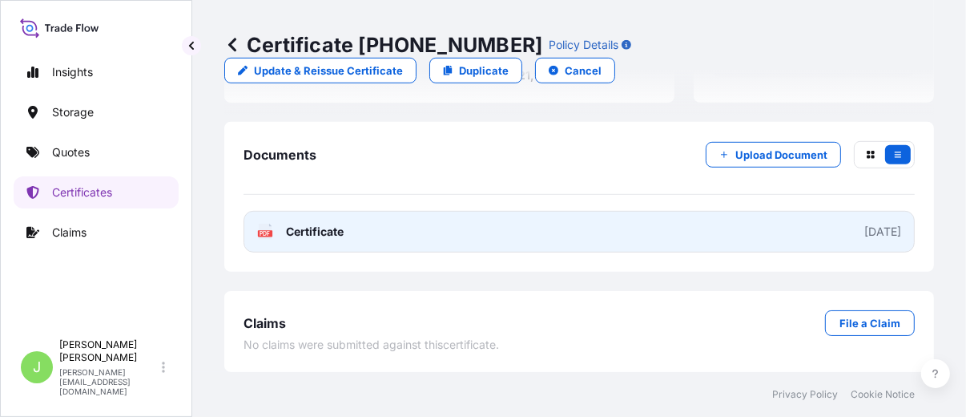
click at [352, 226] on link "PDF Certificate [DATE]" at bounding box center [578, 232] width 671 height 42
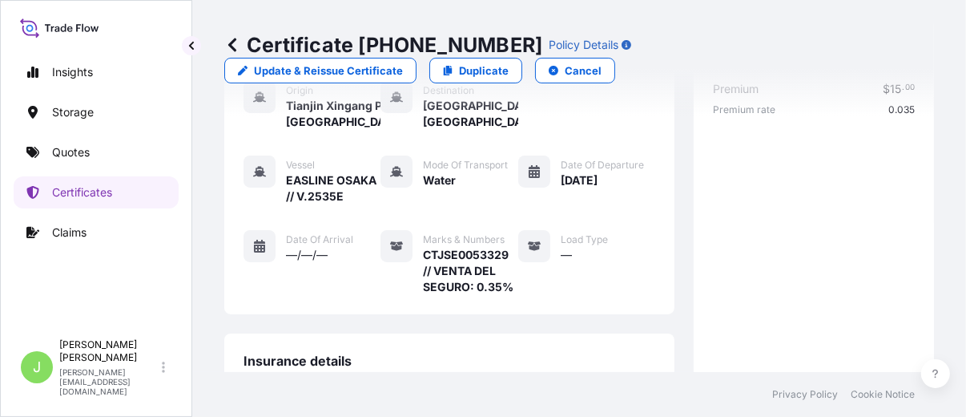
scroll to position [0, 0]
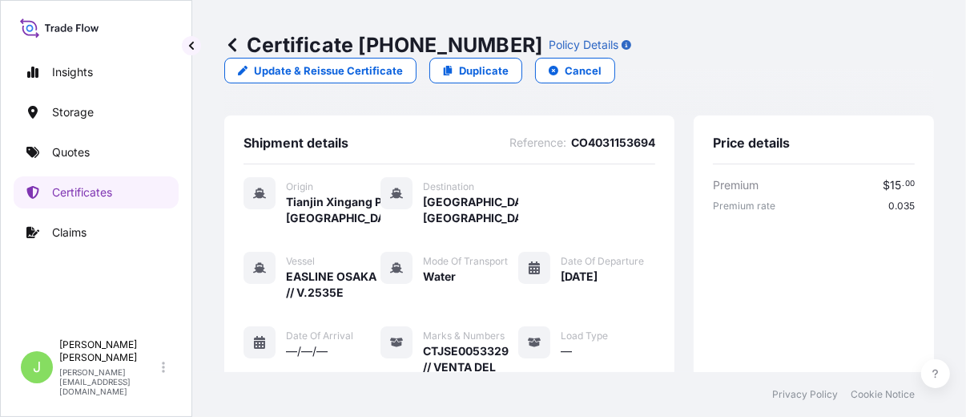
click at [187, 55] on div "Insights Storage Quotes Certificates Claims J [PERSON_NAME] [PERSON_NAME][EMAIL…" at bounding box center [96, 208] width 192 height 417
click at [192, 51] on button "button" at bounding box center [191, 45] width 19 height 19
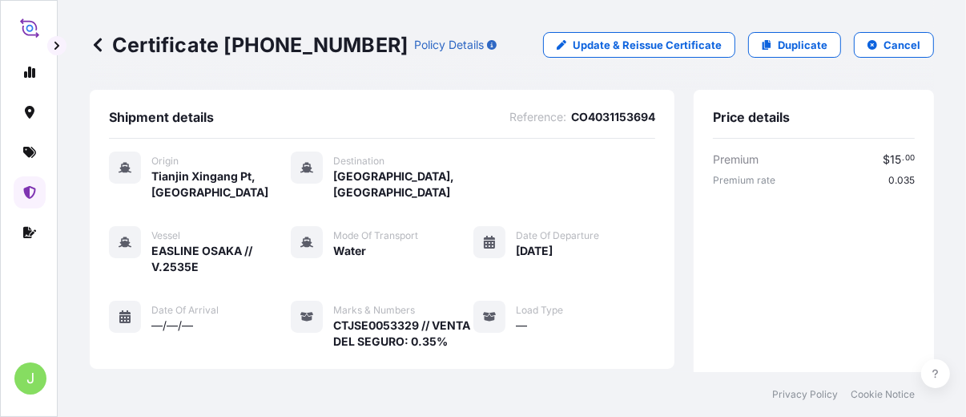
click at [96, 46] on icon at bounding box center [98, 45] width 8 height 14
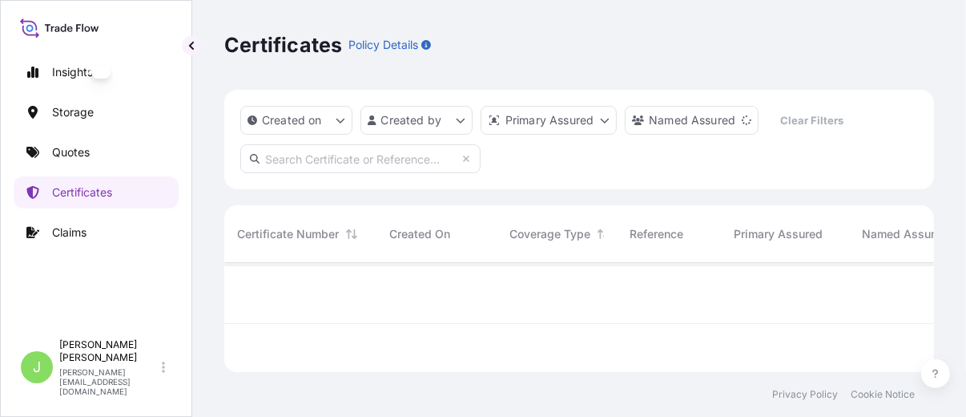
scroll to position [14, 14]
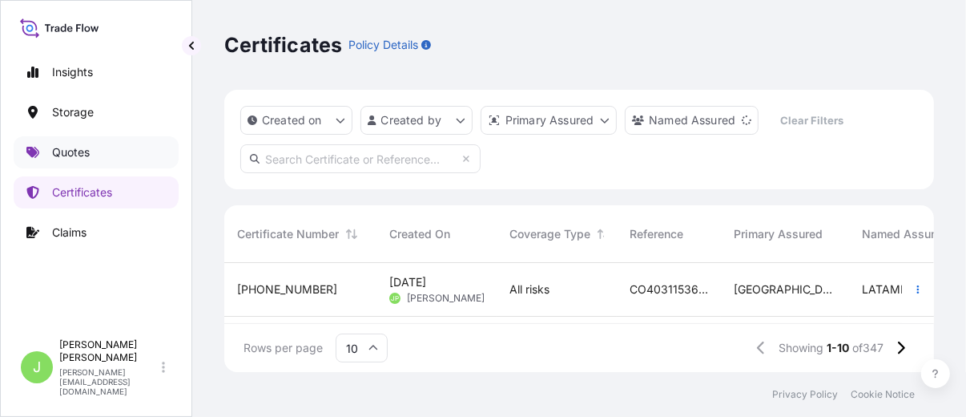
click at [84, 159] on p "Quotes" at bounding box center [71, 152] width 38 height 16
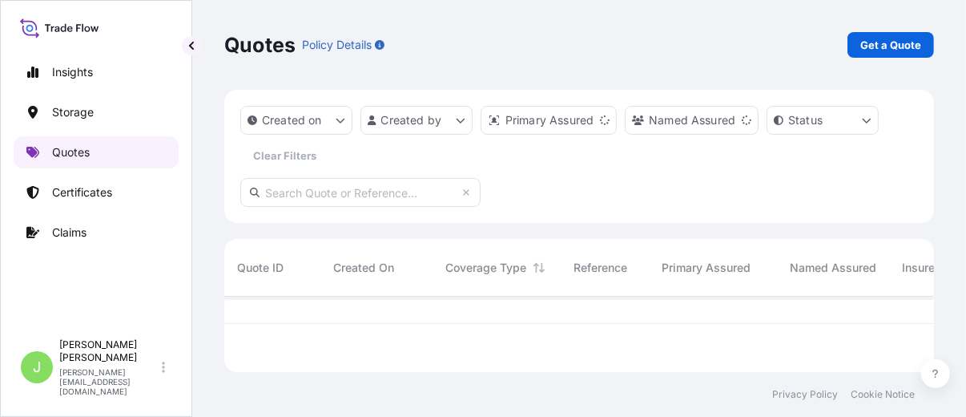
scroll to position [70, 696]
click at [869, 50] on p "Get a Quote" at bounding box center [890, 45] width 61 height 16
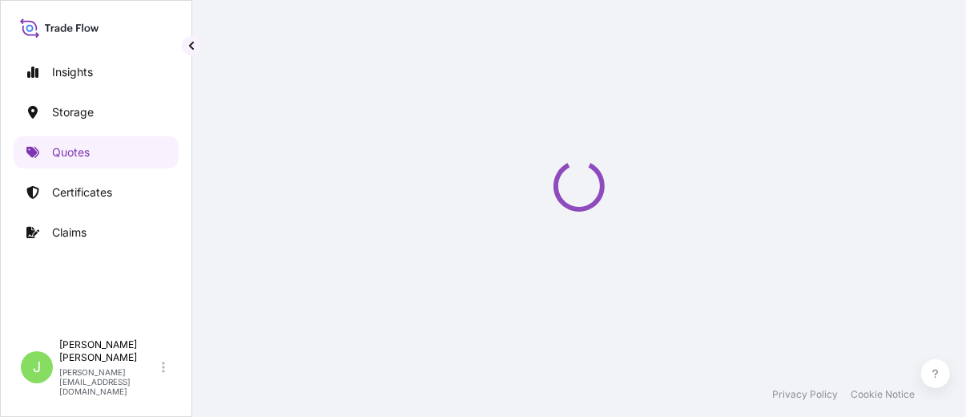
select select "Water"
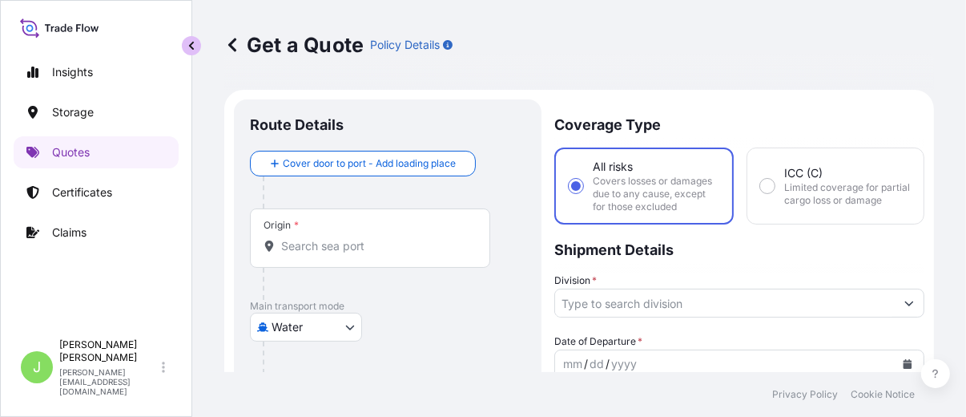
scroll to position [26, 0]
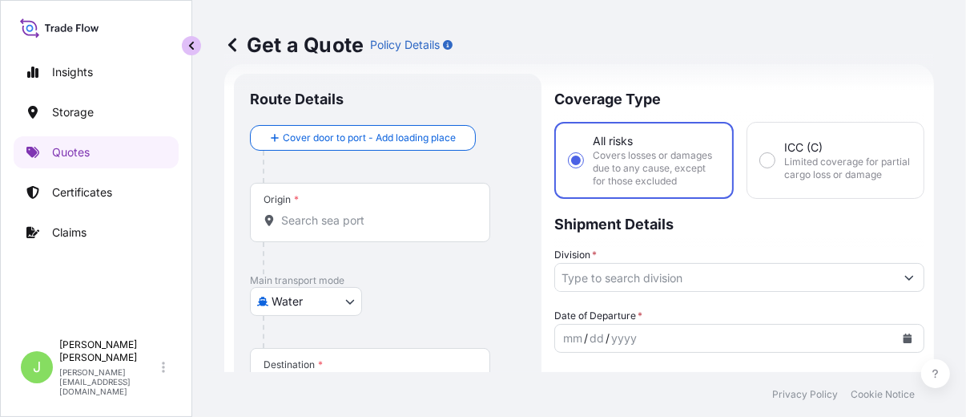
click at [181, 46] on div "Insights Storage Quotes Certificates Claims J [PERSON_NAME] [PERSON_NAME][EMAIL…" at bounding box center [96, 208] width 192 height 417
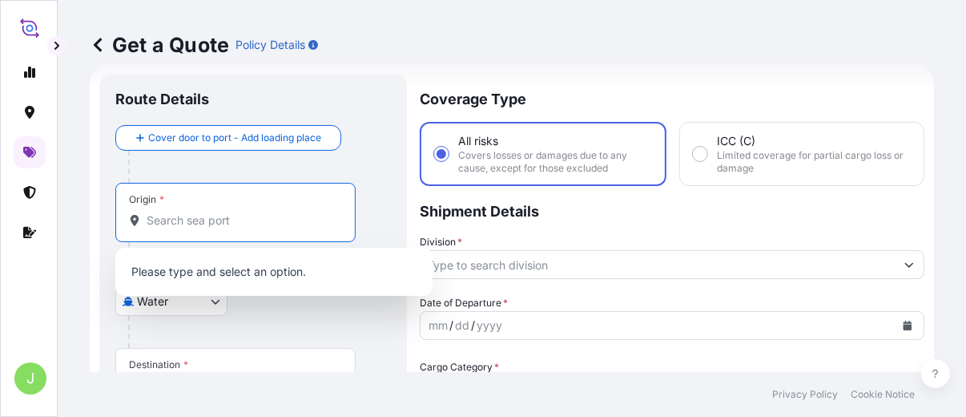
click at [231, 219] on input "Origin *" at bounding box center [241, 220] width 189 height 16
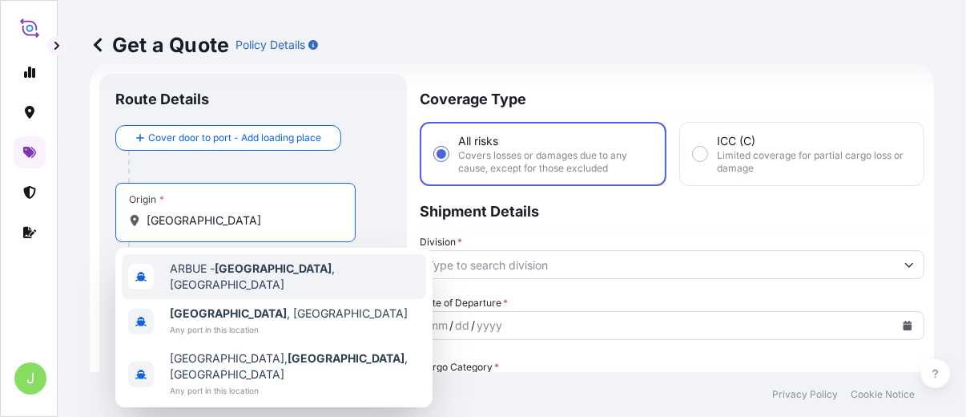
click at [205, 279] on span "ARBUE - [GEOGRAPHIC_DATA] , [GEOGRAPHIC_DATA]" at bounding box center [295, 276] width 250 height 32
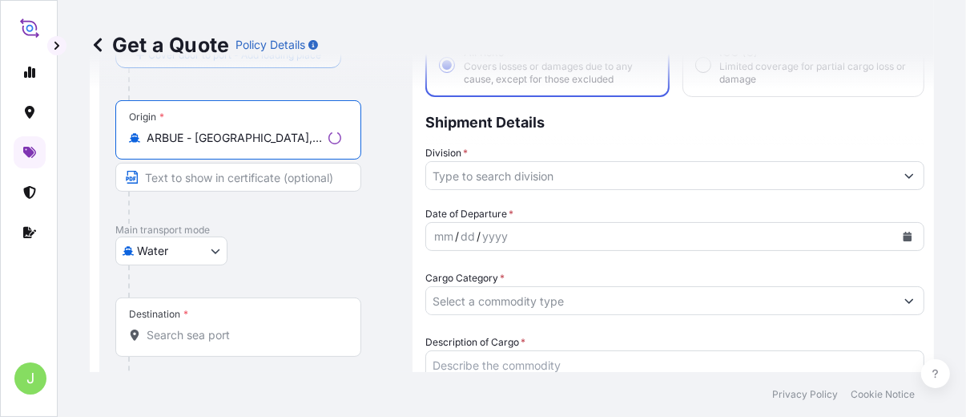
scroll to position [203, 0]
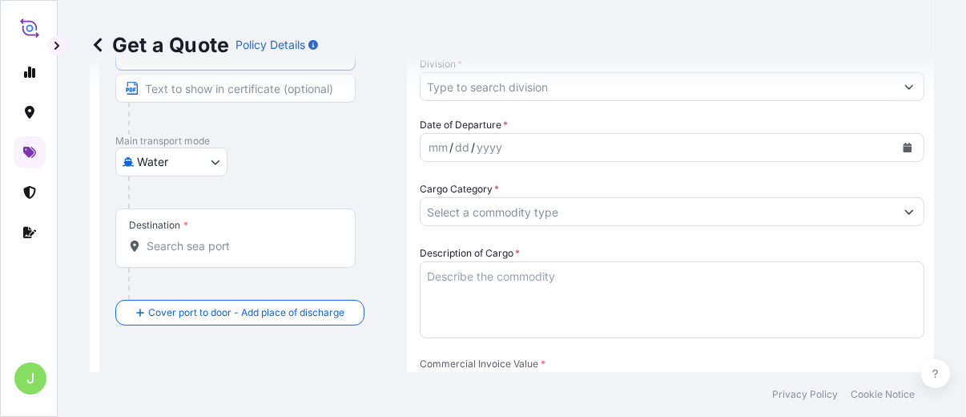
type input "ARBUE - [GEOGRAPHIC_DATA], [GEOGRAPHIC_DATA]"
click at [224, 252] on input "Destination *" at bounding box center [241, 246] width 189 height 16
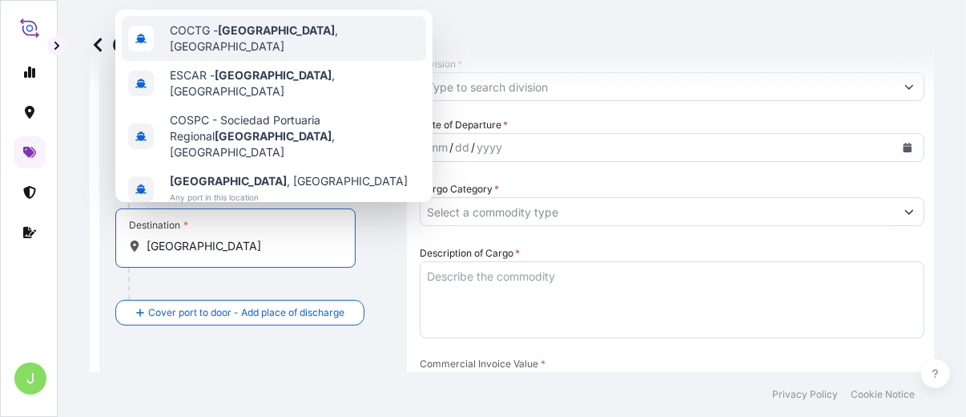
click at [230, 18] on div "COCTG - [GEOGRAPHIC_DATA] , [GEOGRAPHIC_DATA]" at bounding box center [274, 38] width 304 height 45
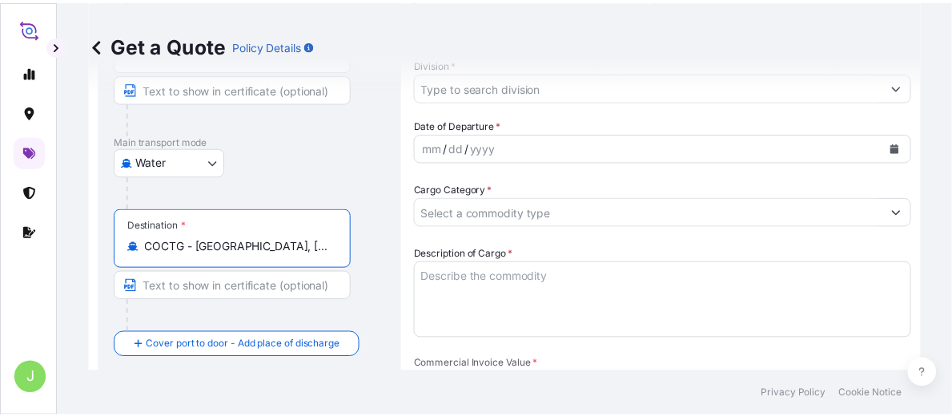
scroll to position [0, 0]
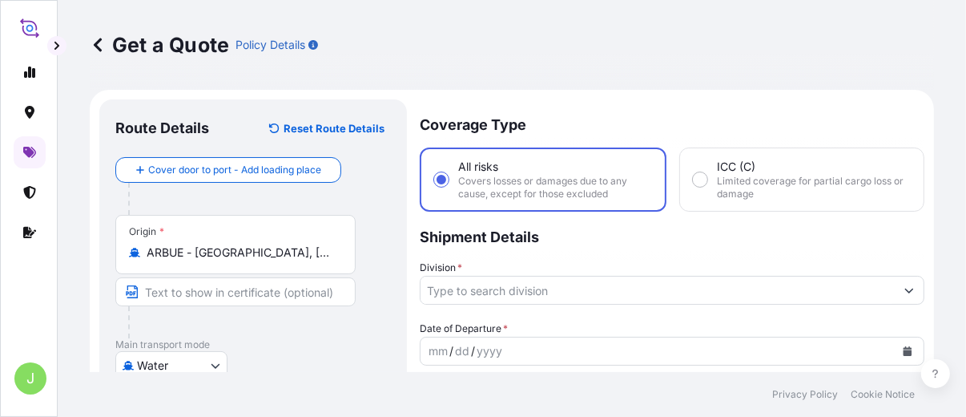
type input "COCTG - [GEOGRAPHIC_DATA], [GEOGRAPHIC_DATA]"
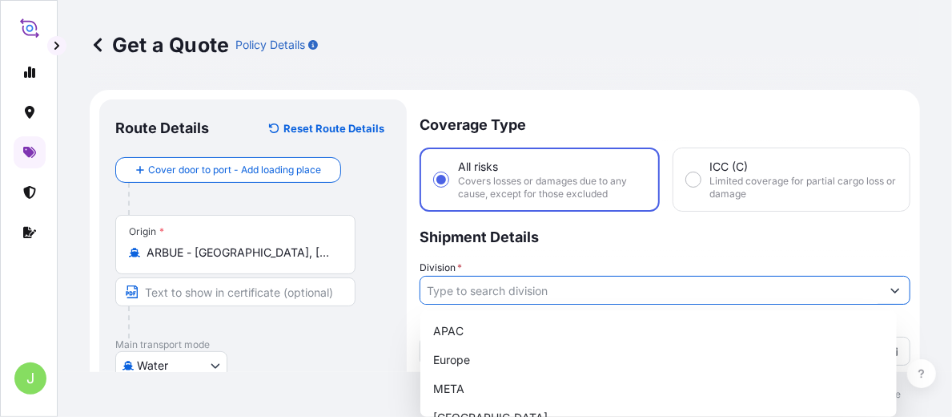
click at [445, 292] on input "Division *" at bounding box center [651, 290] width 461 height 29
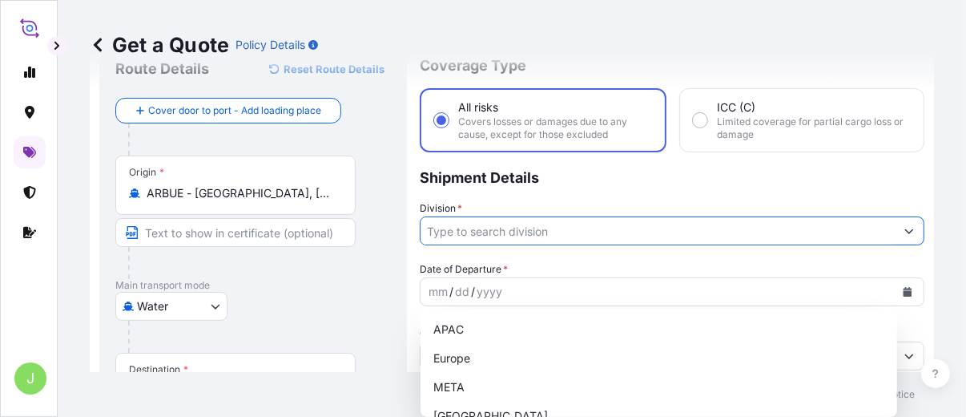
scroll to position [89, 0]
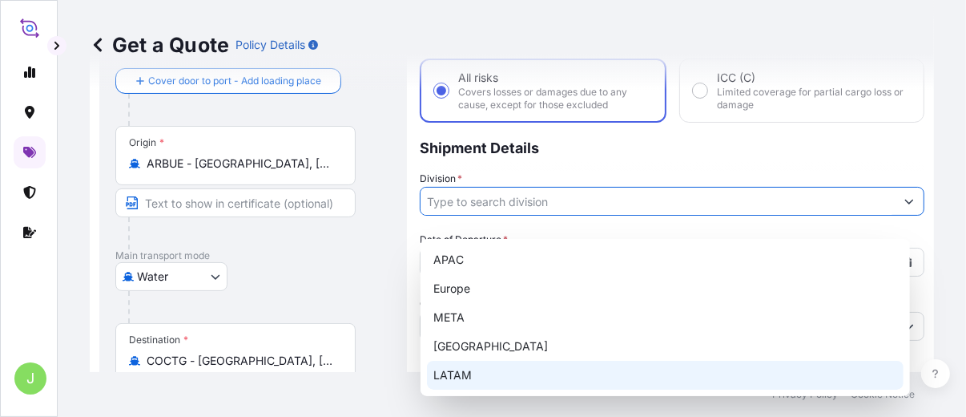
click at [448, 374] on div "LATAM" at bounding box center [665, 374] width 477 height 29
type input "LATAM"
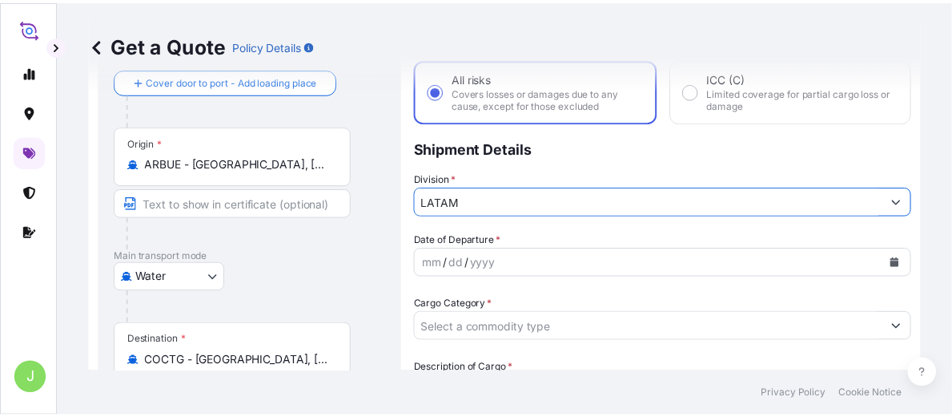
scroll to position [178, 0]
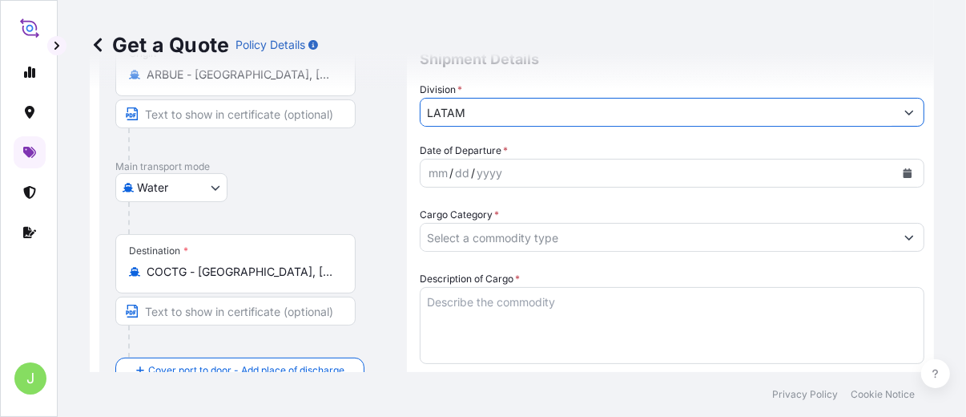
click at [500, 233] on input "Cargo Category *" at bounding box center [658, 237] width 474 height 29
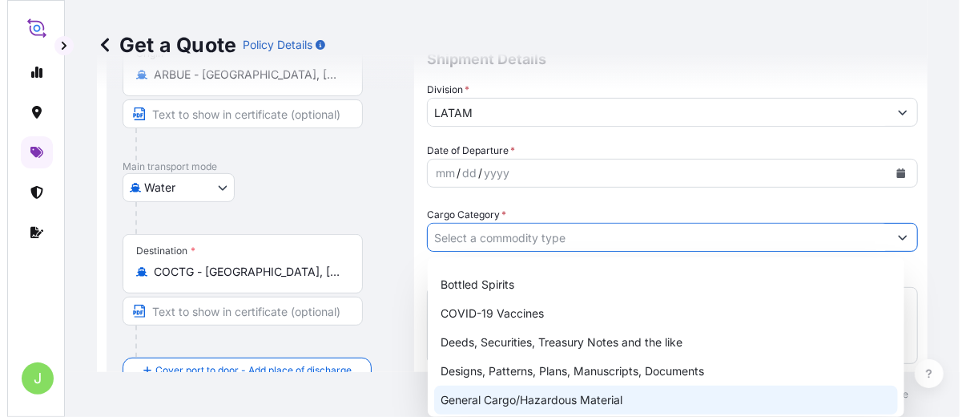
scroll to position [89, 0]
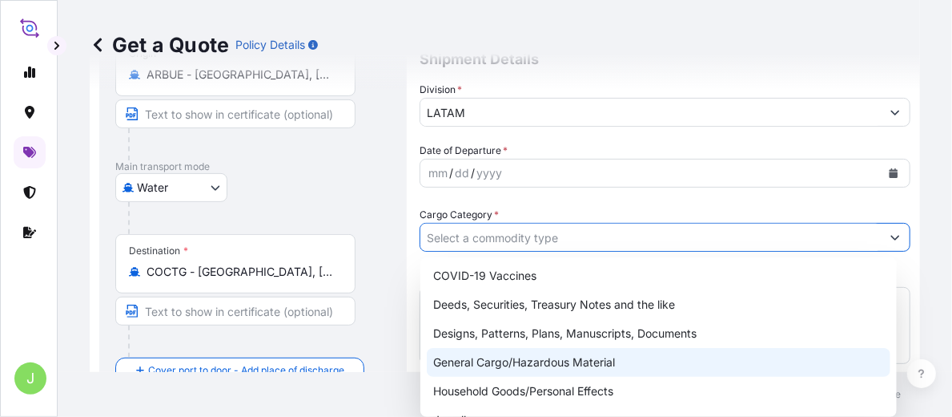
click at [451, 360] on div "General Cargo/Hazardous Material" at bounding box center [659, 362] width 464 height 29
type input "General Cargo/Hazardous Material"
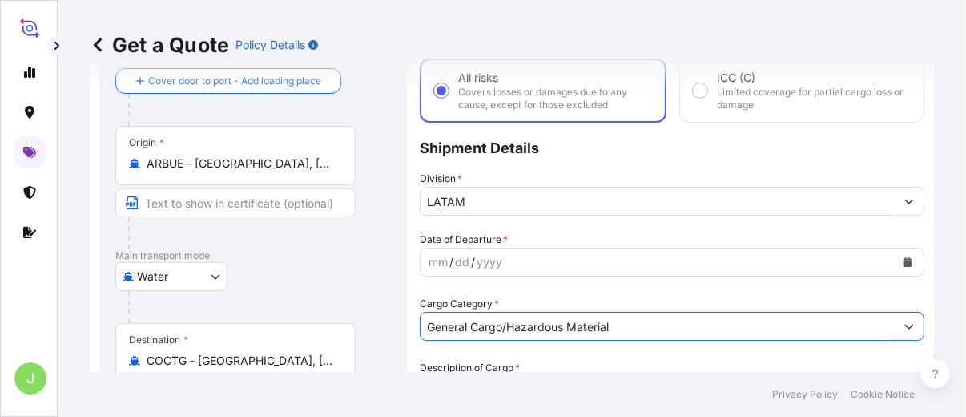
click at [451, 264] on div "/" at bounding box center [451, 261] width 4 height 19
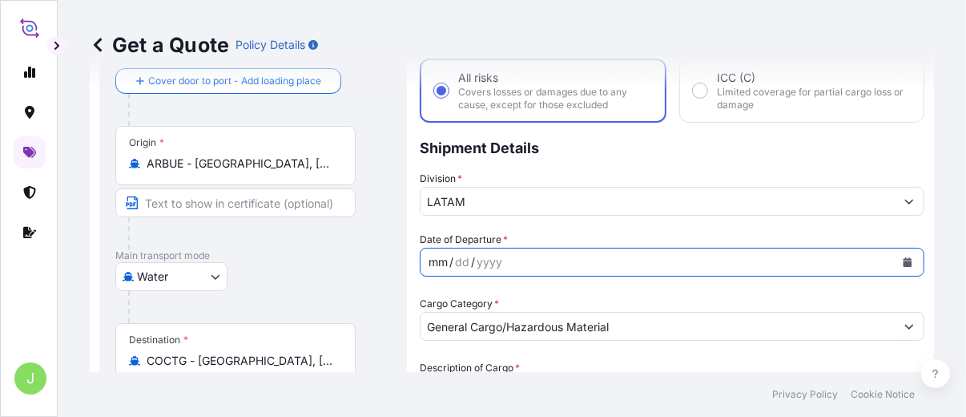
click at [869, 262] on icon "Calendar" at bounding box center [908, 262] width 10 height 10
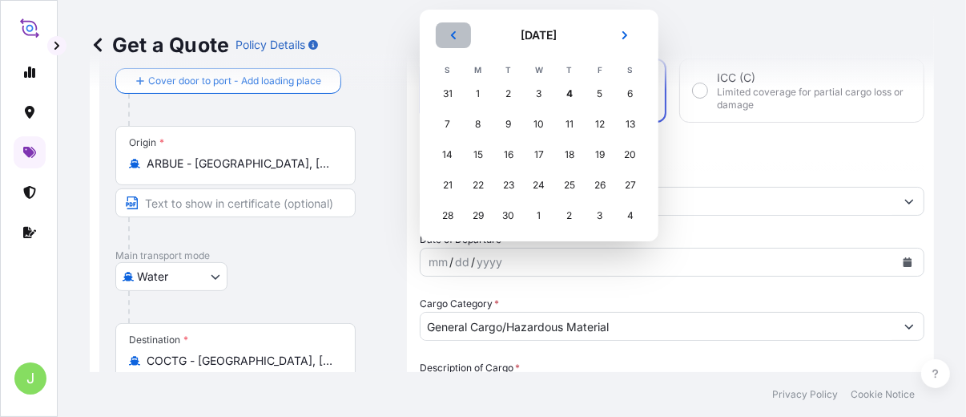
click at [453, 40] on button "Previous" at bounding box center [453, 35] width 35 height 26
click at [482, 216] on div "25" at bounding box center [478, 215] width 29 height 29
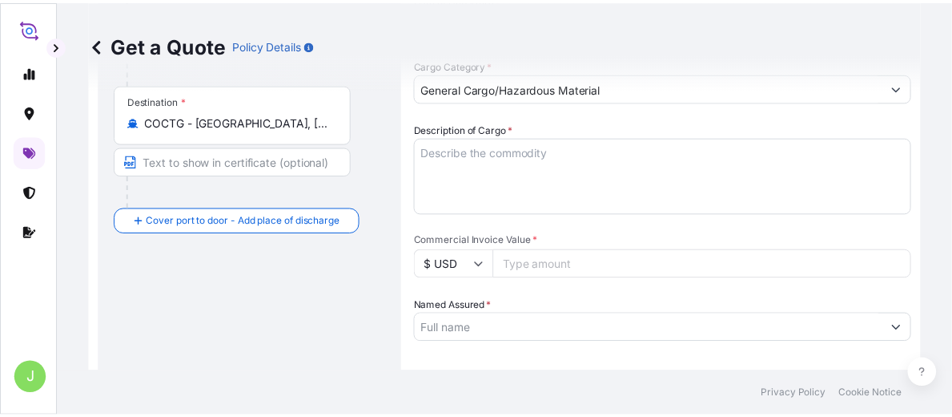
scroll to position [356, 0]
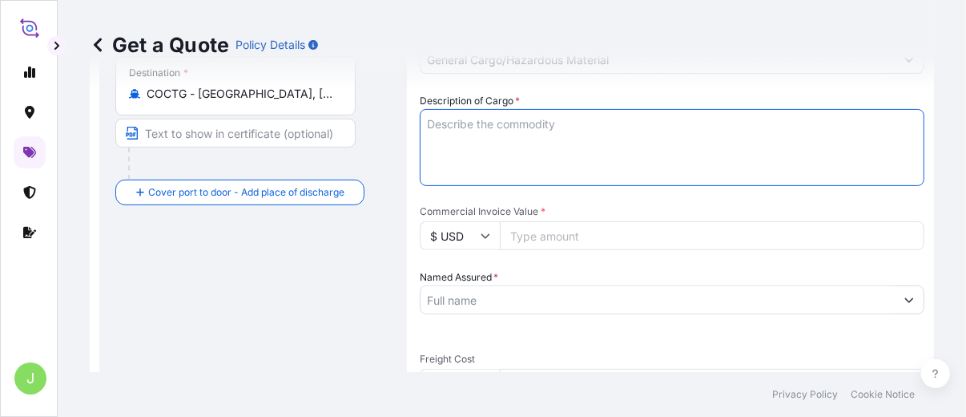
click at [500, 139] on textarea "Description of Cargo *" at bounding box center [672, 147] width 505 height 77
paste textarea "0,18% min USD 40 CABLES DE COBRE DE BAJA TENSIÓN VS. DIMENSIONES EN BOBINAS [PE…"
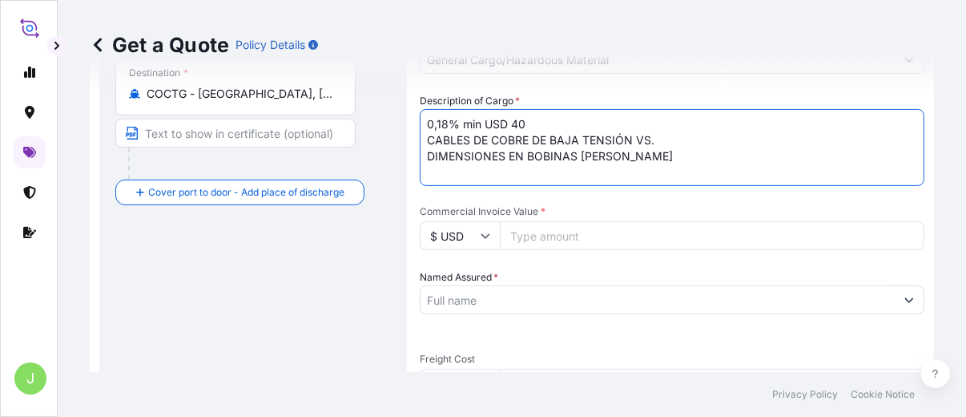
type textarea "0,18% min USD 40 CABLES DE COBRE DE BAJA TENSIÓN VS. DIMENSIONES EN BOBINAS [PE…"
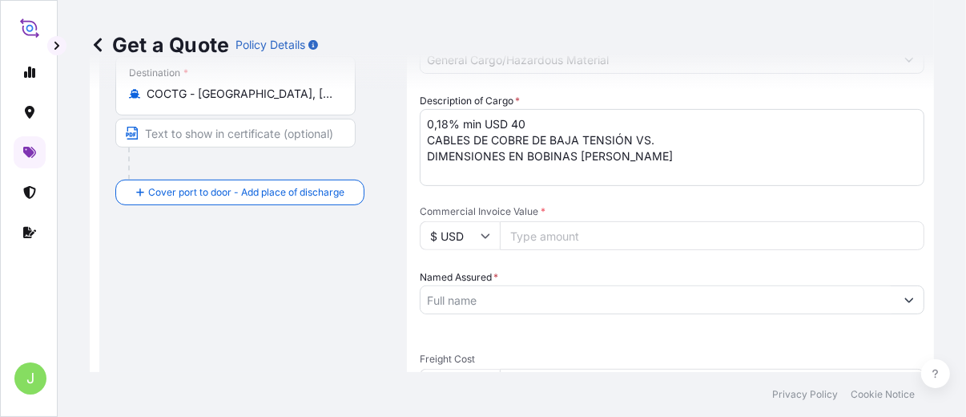
click at [545, 243] on input "Commercial Invoice Value *" at bounding box center [712, 235] width 425 height 29
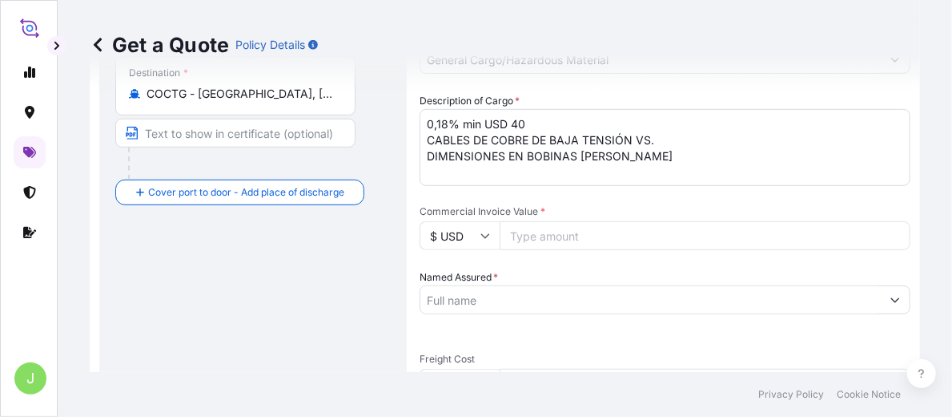
click at [565, 296] on input "Named Assured *" at bounding box center [651, 299] width 461 height 29
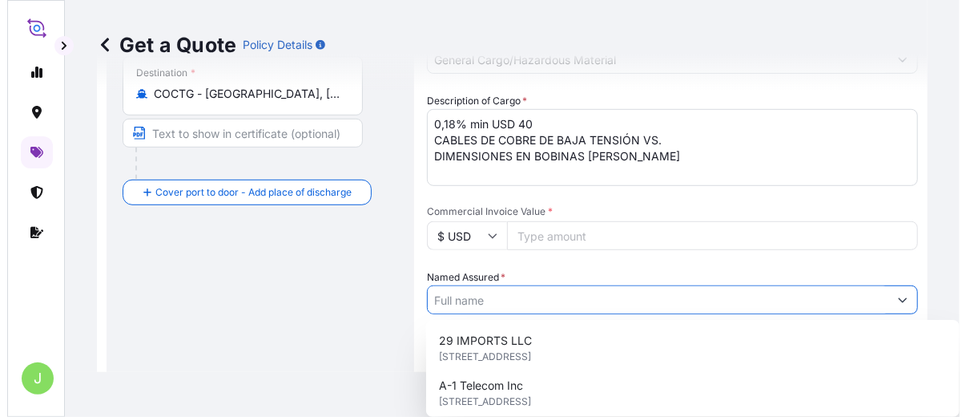
scroll to position [445, 0]
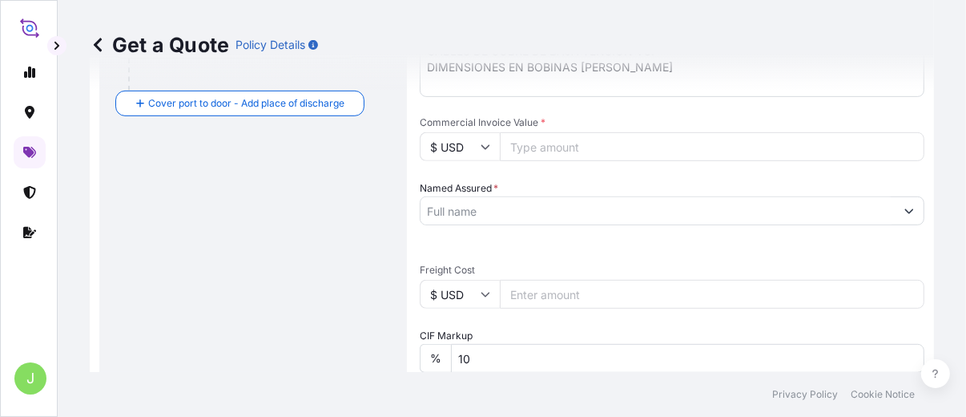
click at [340, 284] on div "Route Details Reset Route Details Cover door to port - Add loading place Place …" at bounding box center [253, 201] width 276 height 1061
click at [632, 288] on input "Freight Cost" at bounding box center [712, 294] width 425 height 29
paste input "14.74"
type input "1"
type input "14739971"
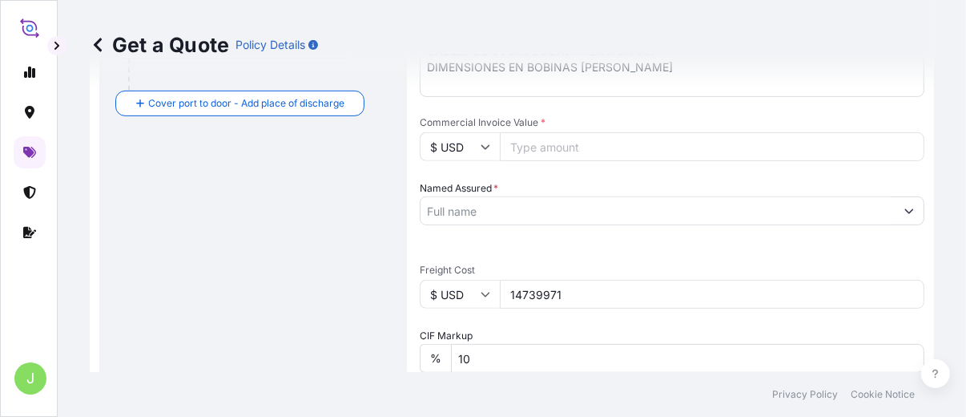
click at [537, 214] on input "Named Assured *" at bounding box center [658, 210] width 474 height 29
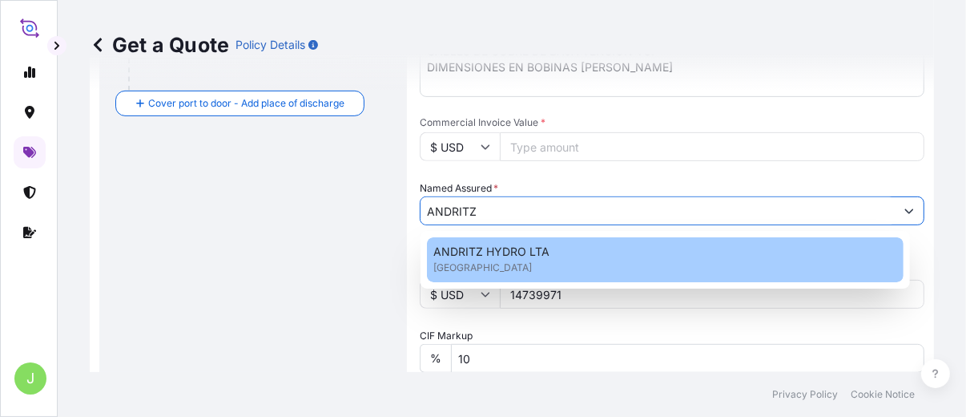
click at [490, 264] on span "[GEOGRAPHIC_DATA]" at bounding box center [482, 268] width 99 height 16
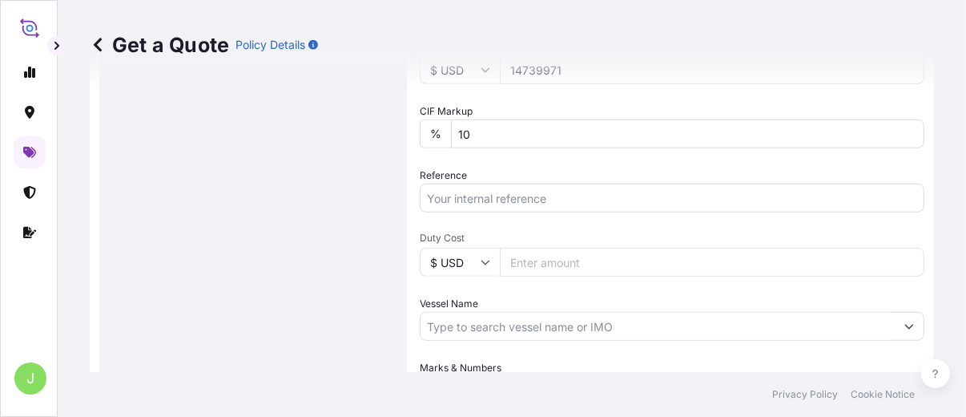
scroll to position [711, 0]
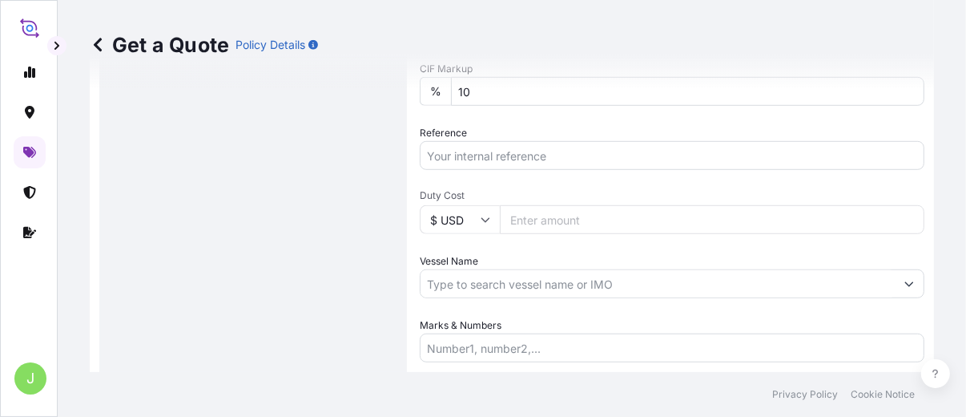
type input "ANDRITZ HYDRO LTA"
click at [558, 153] on input "Reference" at bounding box center [672, 155] width 505 height 29
paste input "CO4071150571"
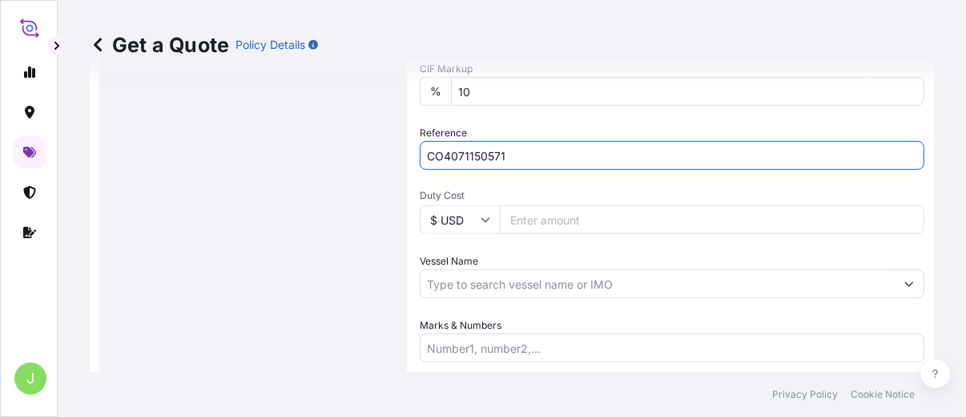
type input "CO4071150571"
click at [609, 223] on input "Duty Cost" at bounding box center [712, 219] width 425 height 29
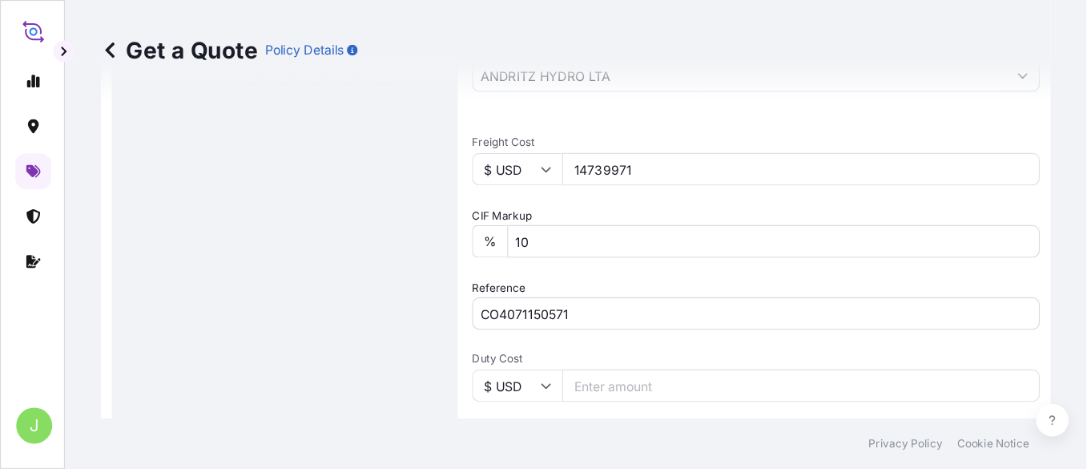
scroll to position [445, 0]
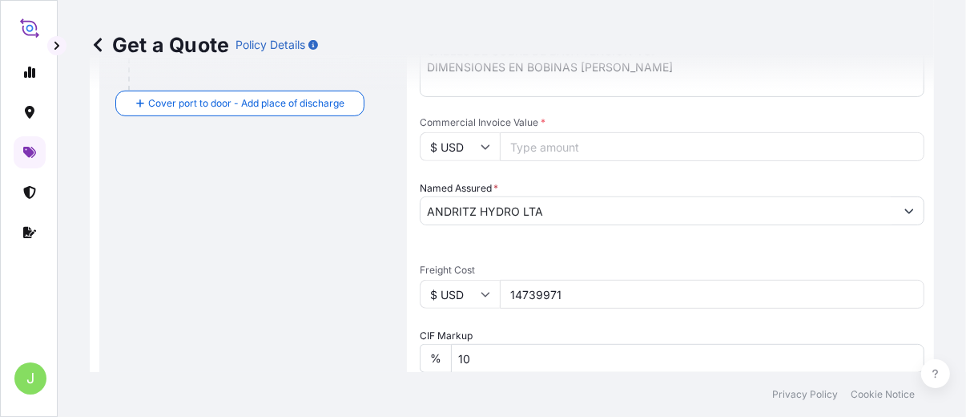
click at [560, 292] on input "14739971" at bounding box center [712, 294] width 425 height 29
click at [561, 292] on input "14739971" at bounding box center [712, 294] width 425 height 29
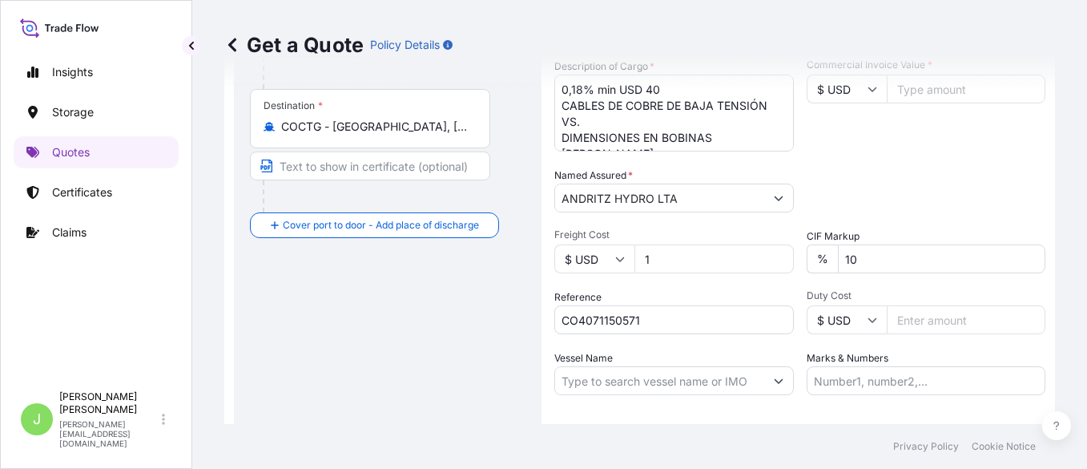
scroll to position [223, 0]
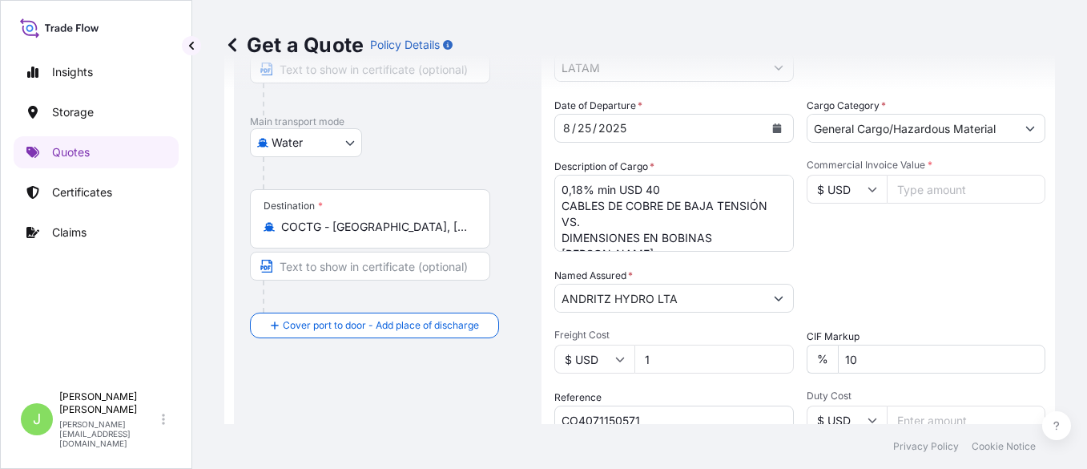
type input "1"
click at [869, 194] on input "Commercial Invoice Value *" at bounding box center [966, 189] width 159 height 29
paste input "14739971"
click at [869, 191] on input "14739971" at bounding box center [966, 189] width 159 height 29
click at [869, 189] on input "14739971" at bounding box center [966, 189] width 159 height 29
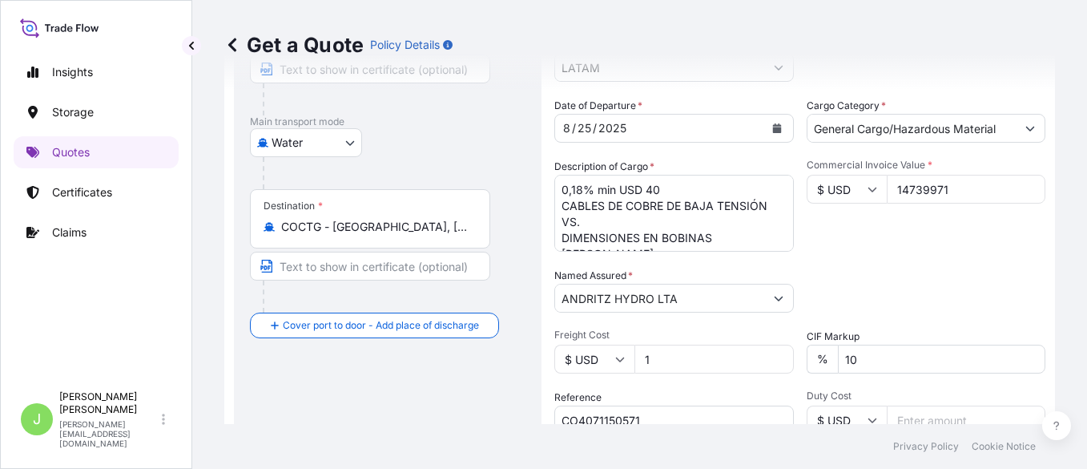
drag, startPoint x: 919, startPoint y: 188, endPoint x: 899, endPoint y: 195, distance: 20.5
click at [869, 188] on input "14739971" at bounding box center [966, 189] width 159 height 29
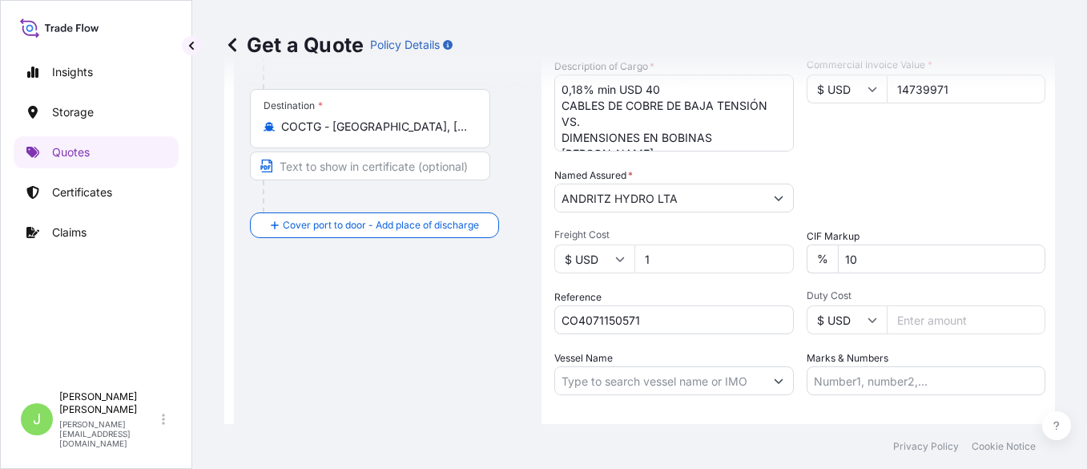
scroll to position [423, 0]
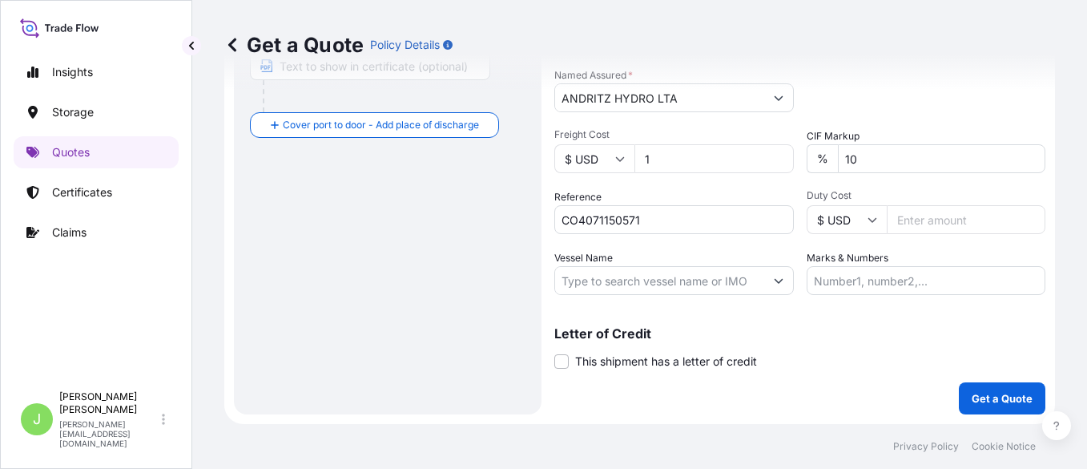
type input "14739971"
click at [703, 158] on input "1" at bounding box center [713, 158] width 159 height 29
click at [869, 226] on input "Duty Cost" at bounding box center [966, 219] width 159 height 29
click at [634, 282] on input "Vessel Name" at bounding box center [659, 280] width 209 height 29
paste input "MSC PHOENIX 2524N"
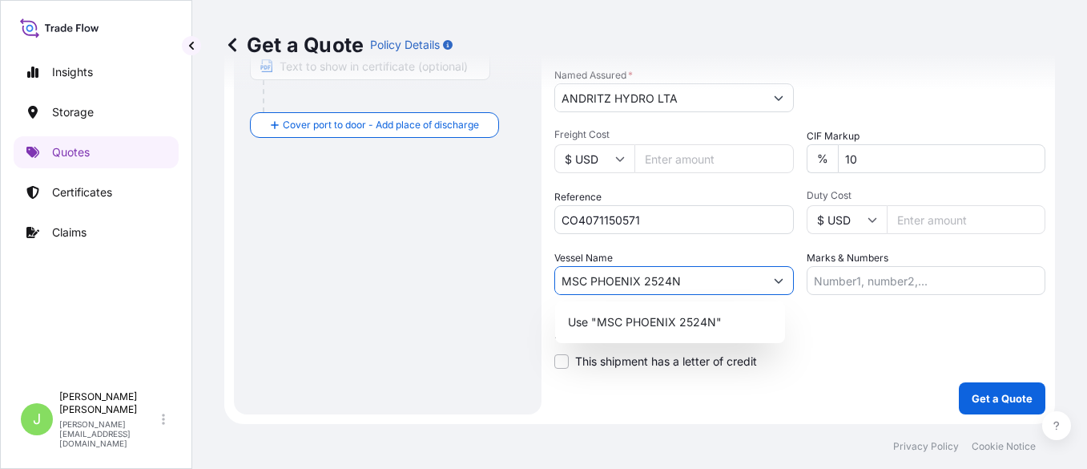
click at [638, 282] on input "MSC PHOENIX 2524N" at bounding box center [659, 280] width 209 height 29
type input "MSC PHOENIX // 2524N"
click at [869, 282] on input "Marks & Numbers" at bounding box center [926, 280] width 239 height 29
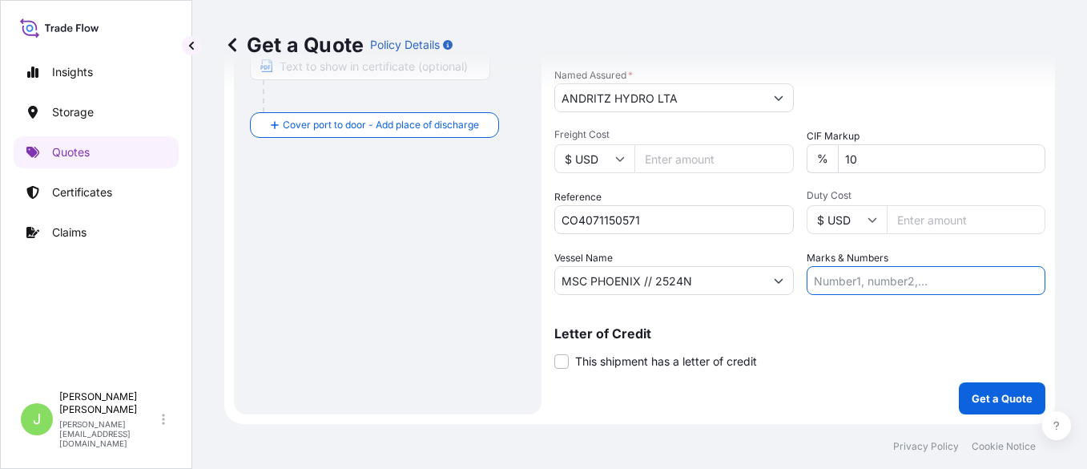
paste input "ONEYBUEF08833800"
type input "ONEYBUEF08833800 // VENTA DEL SEGURO: 0.18%"
click at [869, 289] on input "ONEYBUEF08833800 // VENTA DEL SEGURO: 0.18%" at bounding box center [926, 280] width 239 height 29
click at [869, 374] on p "Get a Quote" at bounding box center [1002, 398] width 61 height 16
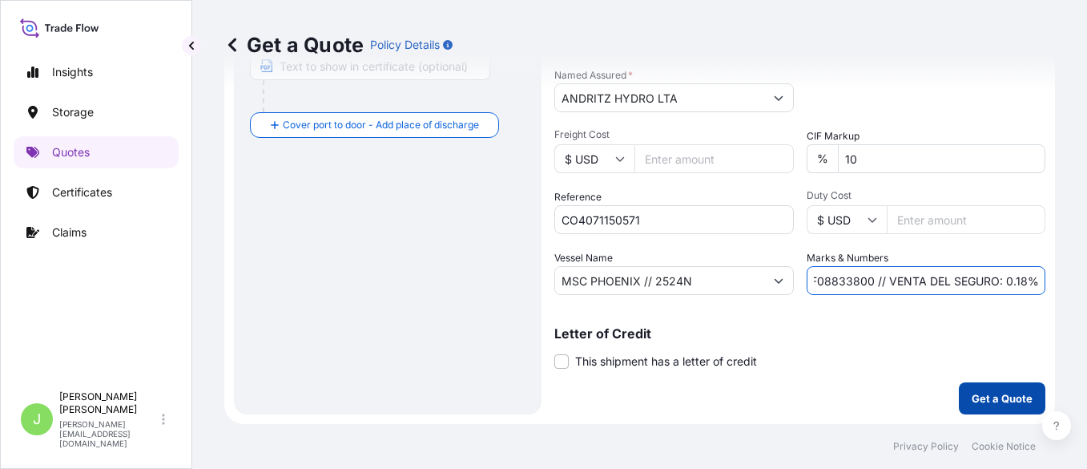
scroll to position [0, 0]
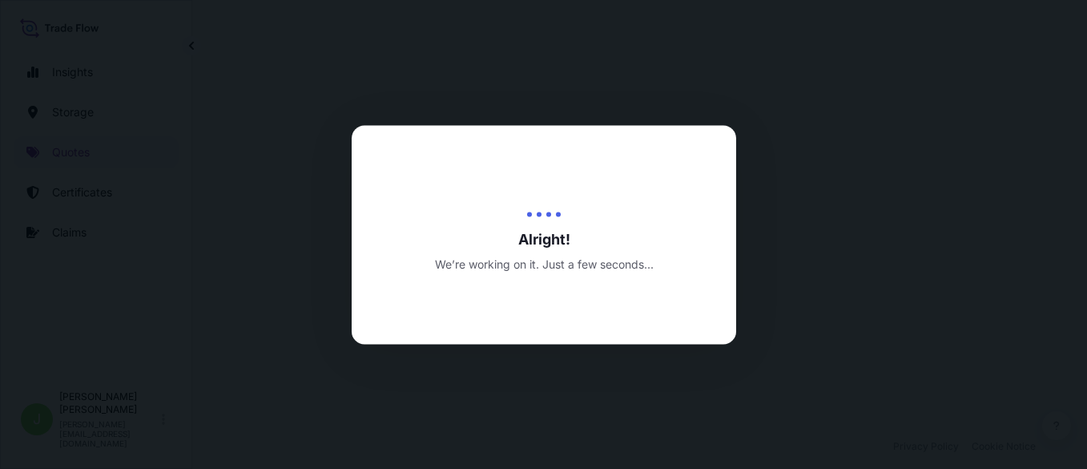
select select "Water"
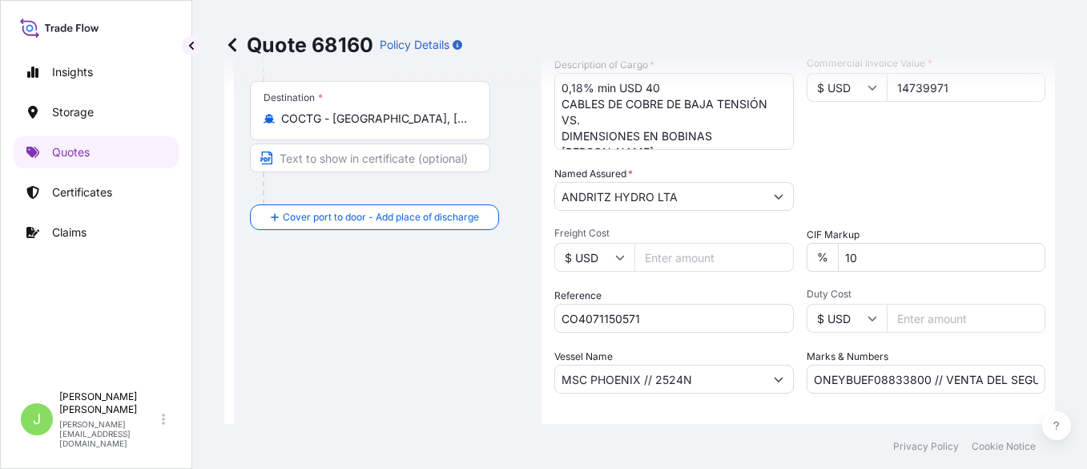
scroll to position [300, 0]
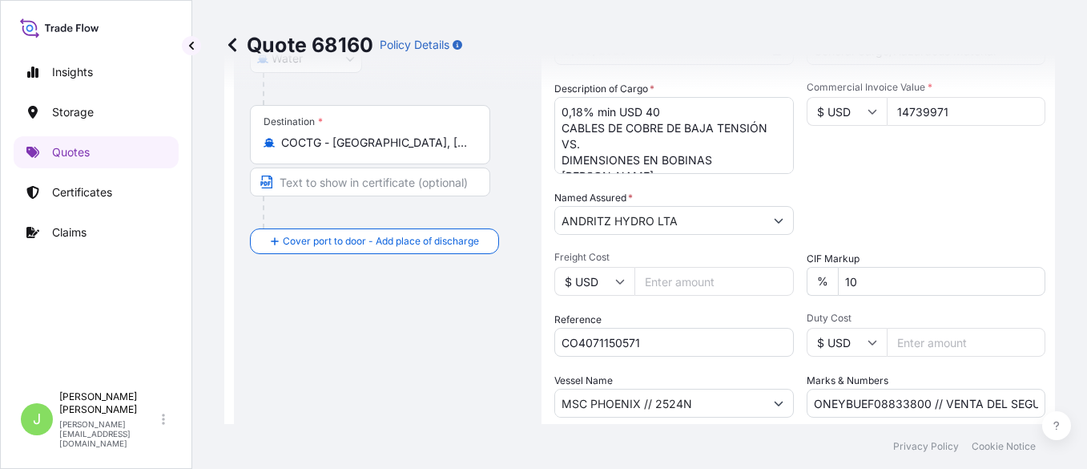
click at [238, 46] on icon at bounding box center [232, 45] width 16 height 16
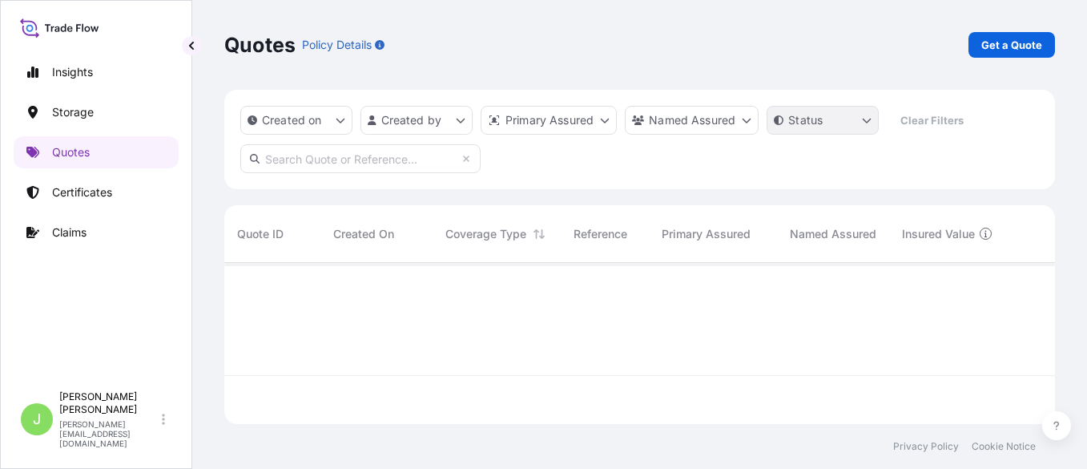
scroll to position [155, 815]
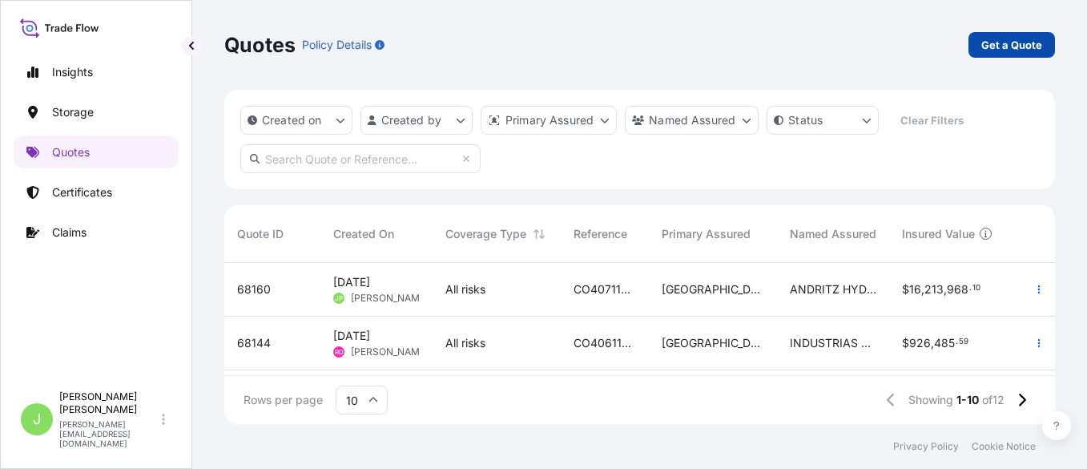
click at [869, 52] on p "Get a Quote" at bounding box center [1011, 45] width 61 height 16
select select "Water"
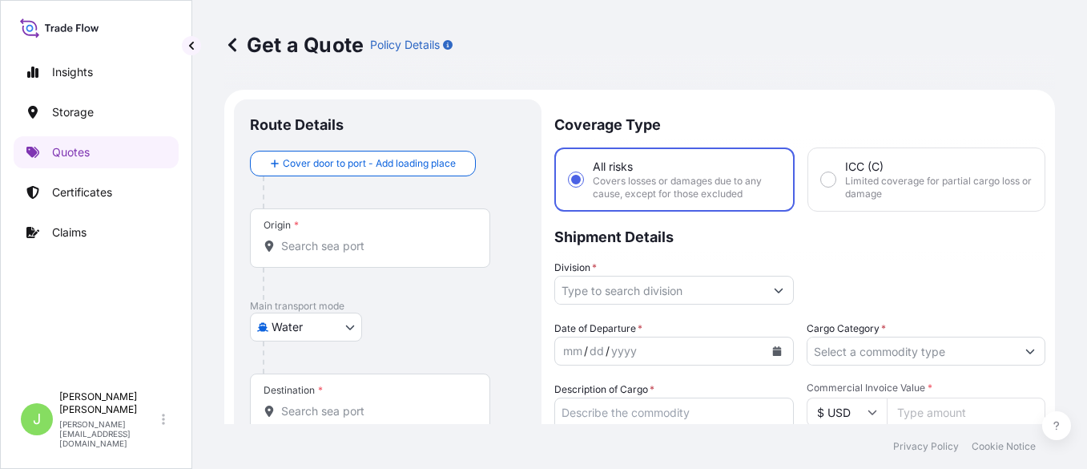
scroll to position [26, 0]
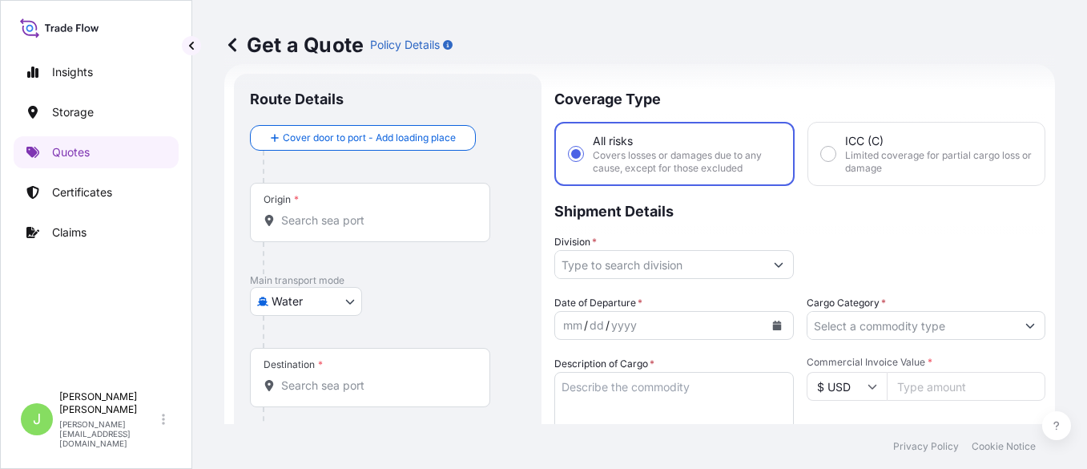
click at [371, 235] on div "Origin *" at bounding box center [370, 212] width 240 height 59
click at [371, 228] on input "Origin *" at bounding box center [375, 220] width 189 height 16
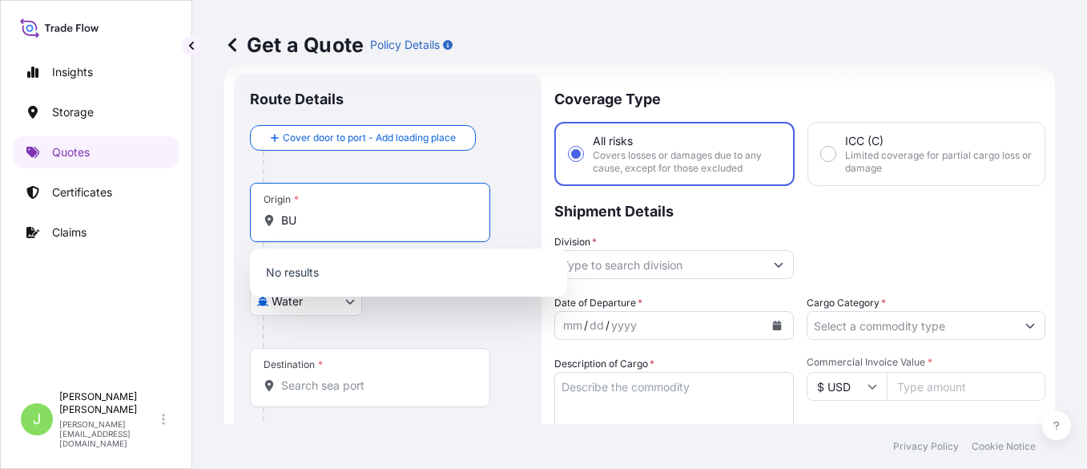
type input "B"
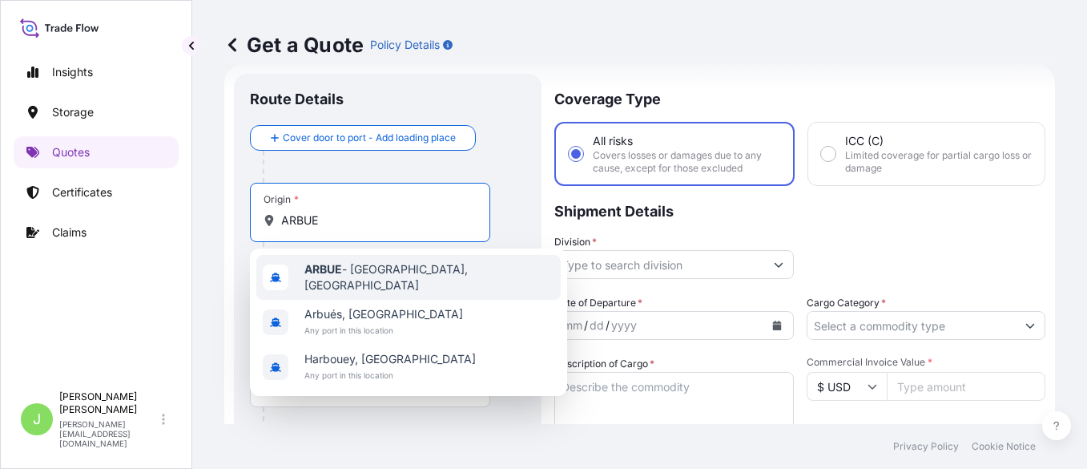
click at [421, 272] on span "ARBUE - [GEOGRAPHIC_DATA], [GEOGRAPHIC_DATA]" at bounding box center [429, 277] width 250 height 32
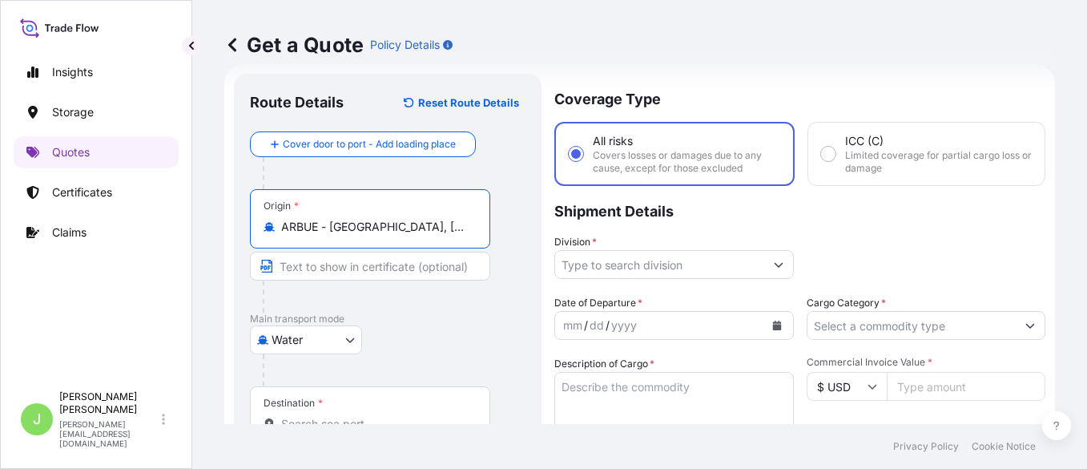
type input "ARBUE - [GEOGRAPHIC_DATA], [GEOGRAPHIC_DATA]"
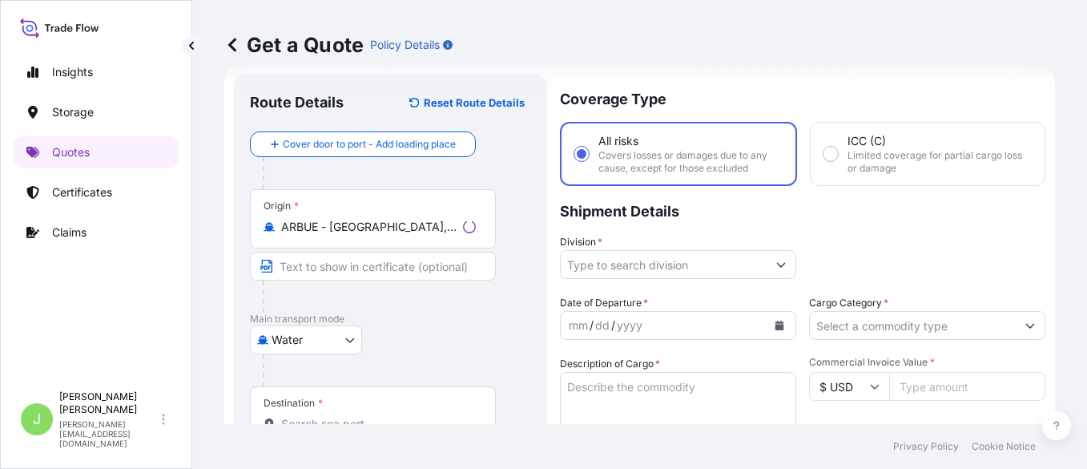
click at [390, 374] on div "Destination *" at bounding box center [373, 415] width 246 height 59
click at [390, 374] on input "Destination *" at bounding box center [378, 424] width 195 height 16
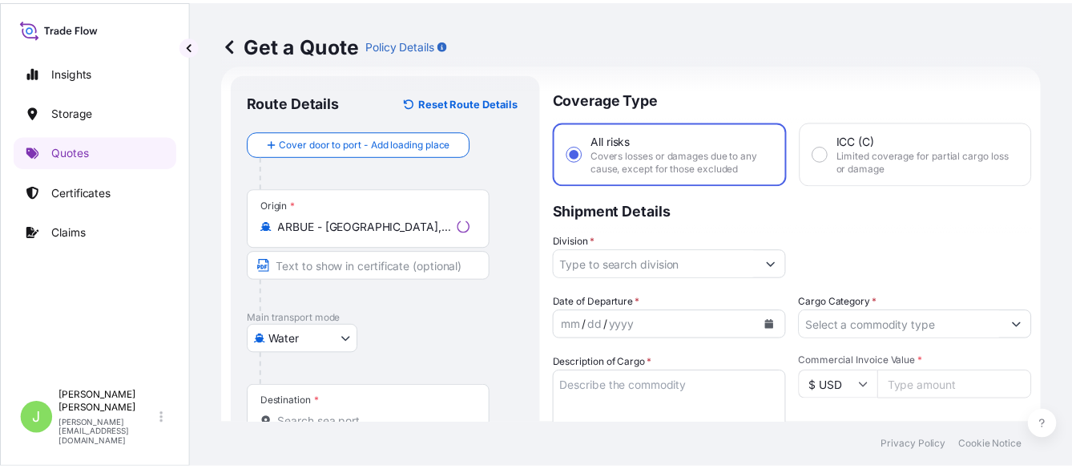
scroll to position [34, 0]
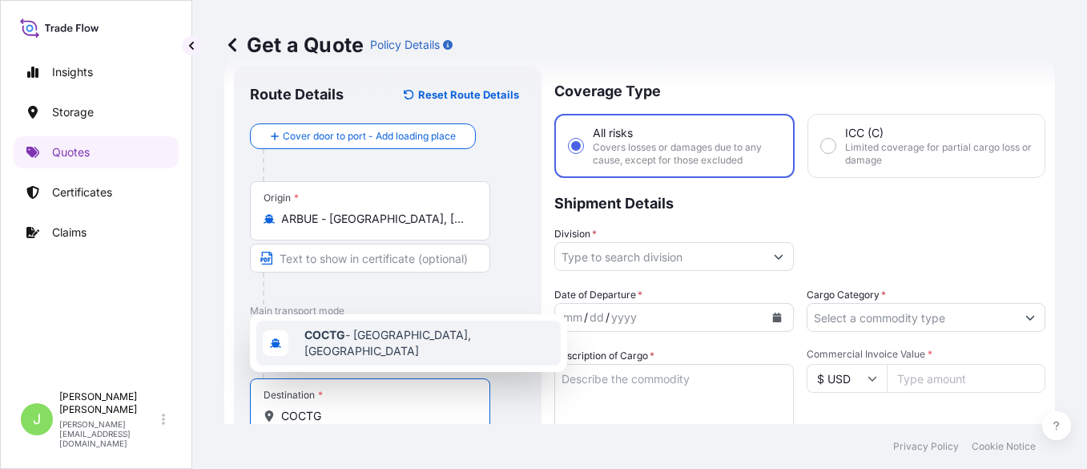
click at [385, 348] on span "COCTG - [GEOGRAPHIC_DATA], [GEOGRAPHIC_DATA]" at bounding box center [429, 343] width 250 height 32
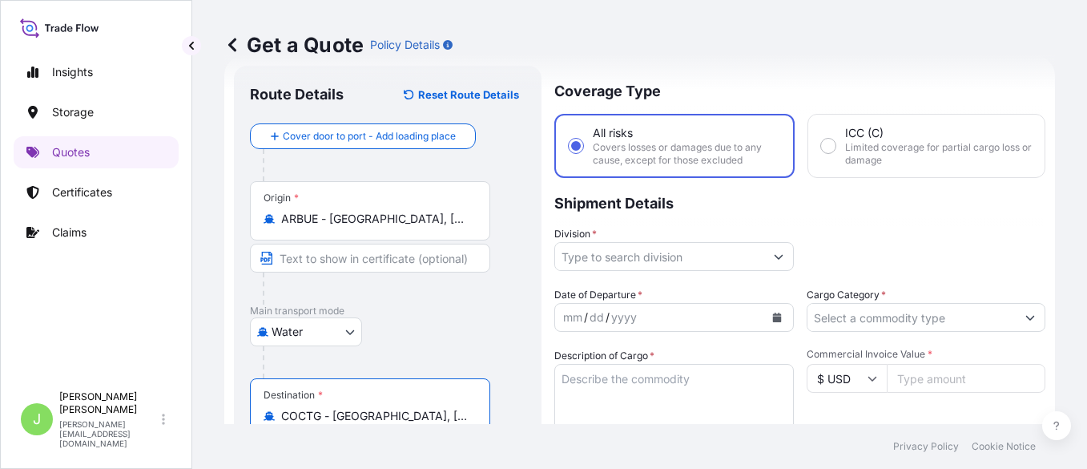
type input "COCTG - [GEOGRAPHIC_DATA], [GEOGRAPHIC_DATA]"
click at [648, 265] on input "Division *" at bounding box center [659, 256] width 209 height 29
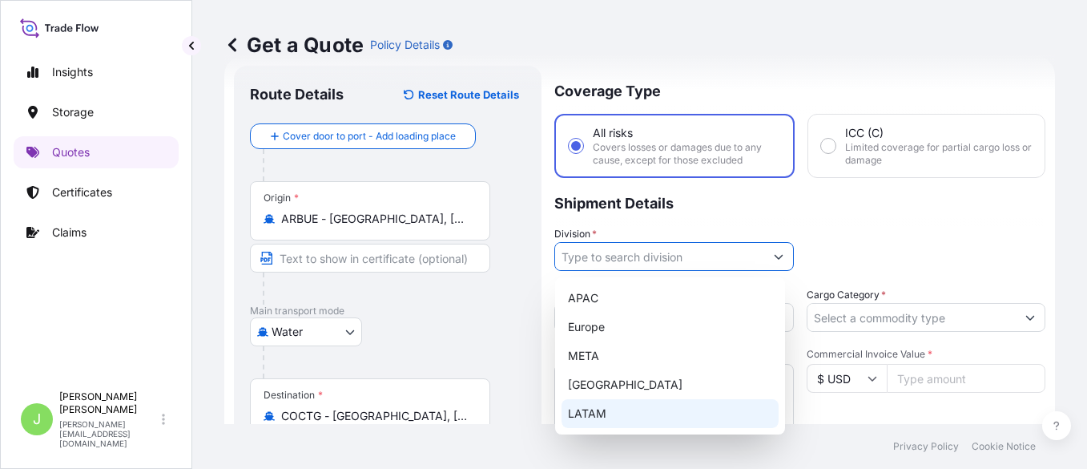
click at [595, 374] on div "LATAM" at bounding box center [669, 413] width 217 height 29
type input "LATAM"
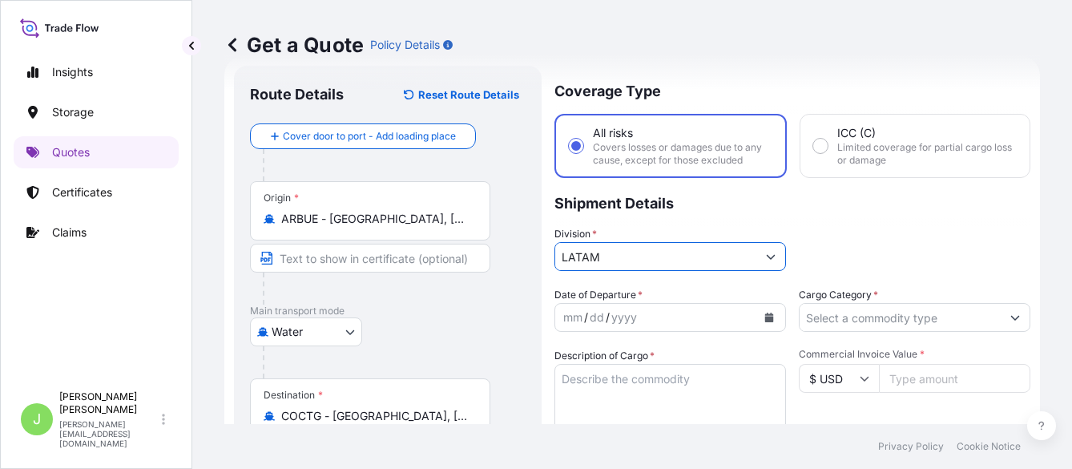
click at [865, 311] on input "Cargo Category *" at bounding box center [899, 317] width 201 height 29
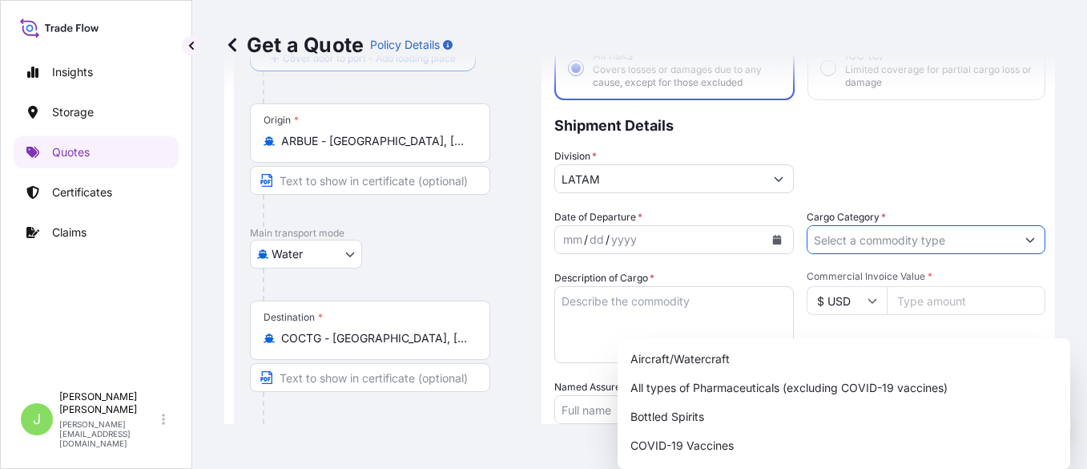
scroll to position [134, 0]
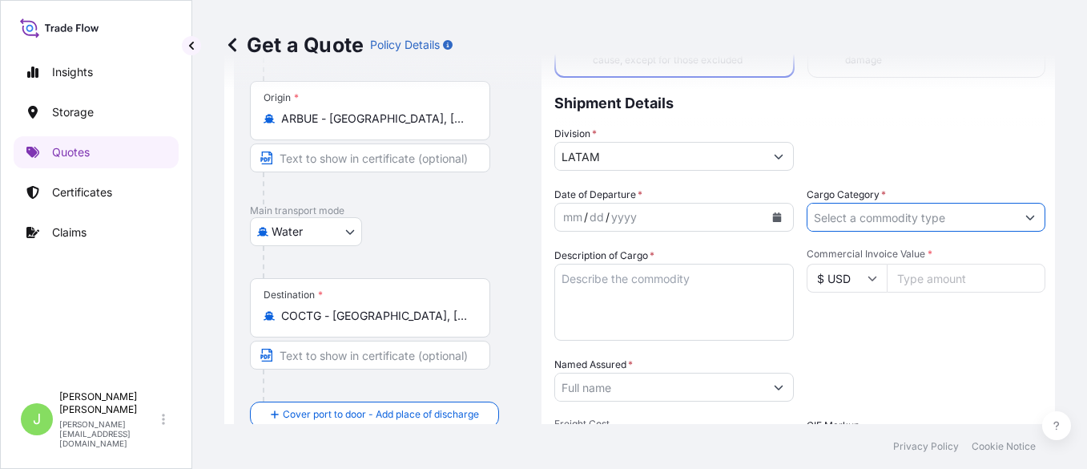
click at [861, 213] on input "Cargo Category *" at bounding box center [911, 217] width 209 height 29
click at [869, 203] on input "Cargo Category *" at bounding box center [911, 217] width 209 height 29
click at [869, 215] on input "Cargo Category *" at bounding box center [911, 217] width 209 height 29
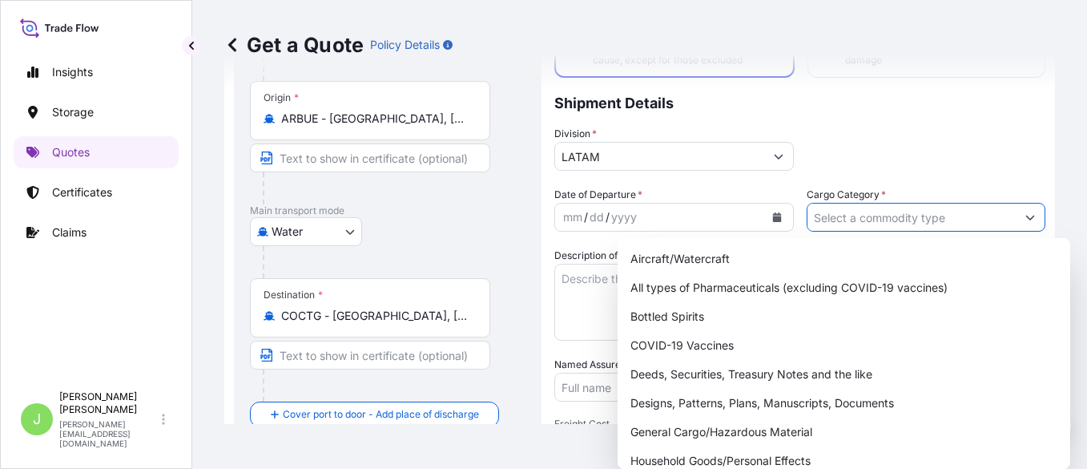
click at [869, 217] on button "Show suggestions" at bounding box center [1030, 217] width 29 height 29
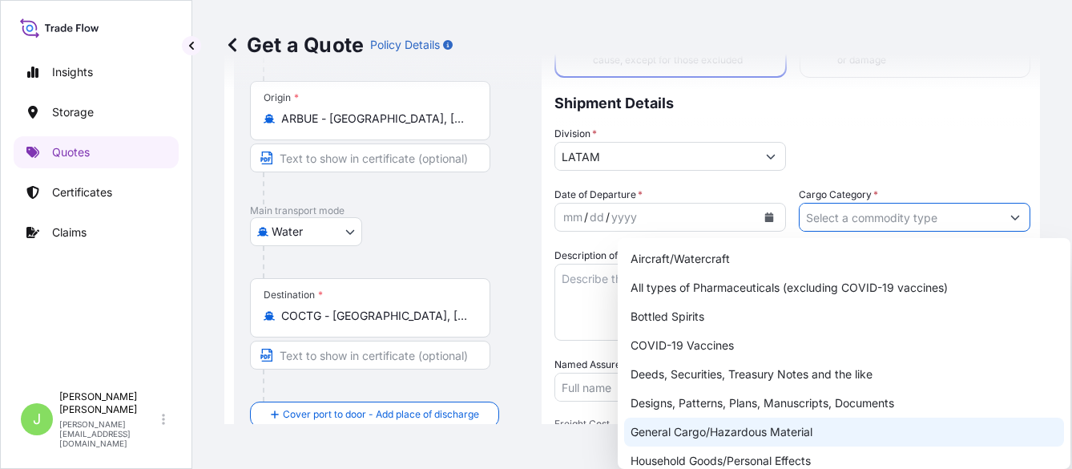
click at [720, 374] on div "General Cargo/Hazardous Material" at bounding box center [844, 431] width 440 height 29
type input "General Cargo/Hazardous Material"
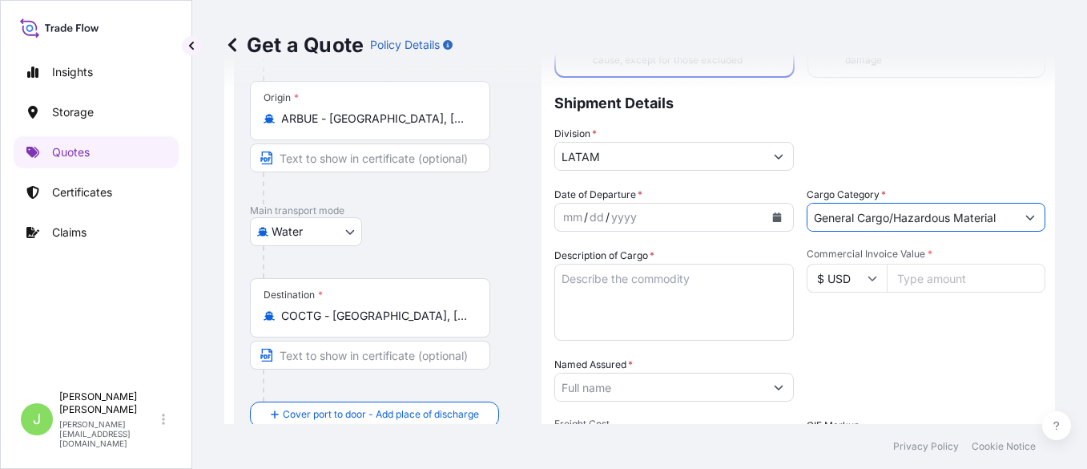
click at [869, 281] on input "Commercial Invoice Value *" at bounding box center [966, 278] width 159 height 29
click at [869, 275] on input "Commercial Invoice Value *" at bounding box center [966, 278] width 159 height 29
type input "14739971"
click at [699, 302] on textarea "Description of Cargo *" at bounding box center [673, 302] width 239 height 77
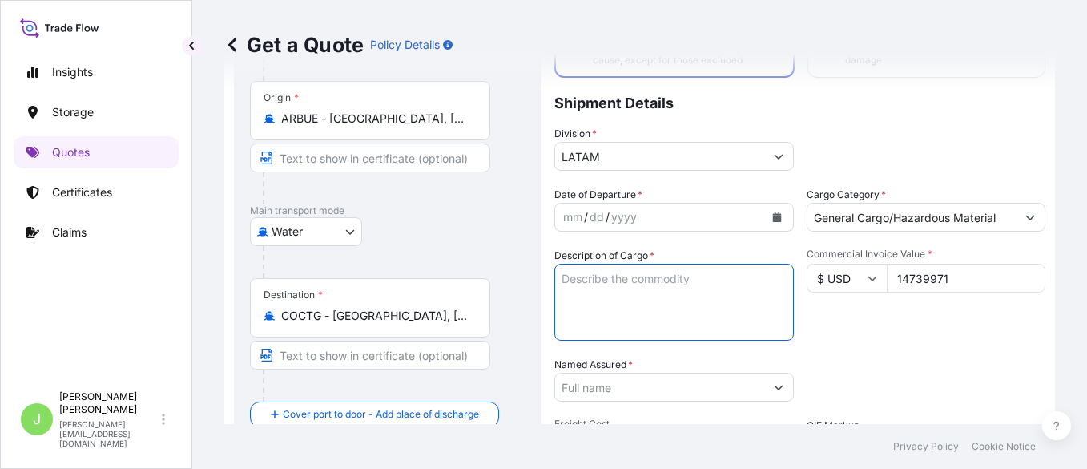
click at [698, 336] on textarea "Description of Cargo *" at bounding box center [673, 302] width 239 height 77
paste textarea "0,18% min USD 40 CABLES DE COBRE DE BAJA TENSIÓN VS. DIMENSIONES EN BOBINAS [PE…"
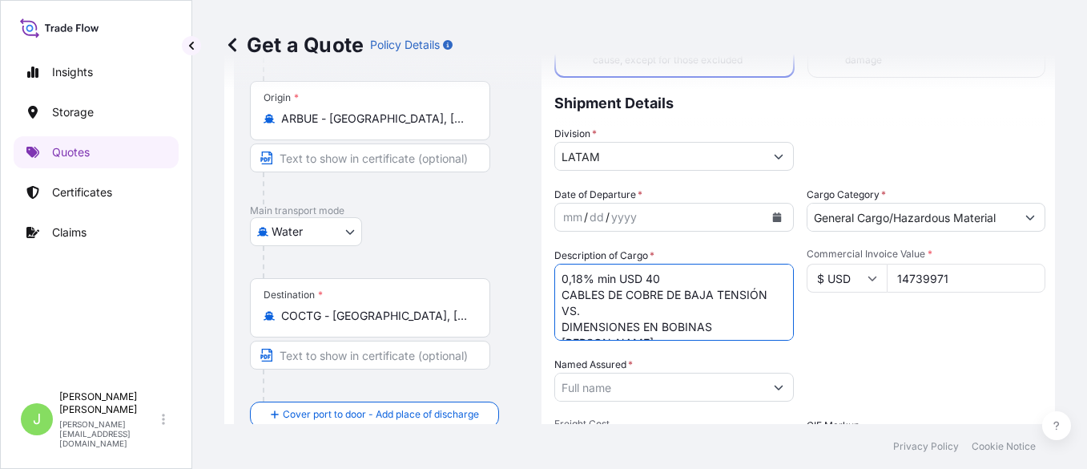
scroll to position [10, 0]
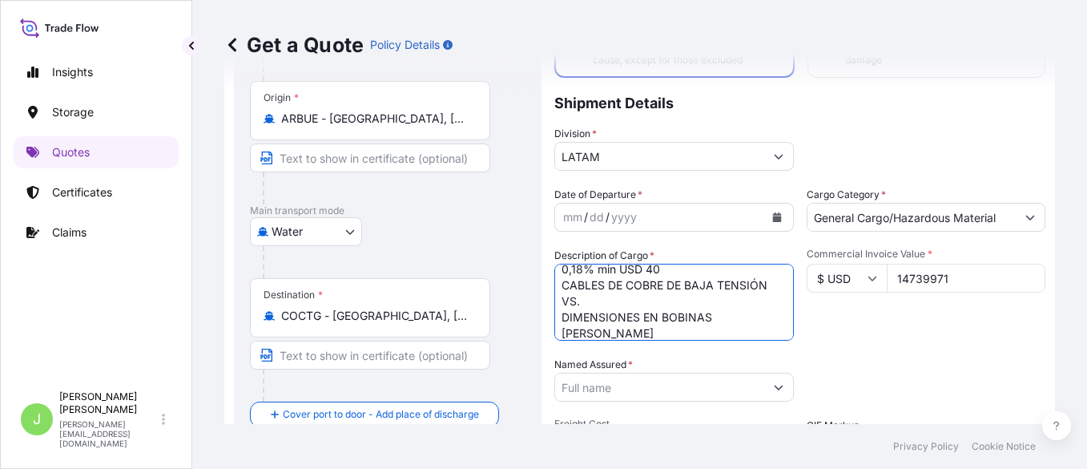
type textarea "0,18% min USD 40 CABLES DE COBRE DE BAJA TENSIÓN VS. DIMENSIONES EN BOBINAS [PE…"
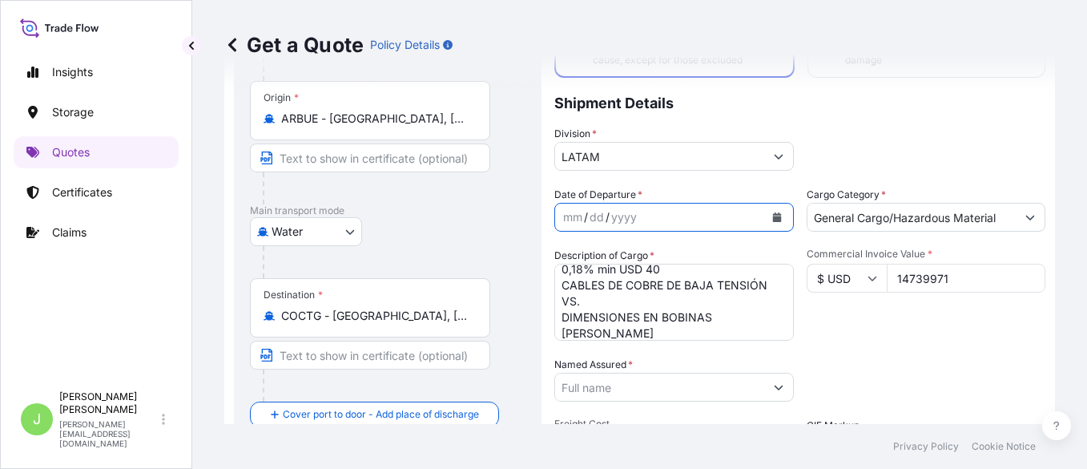
click at [772, 218] on icon "Calendar" at bounding box center [777, 217] width 10 height 10
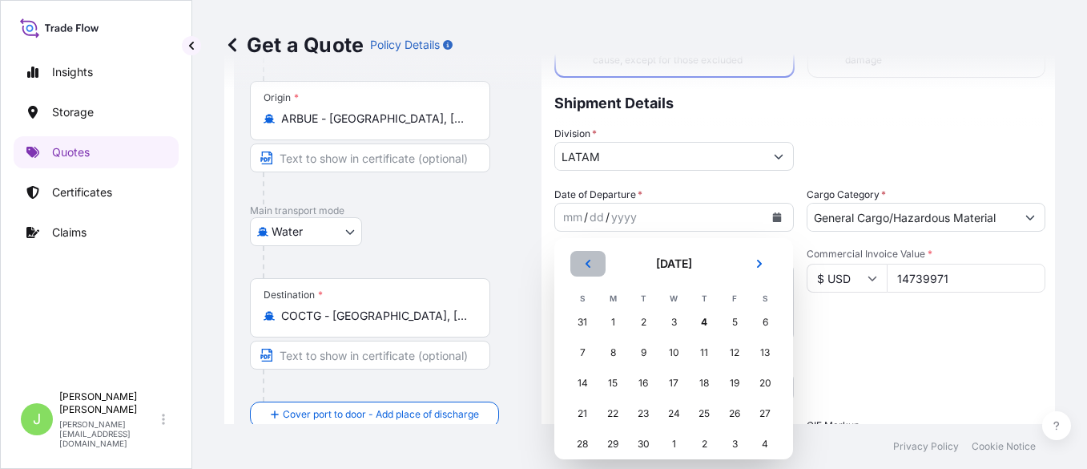
click at [591, 267] on icon "Previous" at bounding box center [588, 264] width 10 height 10
click at [610, 374] on div "25" at bounding box center [612, 443] width 29 height 29
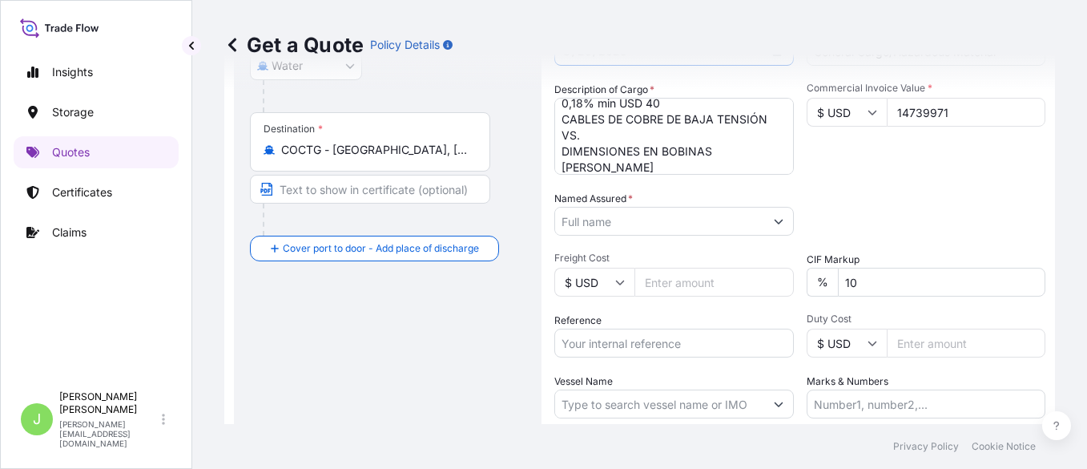
scroll to position [334, 0]
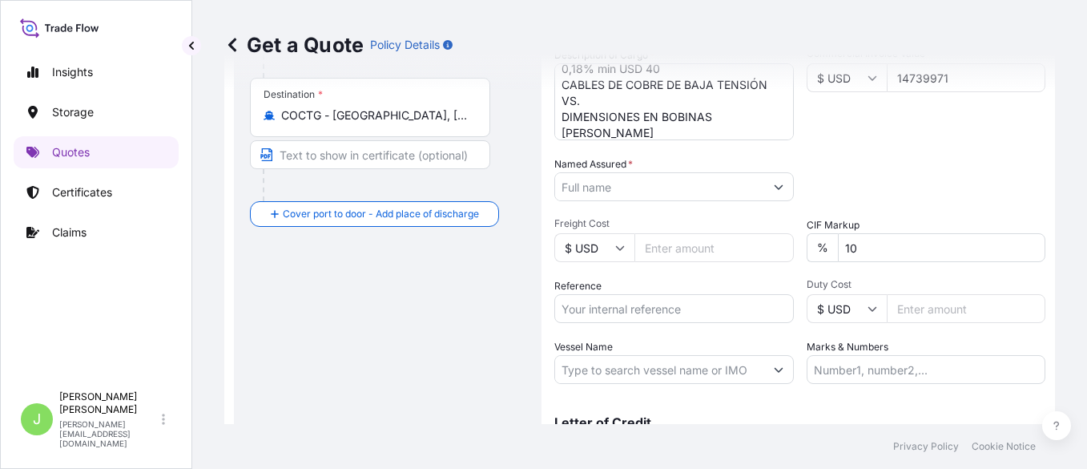
click at [648, 229] on span "Freight Cost" at bounding box center [673, 223] width 239 height 13
click at [648, 233] on input "Freight Cost" at bounding box center [713, 247] width 159 height 29
click at [660, 247] on input "Freight Cost" at bounding box center [713, 247] width 159 height 29
click at [635, 169] on div "Named Assured *" at bounding box center [673, 178] width 239 height 45
click at [630, 187] on input "Named Assured *" at bounding box center [659, 186] width 209 height 29
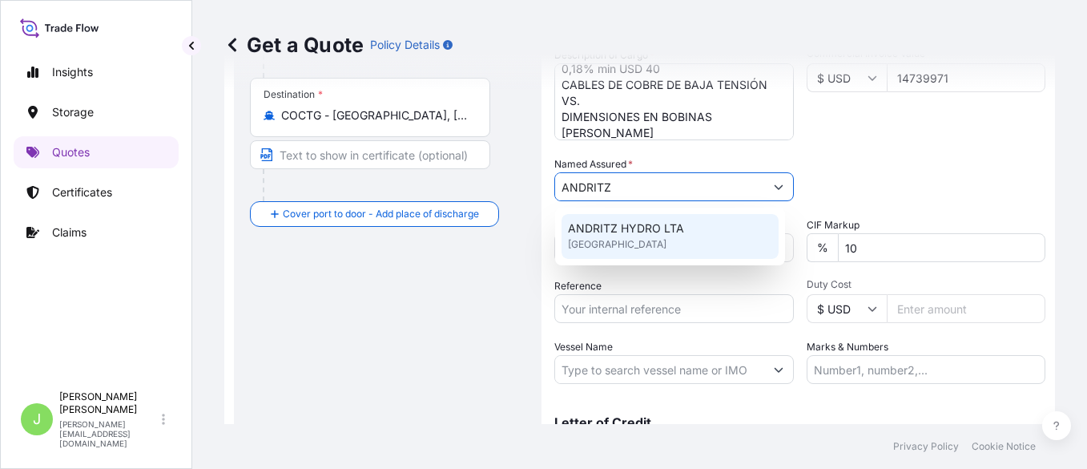
click at [597, 227] on span "ANDRITZ HYDRO LTA" at bounding box center [626, 228] width 116 height 16
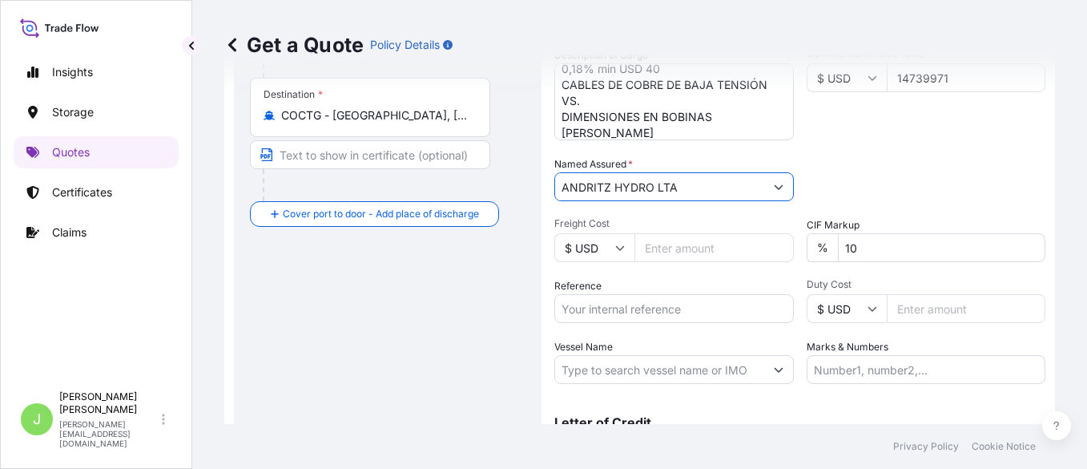
type input "ANDRITZ HYDRO LTA"
click at [869, 312] on input "Duty Cost" at bounding box center [966, 308] width 159 height 29
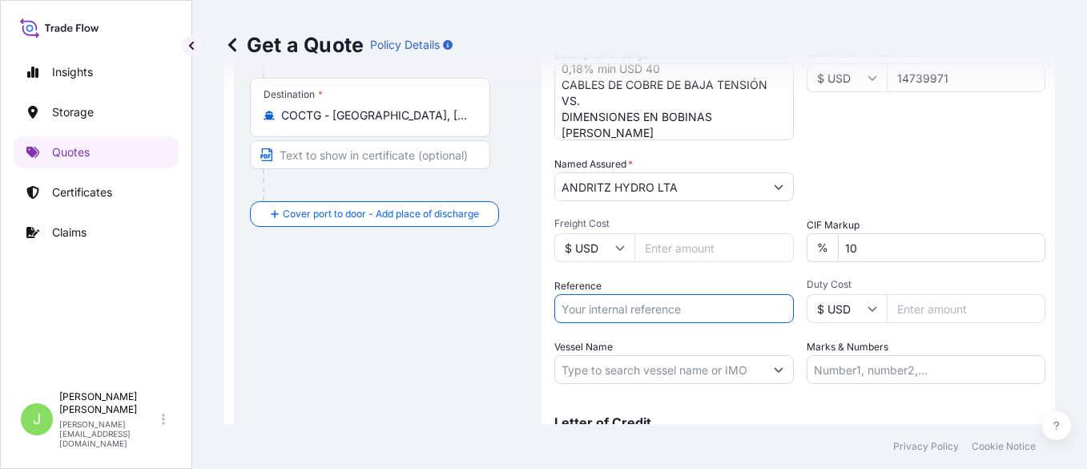
drag, startPoint x: 678, startPoint y: 308, endPoint x: 686, endPoint y: 309, distance: 8.0
click at [686, 309] on input "Reference" at bounding box center [673, 308] width 239 height 29
click at [648, 305] on input "Reference" at bounding box center [673, 308] width 239 height 29
paste input "CO4071150571"
type input "CO4071150571"
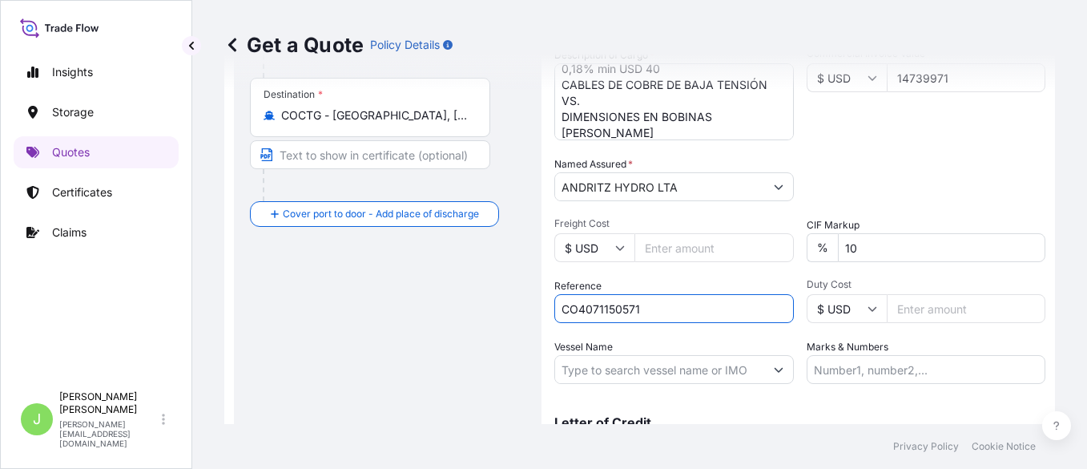
click at [635, 366] on input "Vessel Name" at bounding box center [659, 369] width 209 height 29
click at [646, 367] on input "Vessel Name" at bounding box center [659, 369] width 209 height 29
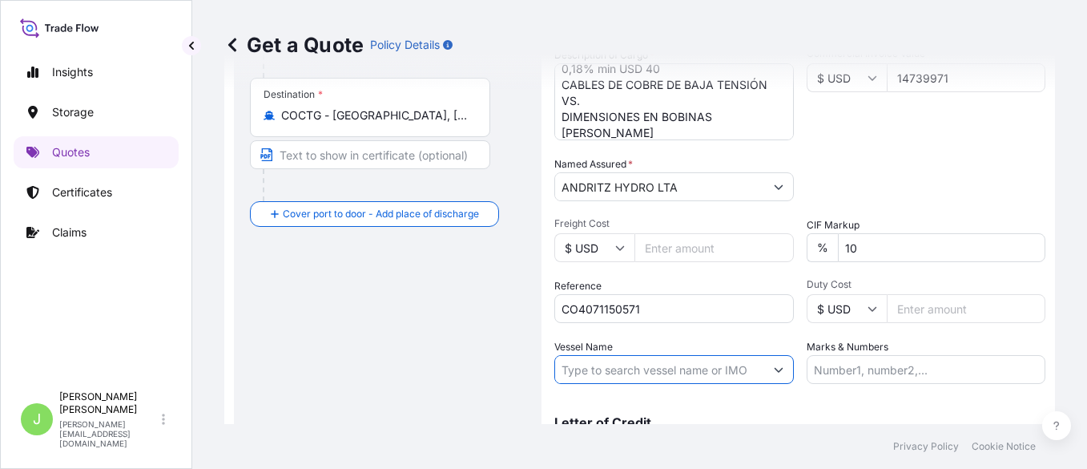
paste input "MSC PHOENIX 2524N"
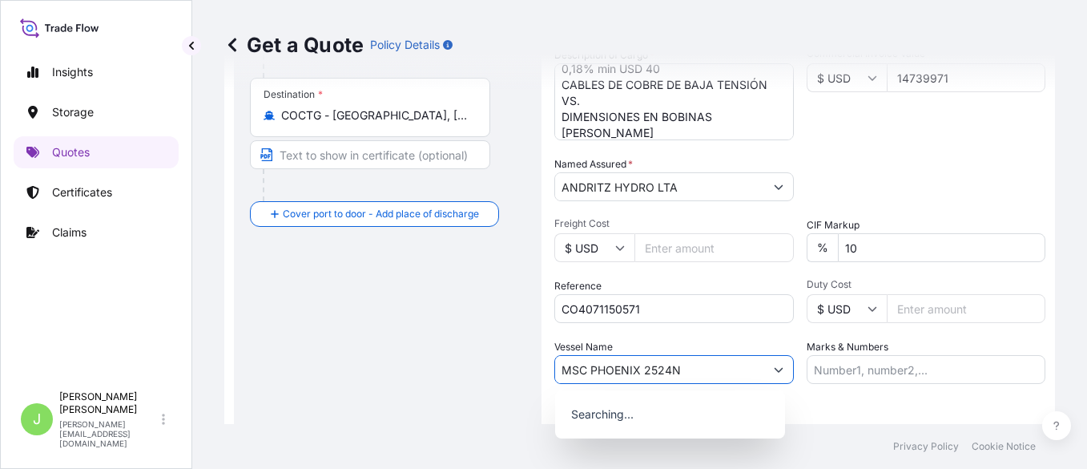
click at [648, 368] on input "MSC PHOENIX 2524N" at bounding box center [659, 369] width 209 height 29
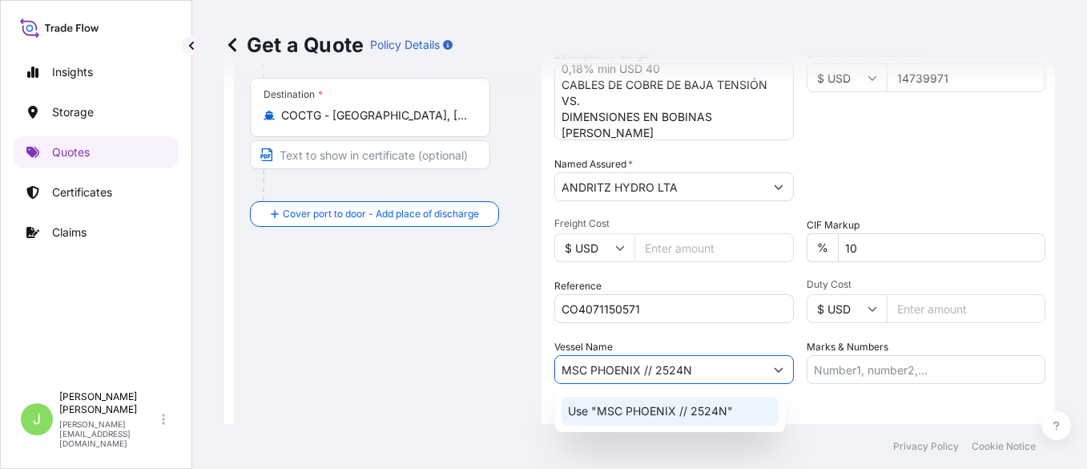
click at [720, 374] on div "Use "MSC PHOENIX // 2524N"" at bounding box center [669, 410] width 217 height 29
type input "MSC PHOENIX // 2524N"
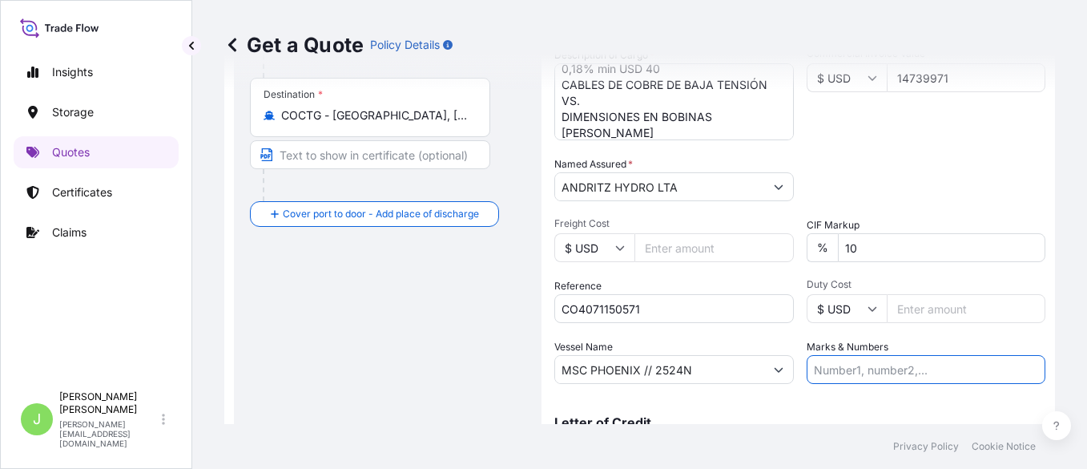
click at [869, 365] on input "Marks & Numbers" at bounding box center [926, 369] width 239 height 29
click at [869, 374] on input "Marks & Numbers" at bounding box center [926, 369] width 239 height 29
paste input "ONEYBUEF08833800"
type input "ONEYBUEF08833800 // VENTA DEL SEGURO: 0.18%"
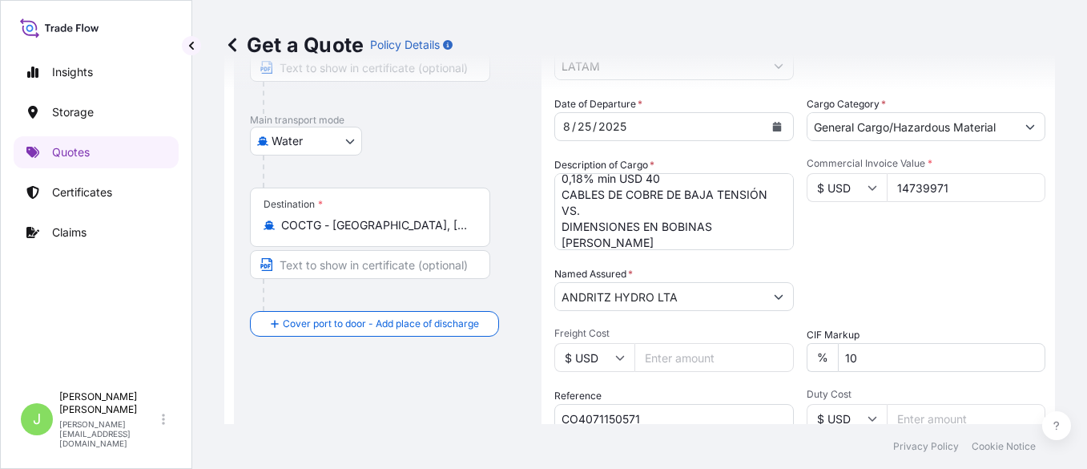
scroll to position [223, 0]
click at [869, 197] on input "14739971" at bounding box center [966, 189] width 159 height 29
click at [869, 195] on input "14739971" at bounding box center [966, 189] width 159 height 29
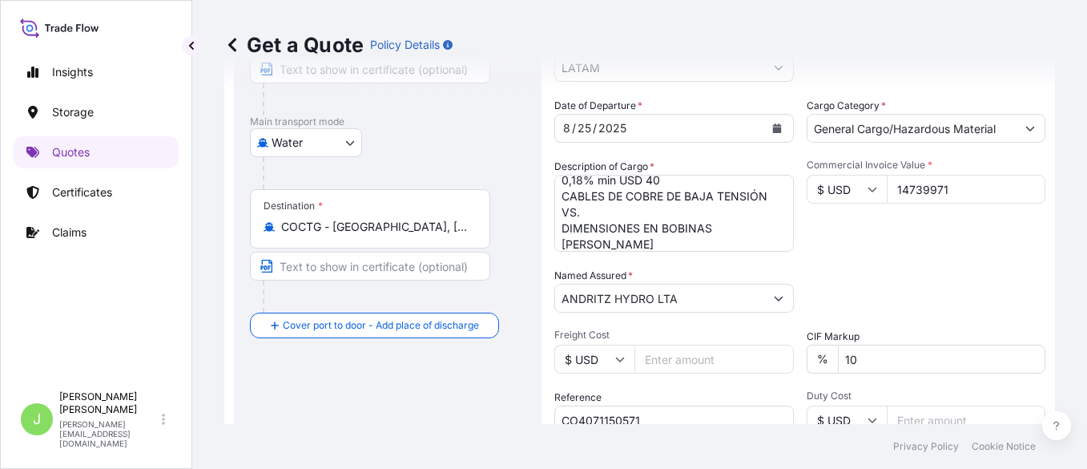
click at [869, 194] on input "14739971" at bounding box center [966, 189] width 159 height 29
click at [869, 189] on input "14739971" at bounding box center [966, 189] width 159 height 29
click at [869, 184] on input "14739971" at bounding box center [966, 189] width 159 height 29
drag, startPoint x: 904, startPoint y: 182, endPoint x: 890, endPoint y: 189, distance: 16.1
click at [869, 183] on input "14739971" at bounding box center [966, 189] width 159 height 29
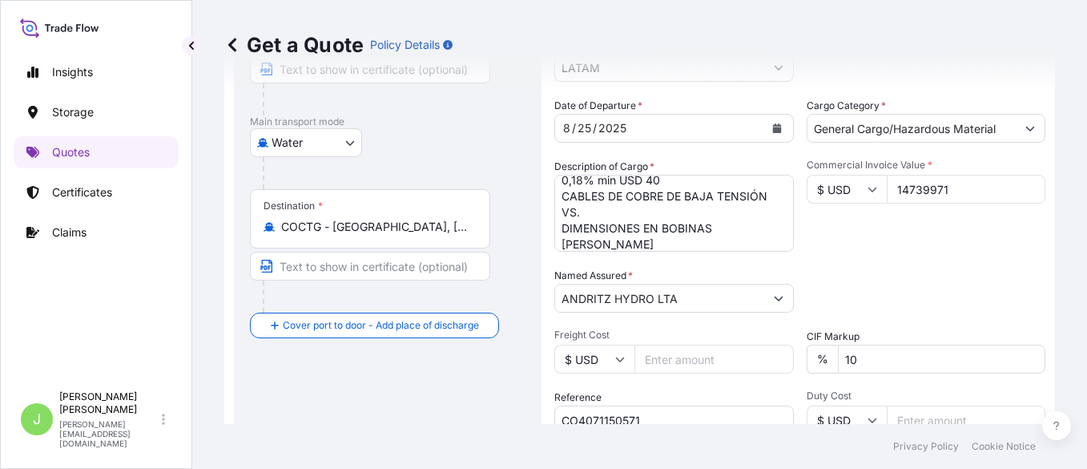
drag, startPoint x: 879, startPoint y: 191, endPoint x: 964, endPoint y: 186, distance: 84.2
click at [869, 186] on input "14739971" at bounding box center [966, 189] width 159 height 29
click at [207, 294] on div "Get a Quote Policy Details Route Details Reset Route Details Cover door to port…" at bounding box center [639, 212] width 895 height 424
